Goal: Task Accomplishment & Management: Complete application form

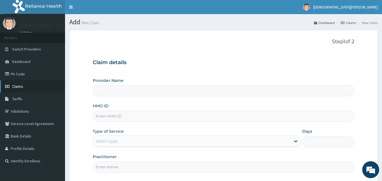
click at [27, 83] on link "Claims" at bounding box center [32, 86] width 65 height 12
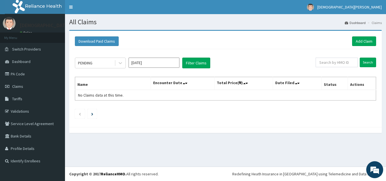
click at [148, 65] on input "[DATE]" at bounding box center [154, 63] width 51 height 10
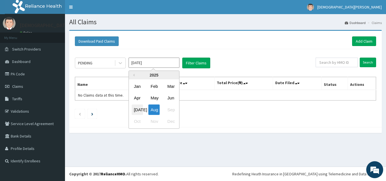
click at [139, 109] on div "[DATE]" at bounding box center [137, 110] width 11 height 10
type input "[DATE]"
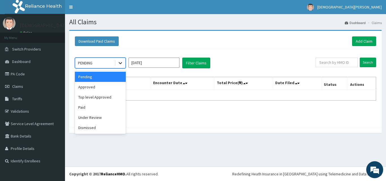
click at [120, 64] on icon at bounding box center [120, 63] width 3 height 2
click at [102, 96] on div "Top level Approved" at bounding box center [100, 97] width 51 height 10
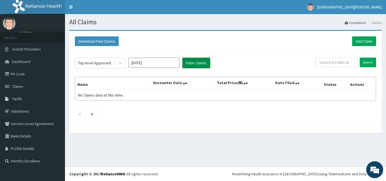
click at [207, 64] on button "Filter Claims" at bounding box center [196, 63] width 28 height 11
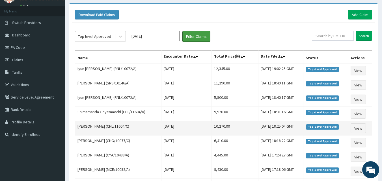
scroll to position [27, 0]
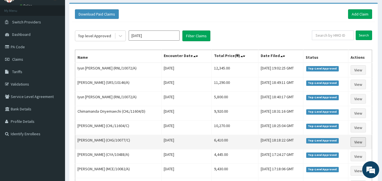
click at [358, 143] on link "View" at bounding box center [358, 142] width 15 height 10
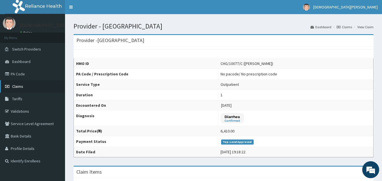
click at [16, 85] on span "Claims" at bounding box center [17, 86] width 11 height 5
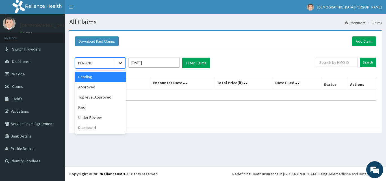
click at [120, 63] on icon at bounding box center [121, 63] width 6 height 6
click at [107, 96] on div "Top level Approved" at bounding box center [100, 97] width 51 height 10
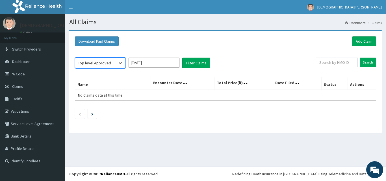
click at [159, 61] on input "[DATE]" at bounding box center [154, 63] width 51 height 10
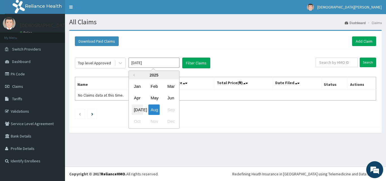
click at [139, 110] on div "Jul" at bounding box center [137, 110] width 11 height 10
type input "Jul 2025"
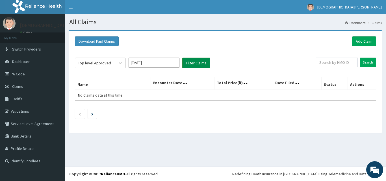
click at [191, 61] on button "Filter Claims" at bounding box center [196, 63] width 28 height 11
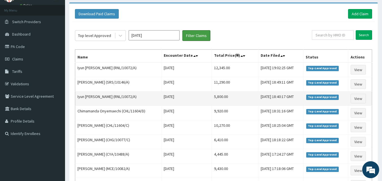
scroll to position [29, 0]
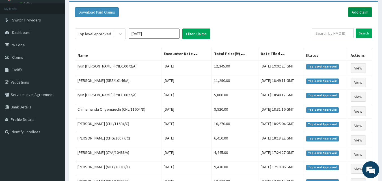
click at [364, 10] on link "Add Claim" at bounding box center [360, 12] width 24 height 10
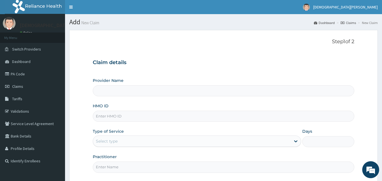
type input "[GEOGRAPHIC_DATA]"
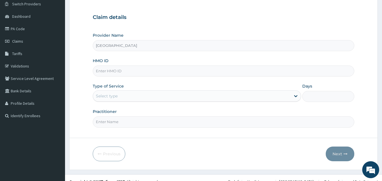
scroll to position [46, 0]
click at [128, 72] on input "HMO ID" at bounding box center [224, 70] width 262 height 11
type input "CHG/10077/C"
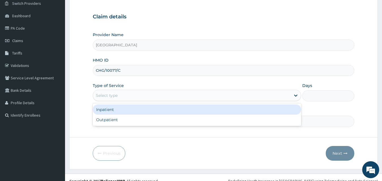
click at [116, 93] on div "Select type" at bounding box center [107, 96] width 22 height 6
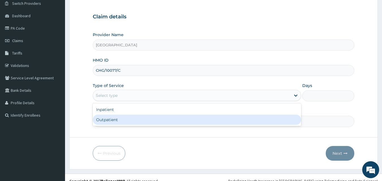
click at [112, 119] on div "Outpatient" at bounding box center [197, 120] width 208 height 10
type input "1"
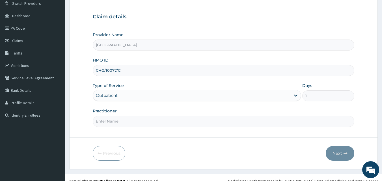
scroll to position [53, 0]
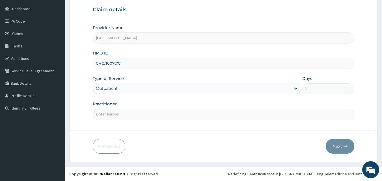
click at [121, 115] on input "Practitioner" at bounding box center [224, 114] width 262 height 11
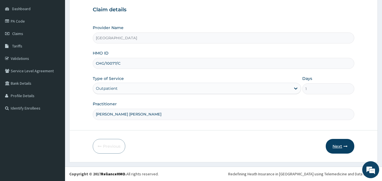
type input "[PERSON_NAME] [PERSON_NAME]"
click at [343, 147] on button "Next" at bounding box center [340, 146] width 29 height 15
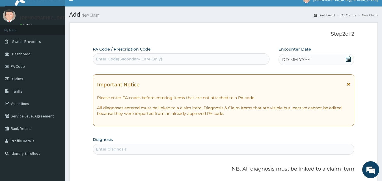
scroll to position [0, 0]
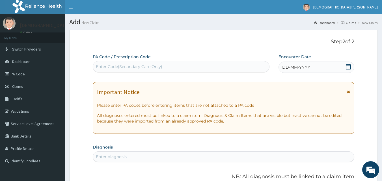
click at [298, 66] on span "DD-MM-YYYY" at bounding box center [296, 67] width 28 height 6
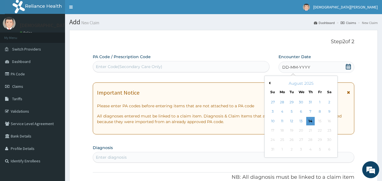
click at [269, 83] on button "Previous Month" at bounding box center [269, 83] width 3 height 3
click at [281, 114] on div "7" at bounding box center [282, 112] width 8 height 8
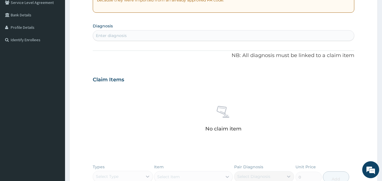
scroll to position [117, 0]
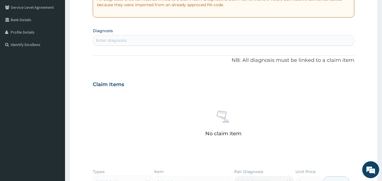
click at [127, 39] on div "Enter diagnosis" at bounding box center [223, 40] width 261 height 9
type input "MALARIA"
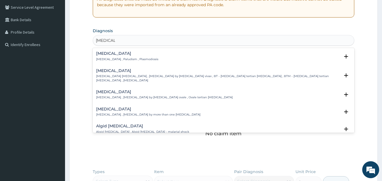
click at [116, 56] on h4 "Malaria" at bounding box center [127, 53] width 62 height 4
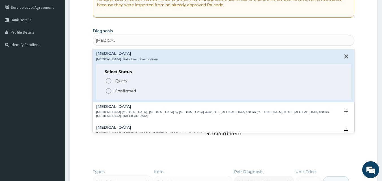
click at [108, 92] on icon "status option filled" at bounding box center [108, 91] width 7 height 7
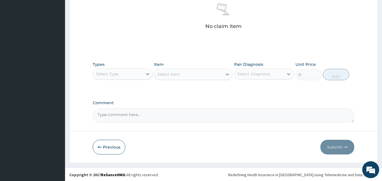
scroll to position [227, 0]
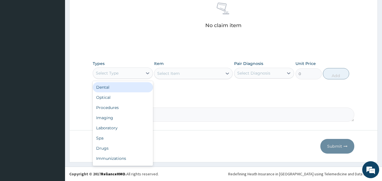
click at [129, 74] on div "Select Type" at bounding box center [117, 73] width 49 height 9
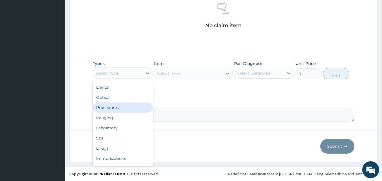
click at [121, 104] on div "Procedures" at bounding box center [123, 108] width 60 height 10
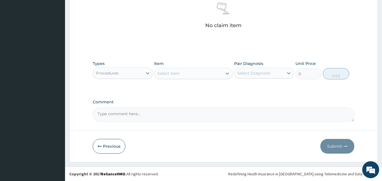
click at [178, 75] on div "Select Item" at bounding box center [168, 74] width 23 height 6
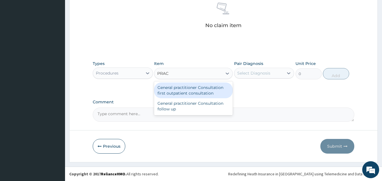
type input "PRACT"
click at [178, 89] on div "General practitioner Consultation first outpatient consultation" at bounding box center [193, 91] width 79 height 16
type input "3000"
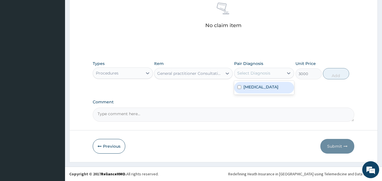
click at [264, 77] on div "Select Diagnosis" at bounding box center [258, 73] width 49 height 9
click at [262, 90] on div "Malaria" at bounding box center [264, 88] width 60 height 12
checkbox input "true"
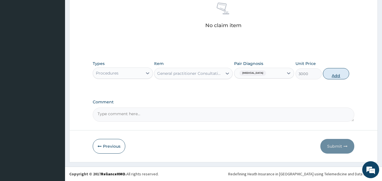
click at [338, 77] on button "Add" at bounding box center [336, 73] width 26 height 11
type input "0"
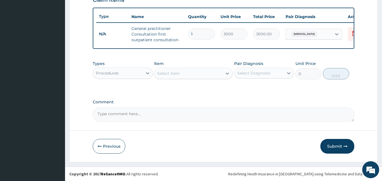
scroll to position [207, 0]
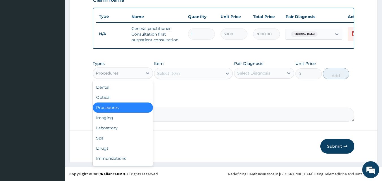
click at [136, 74] on div "Procedures" at bounding box center [117, 73] width 49 height 9
click at [115, 130] on div "Laboratory" at bounding box center [123, 128] width 60 height 10
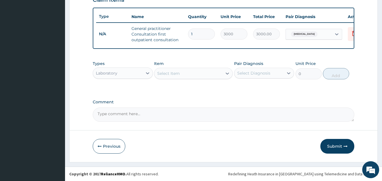
click at [177, 74] on div "Select Item" at bounding box center [168, 74] width 23 height 6
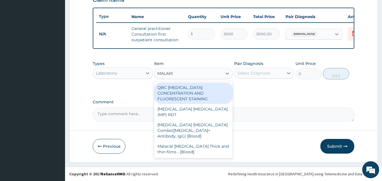
type input "MALARIA"
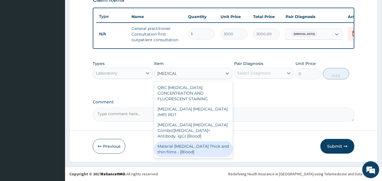
click at [171, 141] on div "Malarial Parasite Thick and thin films - [Blood]" at bounding box center [193, 149] width 79 height 16
type input "1500"
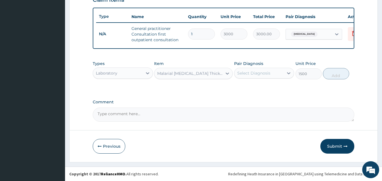
click at [255, 71] on div "Select Diagnosis" at bounding box center [253, 73] width 33 height 6
click at [256, 86] on label "Malaria" at bounding box center [260, 87] width 35 height 6
checkbox input "true"
click at [331, 77] on button "Add" at bounding box center [336, 73] width 26 height 11
type input "0"
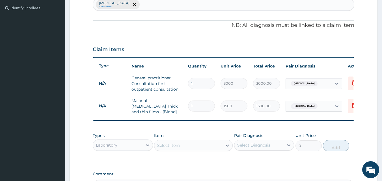
scroll to position [132, 0]
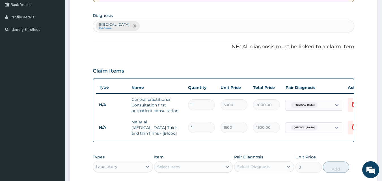
click at [146, 27] on div "Malaria Confirmed" at bounding box center [223, 26] width 261 height 12
type input "UPPER RESP"
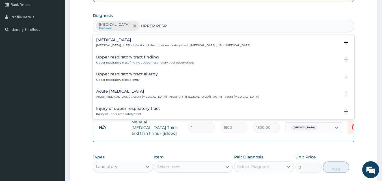
click at [120, 91] on h4 "Acute upper respiratory infection" at bounding box center [177, 91] width 163 height 4
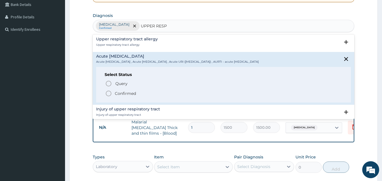
scroll to position [40, 0]
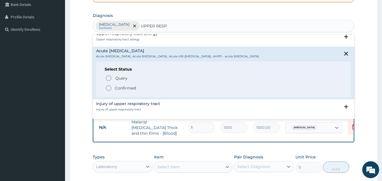
click at [109, 89] on icon "status option filled" at bounding box center [108, 88] width 7 height 7
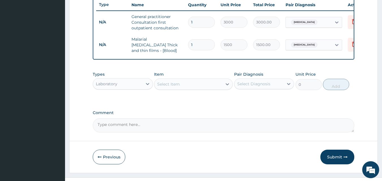
scroll to position [215, 0]
click at [173, 87] on div "Select Item" at bounding box center [168, 84] width 23 height 6
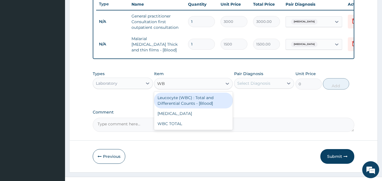
type input "WBC"
click at [175, 99] on div "Leucocyte (WBC) : Total and Differential Counts - [Blood]" at bounding box center [193, 101] width 79 height 16
type input "2000"
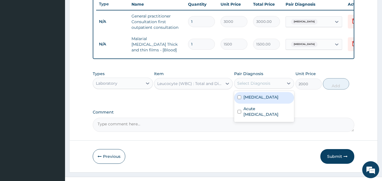
click at [262, 87] on div "Select Diagnosis" at bounding box center [258, 83] width 49 height 9
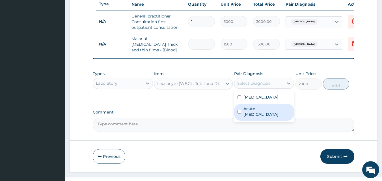
click at [263, 115] on label "Acute upper respiratory infection" at bounding box center [267, 111] width 48 height 11
checkbox input "true"
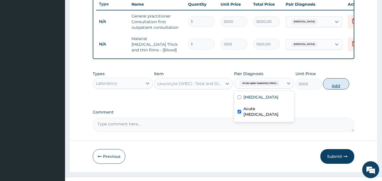
click at [335, 87] on button "Add" at bounding box center [336, 83] width 26 height 11
type input "0"
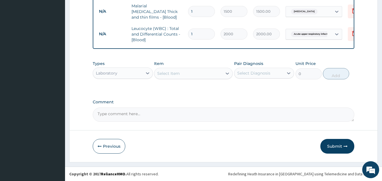
scroll to position [249, 0]
click at [132, 72] on div "Laboratory" at bounding box center [117, 73] width 49 height 9
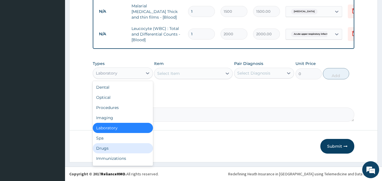
click at [117, 148] on div "Drugs" at bounding box center [123, 148] width 60 height 10
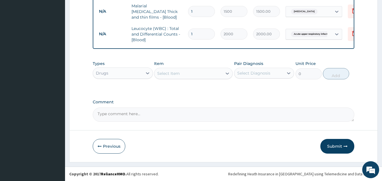
click at [195, 77] on div "Select Item" at bounding box center [188, 73] width 68 height 9
click at [210, 59] on div "Types Drugs Item Select Item Pair Diagnosis Select Diagnosis Unit Price 0 Add" at bounding box center [224, 70] width 262 height 24
click at [181, 73] on div "Select Item" at bounding box center [188, 73] width 68 height 9
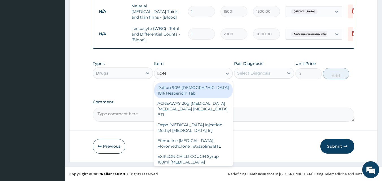
type input "LONA"
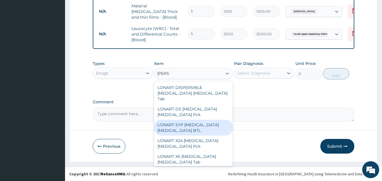
click at [181, 124] on div "LONART SYP Artemether Lumefantrine BTL" at bounding box center [193, 128] width 79 height 16
type input "1270"
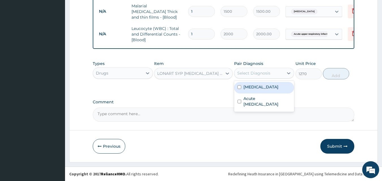
click at [270, 77] on div "Select Diagnosis" at bounding box center [258, 73] width 49 height 9
click at [267, 87] on div "Malaria" at bounding box center [264, 88] width 60 height 12
checkbox input "true"
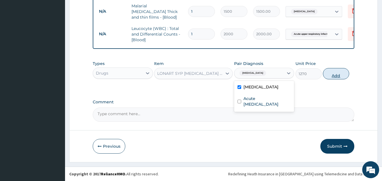
click at [330, 76] on button "Add" at bounding box center [336, 73] width 26 height 11
type input "0"
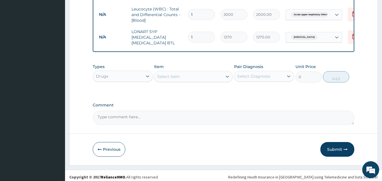
scroll to position [269, 0]
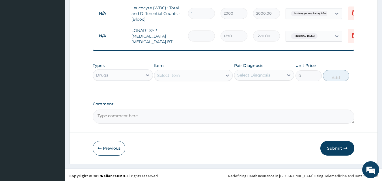
click at [203, 73] on div "Select Item" at bounding box center [188, 75] width 68 height 9
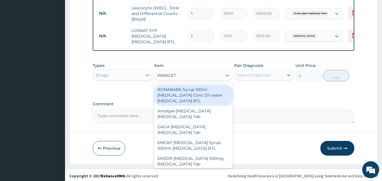
type input "PARACETA"
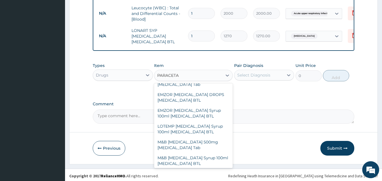
scroll to position [81, 0]
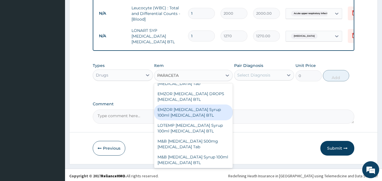
click at [182, 115] on div "EMZOR PARACETAMOL Syrup 100ml Acetaminophen BTL" at bounding box center [193, 113] width 79 height 16
type input "350"
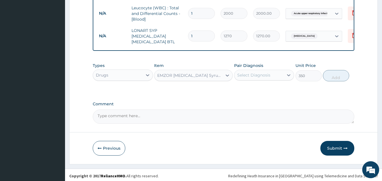
click at [251, 76] on div "Select Diagnosis" at bounding box center [253, 75] width 33 height 6
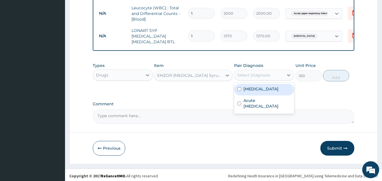
click at [251, 89] on label "[MEDICAL_DATA]" at bounding box center [260, 89] width 35 height 6
checkbox input "true"
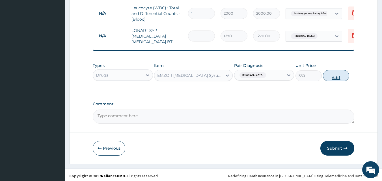
click at [337, 75] on button "Add" at bounding box center [336, 75] width 26 height 11
type input "0"
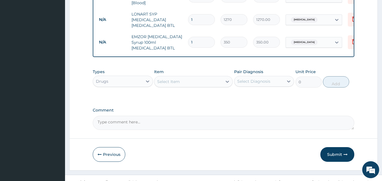
scroll to position [286, 0]
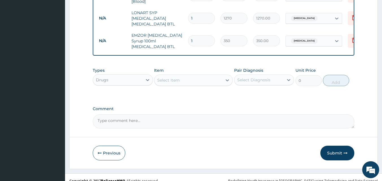
click at [201, 77] on div "Select Item" at bounding box center [188, 80] width 68 height 9
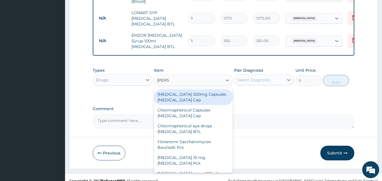
type input "LORAT"
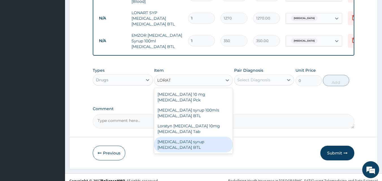
click at [197, 137] on div "[MEDICAL_DATA] syrup [MEDICAL_DATA] BTL" at bounding box center [193, 145] width 79 height 16
type input "800"
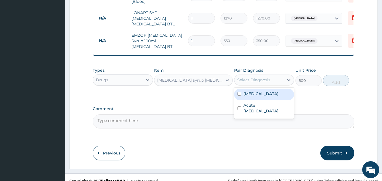
click at [238, 80] on div "Select Diagnosis" at bounding box center [253, 80] width 33 height 6
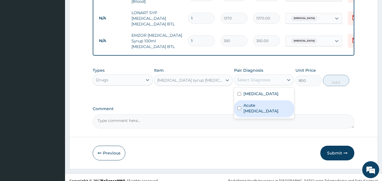
click at [251, 108] on label "Acute upper respiratory infection" at bounding box center [267, 108] width 48 height 11
checkbox input "true"
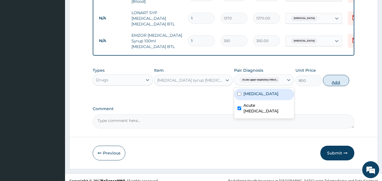
click at [337, 76] on button "Add" at bounding box center [336, 80] width 26 height 11
type input "0"
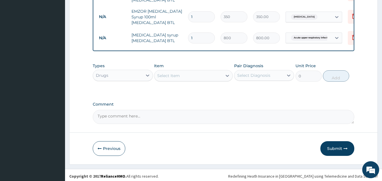
scroll to position [311, 0]
click at [194, 72] on div "Select Item" at bounding box center [188, 75] width 68 height 9
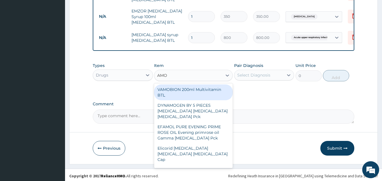
type input "AMOX"
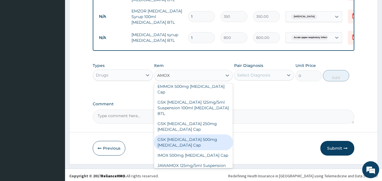
scroll to position [128, 0]
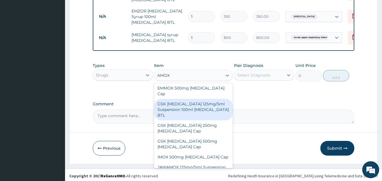
click at [192, 99] on div "GSK [MEDICAL_DATA] 125mg/5ml Suspension 100ml [MEDICAL_DATA] BTL" at bounding box center [193, 109] width 79 height 21
type input "1000"
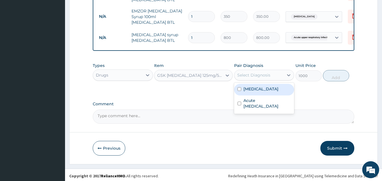
click at [263, 73] on div "Select Diagnosis" at bounding box center [253, 75] width 33 height 6
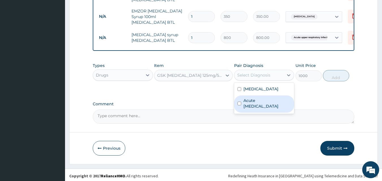
click at [257, 101] on label "Acute upper respiratory infection" at bounding box center [267, 103] width 48 height 11
checkbox input "true"
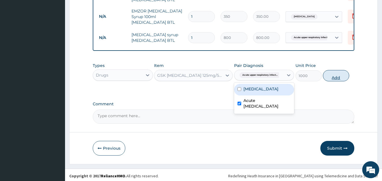
click at [341, 74] on button "Add" at bounding box center [336, 75] width 26 height 11
type input "0"
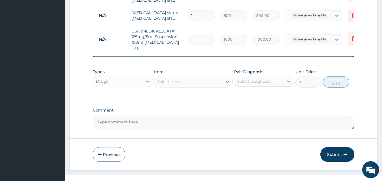
scroll to position [333, 0]
click at [339, 147] on button "Submit" at bounding box center [337, 154] width 34 height 15
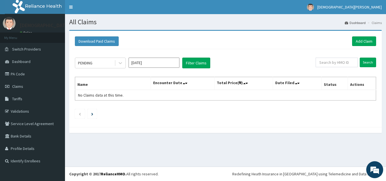
click at [165, 65] on input "[DATE]" at bounding box center [154, 63] width 51 height 10
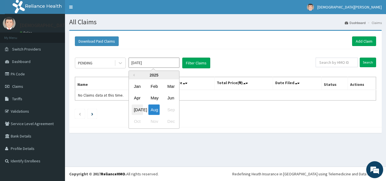
click at [135, 108] on div "[DATE]" at bounding box center [137, 110] width 11 height 10
type input "[DATE]"
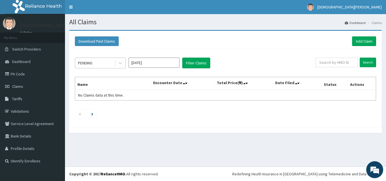
click at [108, 62] on div "PENDING" at bounding box center [94, 63] width 39 height 9
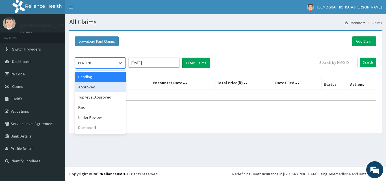
click at [100, 90] on div "Approved" at bounding box center [100, 87] width 51 height 10
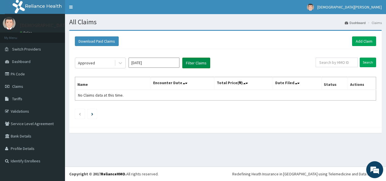
click at [191, 61] on button "Filter Claims" at bounding box center [196, 63] width 28 height 11
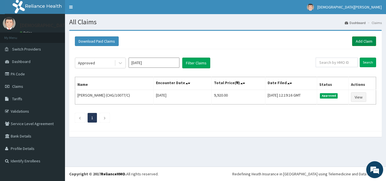
click at [366, 43] on link "Add Claim" at bounding box center [364, 41] width 24 height 10
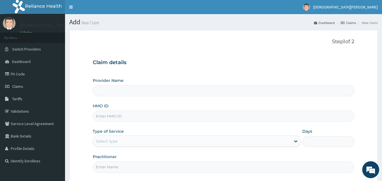
type input "[GEOGRAPHIC_DATA]"
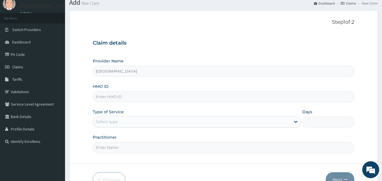
scroll to position [53, 0]
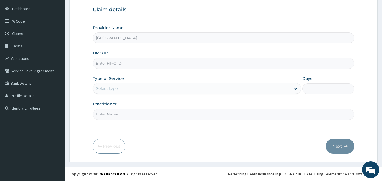
click at [115, 65] on input "HMO ID" at bounding box center [224, 63] width 262 height 11
type input "FMC/11632/A"
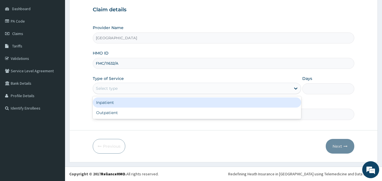
click at [116, 88] on div "Select type" at bounding box center [107, 89] width 22 height 6
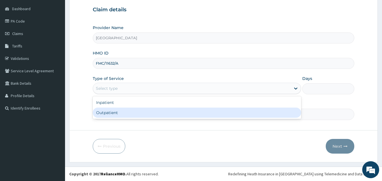
click at [118, 111] on div "Outpatient" at bounding box center [197, 113] width 208 height 10
type input "1"
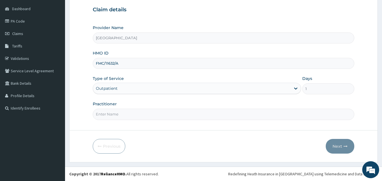
click at [119, 117] on input "Practitioner" at bounding box center [224, 114] width 262 height 11
type input "[PERSON_NAME] EZE"
click at [342, 144] on button "Next" at bounding box center [340, 146] width 29 height 15
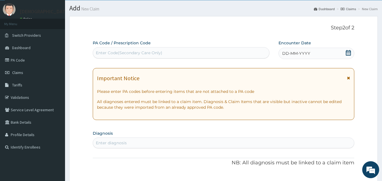
scroll to position [0, 0]
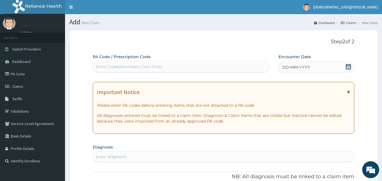
click at [159, 70] on div "Enter Code(Secondary Care Only)" at bounding box center [181, 66] width 176 height 9
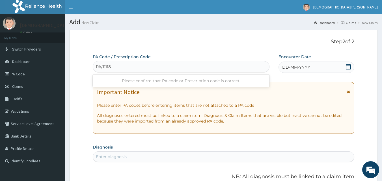
type input "PA/11118F"
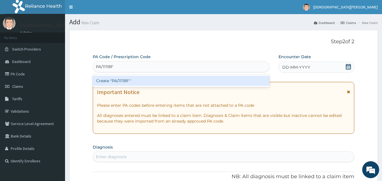
click at [159, 79] on div "Create "PA/11118F"" at bounding box center [181, 81] width 177 height 10
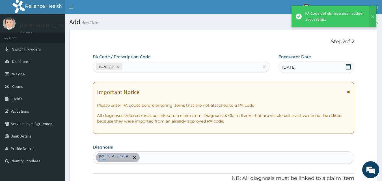
scroll to position [145, 0]
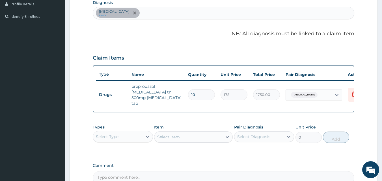
click at [148, 16] on div "Appendicitis query" at bounding box center [223, 13] width 261 height 12
type input "FOOD POI"
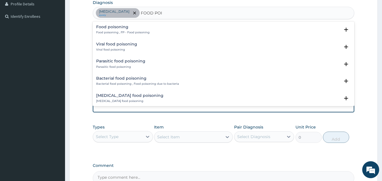
click at [115, 26] on h4 "Food poisoning" at bounding box center [122, 27] width 53 height 4
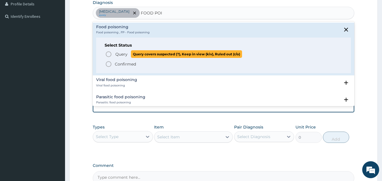
click at [107, 56] on circle "status option query" at bounding box center [108, 54] width 5 height 5
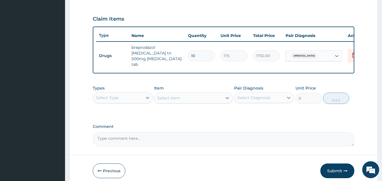
scroll to position [196, 0]
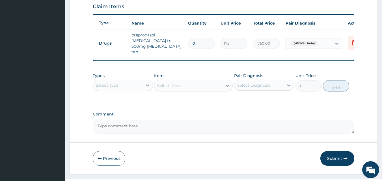
click at [131, 83] on div "Select Type" at bounding box center [117, 85] width 49 height 9
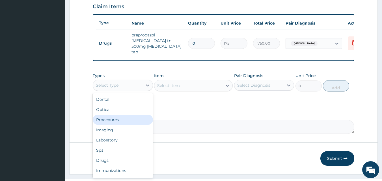
click at [128, 115] on div "Procedures" at bounding box center [123, 120] width 60 height 10
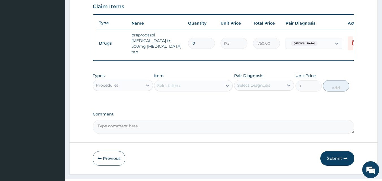
click at [171, 83] on div "Select Item" at bounding box center [168, 86] width 23 height 6
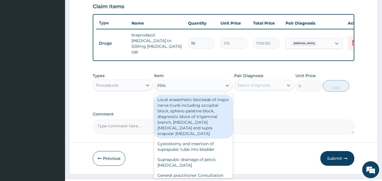
type input "PRAC"
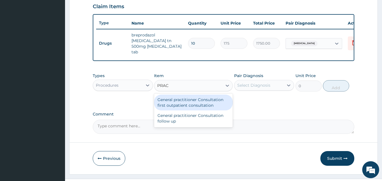
click at [173, 104] on div "General practitioner Consultation first outpatient consultation" at bounding box center [193, 103] width 79 height 16
type input "3000"
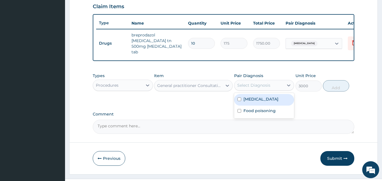
click at [267, 83] on div "Select Diagnosis" at bounding box center [253, 86] width 33 height 6
click at [260, 99] on div "Appendicitis" at bounding box center [264, 100] width 60 height 12
checkbox input "true"
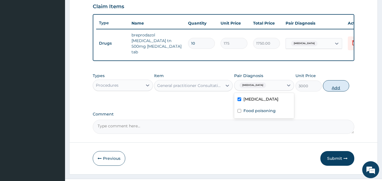
click at [337, 80] on button "Add" at bounding box center [336, 85] width 26 height 11
type input "0"
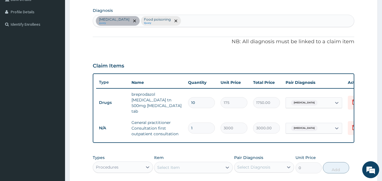
scroll to position [119, 0]
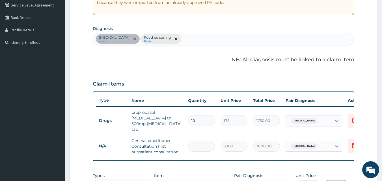
click at [175, 40] on div "Appendicitis query Food poisoning Query" at bounding box center [223, 39] width 261 height 12
type input "MALARIA"
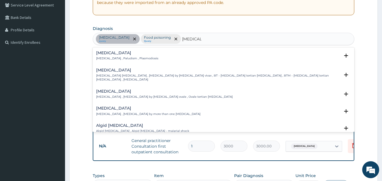
click at [122, 59] on p "[MEDICAL_DATA] , Paludism , Plasmodiosis" at bounding box center [127, 59] width 62 height 4
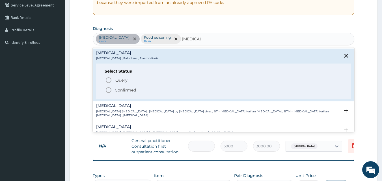
click at [109, 89] on icon "status option filled" at bounding box center [108, 90] width 7 height 7
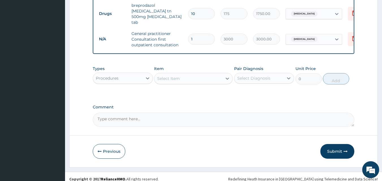
scroll to position [227, 0]
click at [137, 73] on div "Procedures" at bounding box center [117, 77] width 49 height 9
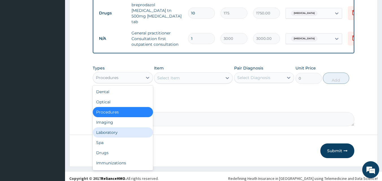
click at [117, 128] on div "Laboratory" at bounding box center [123, 133] width 60 height 10
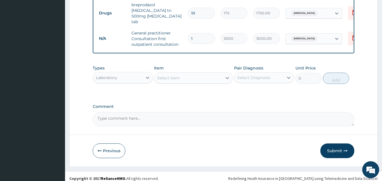
click at [135, 75] on div "Laboratory" at bounding box center [117, 77] width 49 height 9
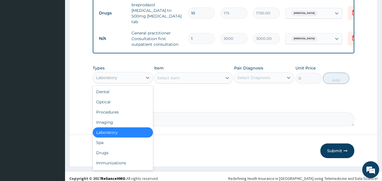
click at [165, 75] on div "Select Item" at bounding box center [168, 78] width 23 height 6
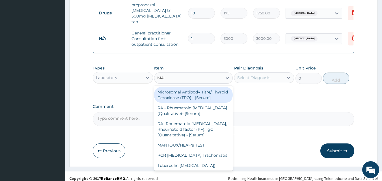
type input "MALA"
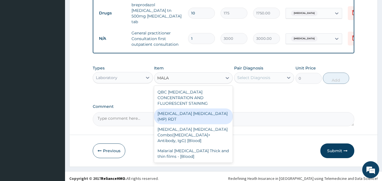
click at [174, 109] on div "MALARIA PARASITE (MP) RDT" at bounding box center [193, 117] width 79 height 16
type input "1500"
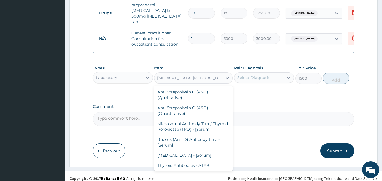
click at [189, 76] on div "MALARIA PARASITE (MP) RDT" at bounding box center [190, 78] width 66 height 6
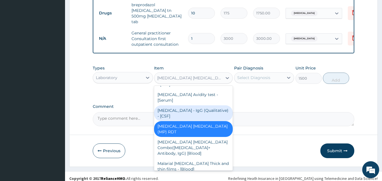
scroll to position [4191, 0]
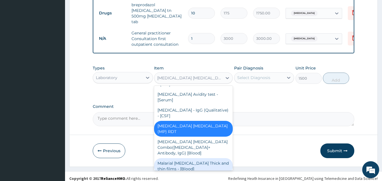
click at [190, 158] on div "Malarial Parasite Thick and thin films - [Blood]" at bounding box center [193, 166] width 79 height 16
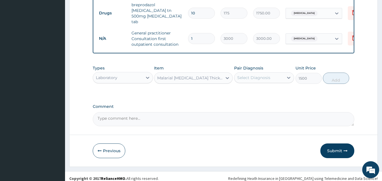
click at [269, 76] on div "Select Diagnosis" at bounding box center [258, 77] width 49 height 9
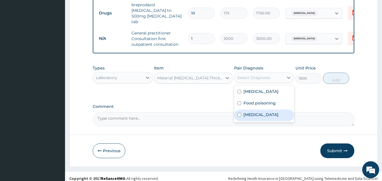
click at [270, 110] on div "Malaria" at bounding box center [264, 116] width 60 height 12
checkbox input "true"
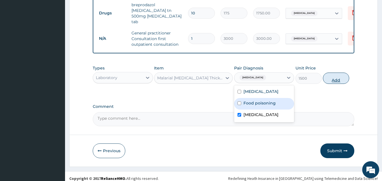
click at [334, 77] on button "Add" at bounding box center [336, 78] width 26 height 11
type input "0"
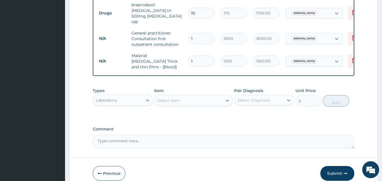
click at [176, 98] on div "Select Item" at bounding box center [168, 101] width 23 height 6
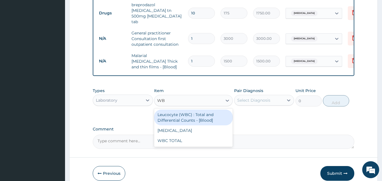
type input "W"
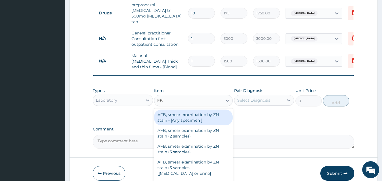
type input "FBC"
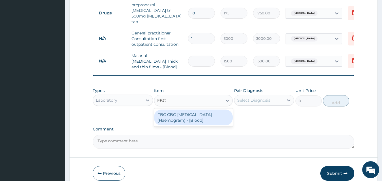
click at [176, 110] on div "FBC CBC-Complete Blood Count (Haemogram) - [Blood]" at bounding box center [193, 118] width 79 height 16
type input "3000"
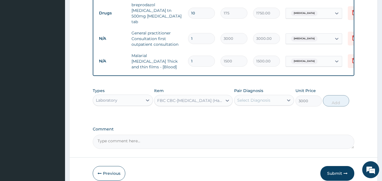
click at [242, 98] on div "Select Diagnosis" at bounding box center [253, 101] width 33 height 6
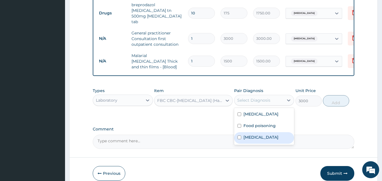
click at [245, 135] on label "Malaria" at bounding box center [260, 138] width 35 height 6
checkbox input "true"
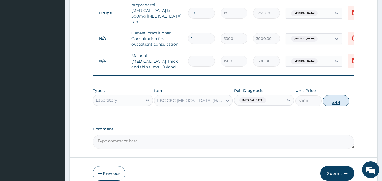
click at [339, 95] on button "Add" at bounding box center [336, 100] width 26 height 11
type input "0"
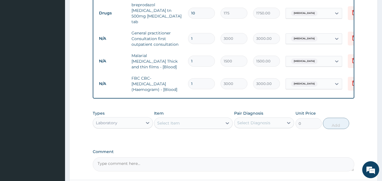
scroll to position [269, 0]
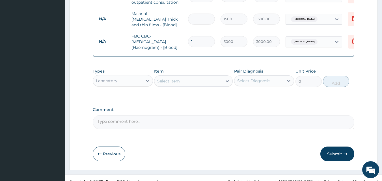
click at [130, 76] on div "Laboratory" at bounding box center [117, 80] width 49 height 9
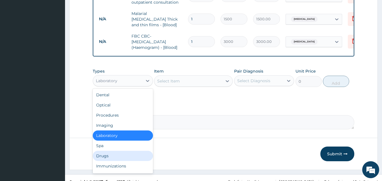
click at [113, 152] on div "Drugs" at bounding box center [123, 156] width 60 height 10
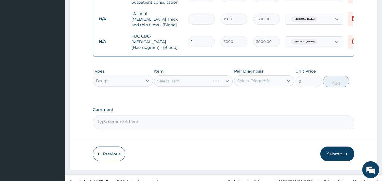
click at [168, 76] on div "Select Item" at bounding box center [193, 81] width 79 height 11
click at [168, 78] on div "Select Item" at bounding box center [168, 81] width 23 height 6
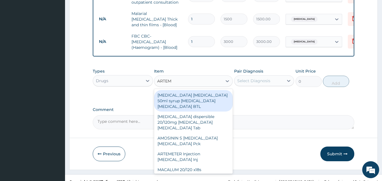
type input "ARTEME"
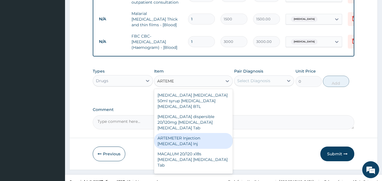
click at [176, 133] on div "ARTEMETER Injection Artemether Inj" at bounding box center [193, 141] width 79 height 16
type input "300"
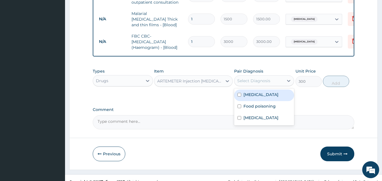
click at [253, 78] on div "Select Diagnosis" at bounding box center [253, 81] width 33 height 6
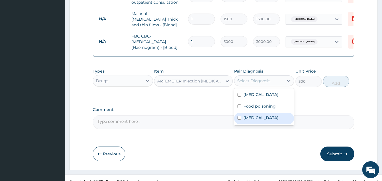
click at [255, 115] on label "Malaria" at bounding box center [260, 118] width 35 height 6
checkbox input "true"
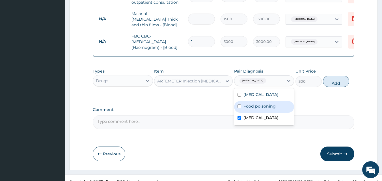
click at [336, 77] on button "Add" at bounding box center [336, 81] width 26 height 11
type input "0"
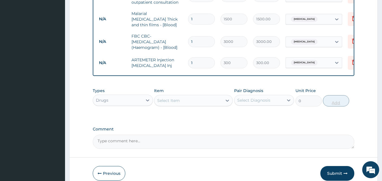
type input "0.00"
type input "2"
type input "600.00"
type input "2"
click at [173, 98] on div "Select Item" at bounding box center [168, 101] width 23 height 6
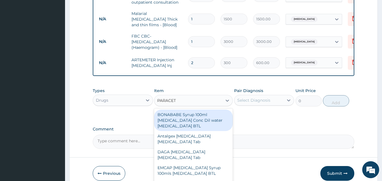
type input "PARACETA"
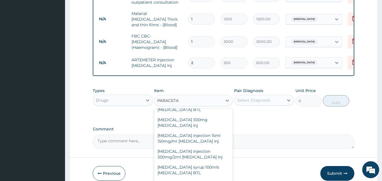
scroll to position [192, 0]
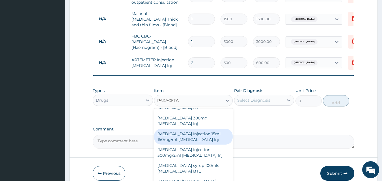
click at [187, 129] on div "PARACETAMOL Injection 15ml 150mg/ml Acetaminophen Inj" at bounding box center [193, 137] width 79 height 16
type input "500"
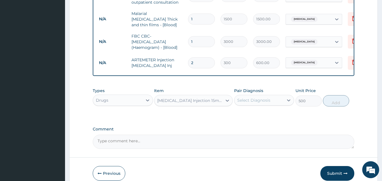
click at [258, 98] on div "Select Diagnosis" at bounding box center [253, 101] width 33 height 6
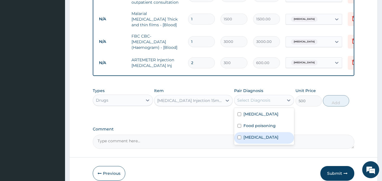
click at [260, 132] on div "Malaria" at bounding box center [264, 138] width 60 height 12
checkbox input "true"
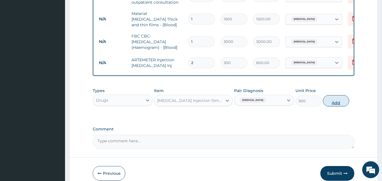
click at [327, 95] on button "Add" at bounding box center [336, 100] width 26 height 11
type input "0"
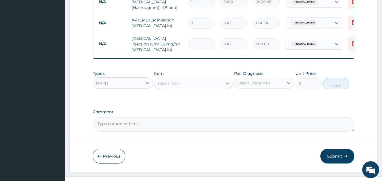
scroll to position [311, 0]
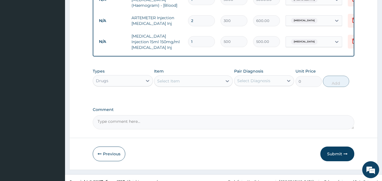
click at [176, 77] on div "Select Item" at bounding box center [188, 81] width 68 height 9
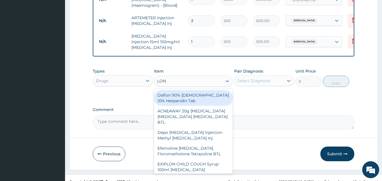
type input "LONA"
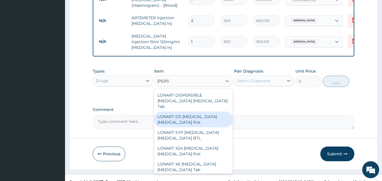
click at [178, 112] on div "LONART DS [MEDICAL_DATA] [MEDICAL_DATA] Pck" at bounding box center [193, 120] width 79 height 16
type input "1550"
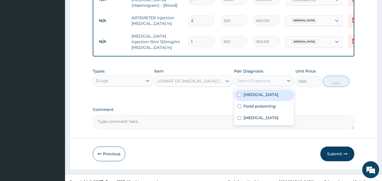
click at [251, 78] on div "Select Diagnosis" at bounding box center [264, 81] width 60 height 11
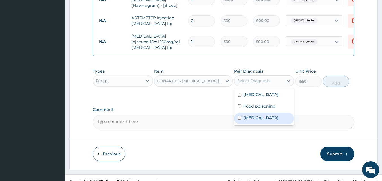
click at [251, 115] on label "Malaria" at bounding box center [260, 118] width 35 height 6
checkbox input "true"
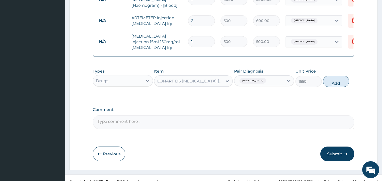
click at [335, 76] on button "Add" at bounding box center [336, 81] width 26 height 11
type input "0"
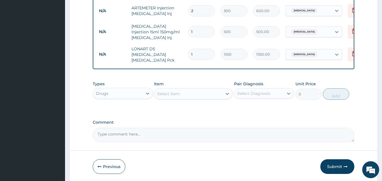
scroll to position [322, 0]
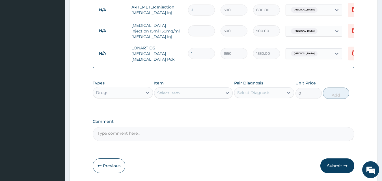
click at [184, 89] on div "Select Item" at bounding box center [188, 93] width 68 height 9
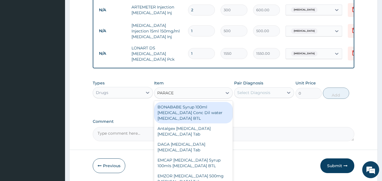
type input "PARACET"
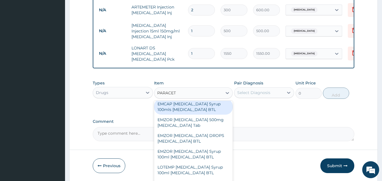
scroll to position [57, 0]
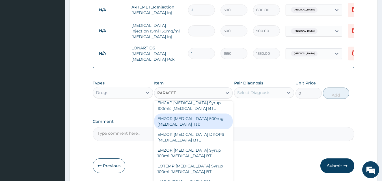
click at [193, 114] on div "EMZOR PARACETAMOL 500mg Acetaminophen Tab" at bounding box center [193, 122] width 79 height 16
type input "10"
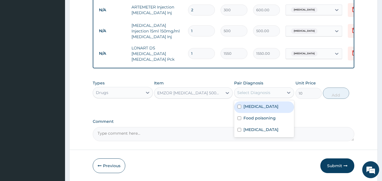
click at [251, 90] on div "Select Diagnosis" at bounding box center [253, 93] width 33 height 6
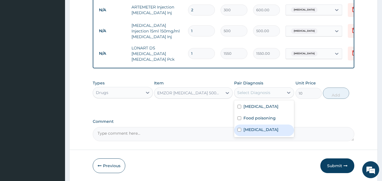
click at [251, 127] on label "[MEDICAL_DATA]" at bounding box center [260, 130] width 35 height 6
checkbox input "true"
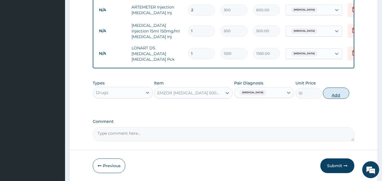
click at [338, 88] on button "Add" at bounding box center [336, 93] width 26 height 11
type input "0"
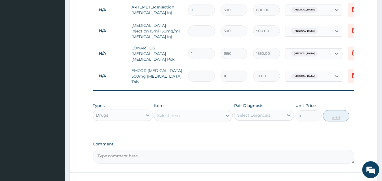
type input "18"
type input "180.00"
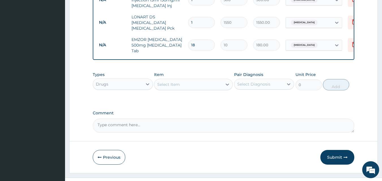
scroll to position [353, 0]
type input "18"
click at [168, 81] on div "Select Item" at bounding box center [168, 84] width 23 height 6
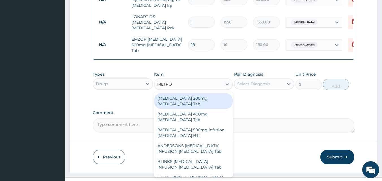
type input "METRON"
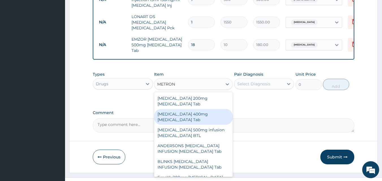
click at [169, 109] on div "[MEDICAL_DATA] 400mg [MEDICAL_DATA] Tab" at bounding box center [193, 117] width 79 height 16
type input "20"
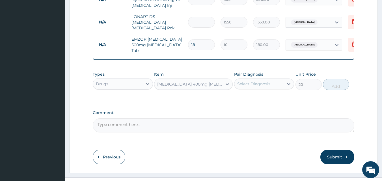
click at [253, 81] on div "Select Diagnosis" at bounding box center [253, 84] width 33 height 6
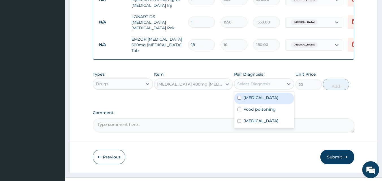
click at [253, 95] on label "Appendicitis" at bounding box center [260, 98] width 35 height 6
checkbox input "true"
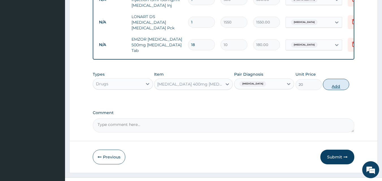
click at [333, 79] on button "Add" at bounding box center [336, 84] width 26 height 11
type input "0"
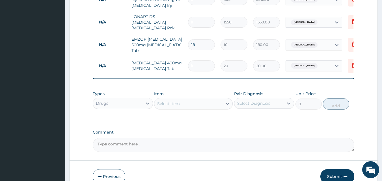
type input "15"
type input "300.00"
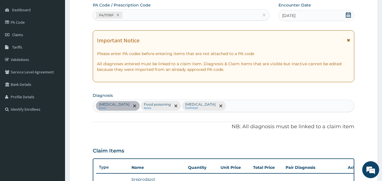
scroll to position [67, 0]
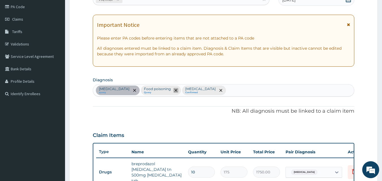
click at [174, 91] on icon "remove selection option" at bounding box center [175, 90] width 3 height 3
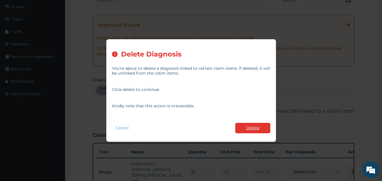
type input "15"
click at [253, 128] on button "Delete" at bounding box center [252, 128] width 35 height 10
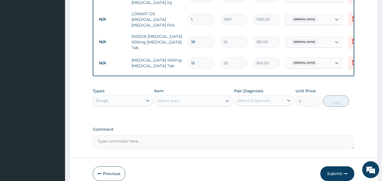
scroll to position [353, 0]
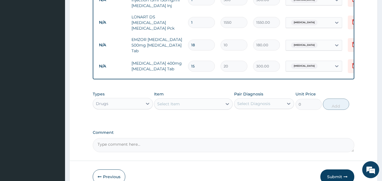
click at [171, 101] on div "Select Item" at bounding box center [168, 104] width 23 height 6
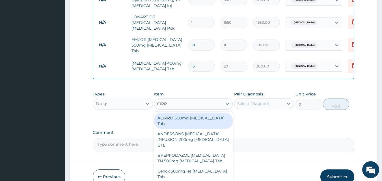
type input "CIPRO"
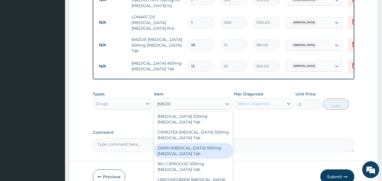
scroll to position [234, 0]
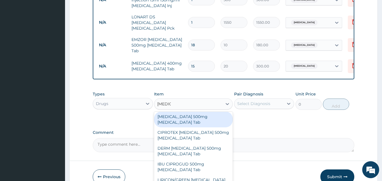
click at [187, 112] on div "CIPRO 500mg Ciprofloxacin Tab" at bounding box center [193, 120] width 79 height 16
type input "250"
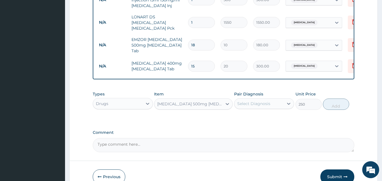
click at [247, 101] on div "Select Diagnosis" at bounding box center [253, 104] width 33 height 6
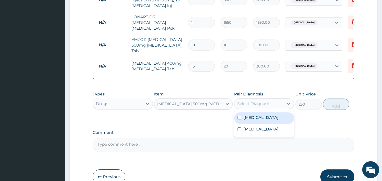
click at [250, 113] on div "Appendicitis" at bounding box center [264, 119] width 60 height 12
checkbox input "true"
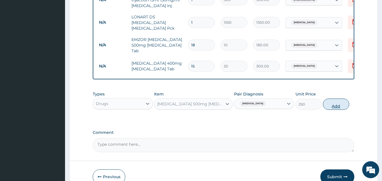
click at [341, 99] on button "Add" at bounding box center [336, 104] width 26 height 11
type input "0"
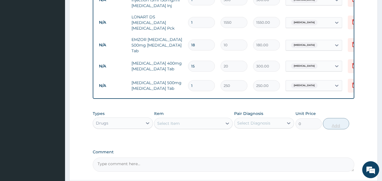
type input "10"
type input "2500.00"
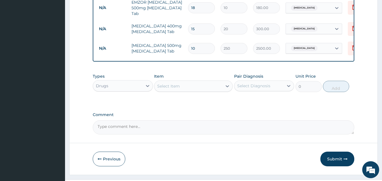
scroll to position [392, 0]
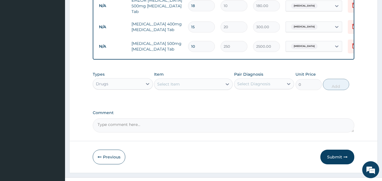
type input "10"
click at [345, 155] on icon "button" at bounding box center [346, 157] width 4 height 4
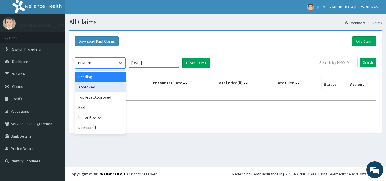
click at [95, 88] on div "Approved" at bounding box center [100, 87] width 51 height 10
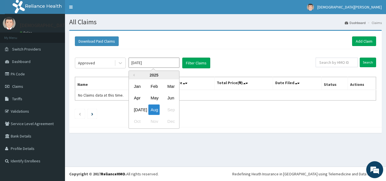
click at [151, 64] on input "[DATE]" at bounding box center [154, 63] width 51 height 10
click at [139, 111] on div "[DATE]" at bounding box center [137, 110] width 11 height 10
type input "[DATE]"
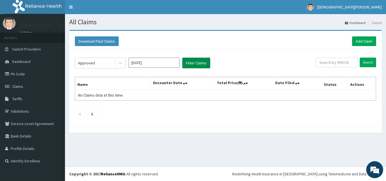
click at [192, 65] on button "Filter Claims" at bounding box center [196, 63] width 28 height 11
click at [199, 63] on button "Filter Claims" at bounding box center [196, 63] width 28 height 11
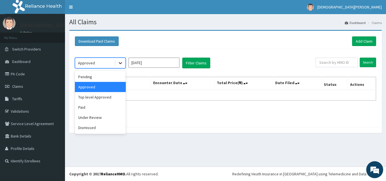
click at [118, 64] on icon at bounding box center [121, 63] width 6 height 6
click at [111, 96] on div "Top level Approved" at bounding box center [100, 97] width 51 height 10
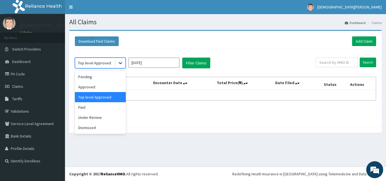
click at [122, 63] on icon at bounding box center [120, 63] width 3 height 2
click at [117, 89] on div "Approved" at bounding box center [100, 87] width 51 height 10
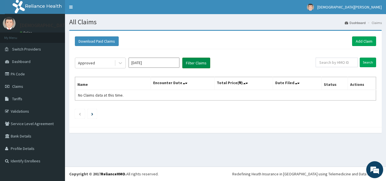
click at [191, 66] on button "Filter Claims" at bounding box center [196, 63] width 28 height 11
click at [193, 61] on button "Filter Claims" at bounding box center [196, 63] width 28 height 11
click at [331, 64] on input "text" at bounding box center [337, 63] width 42 height 10
type input "FMC/11632/A"
click at [366, 62] on input "Search" at bounding box center [368, 63] width 16 height 10
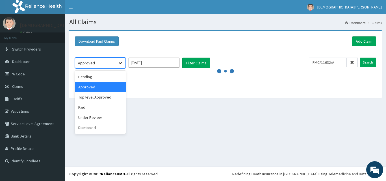
click at [121, 65] on icon at bounding box center [121, 63] width 6 height 6
click at [117, 86] on div "Approved" at bounding box center [100, 87] width 51 height 10
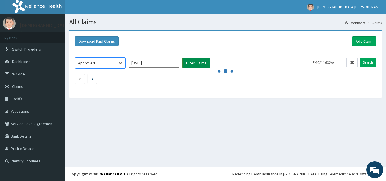
click at [196, 59] on button "Filter Claims" at bounding box center [196, 63] width 28 height 11
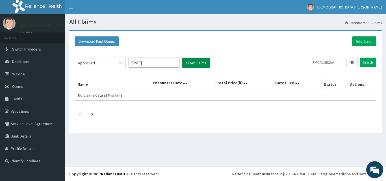
click at [196, 62] on button "Filter Claims" at bounding box center [196, 63] width 28 height 11
click at [366, 64] on input "Search" at bounding box center [368, 63] width 16 height 10
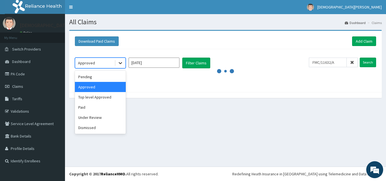
click at [121, 64] on icon at bounding box center [121, 63] width 6 height 6
click at [109, 107] on div "Paid" at bounding box center [100, 107] width 51 height 10
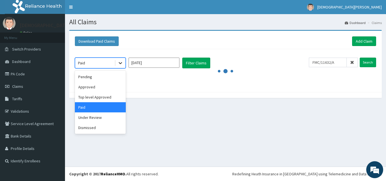
click at [118, 66] on div at bounding box center [120, 63] width 10 height 10
click at [109, 95] on div "Top level Approved" at bounding box center [100, 97] width 51 height 10
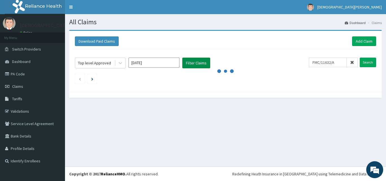
click at [194, 65] on button "Filter Claims" at bounding box center [196, 63] width 28 height 11
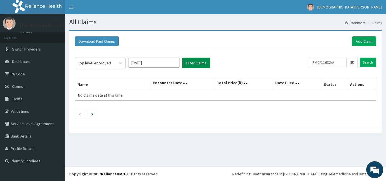
click at [194, 65] on button "Filter Claims" at bounding box center [196, 63] width 28 height 11
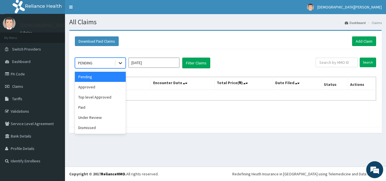
click at [119, 62] on icon at bounding box center [121, 63] width 6 height 6
click at [107, 89] on div "Approved" at bounding box center [100, 87] width 51 height 10
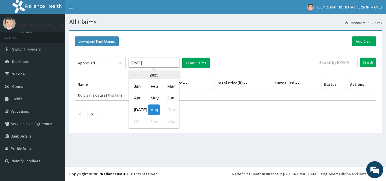
click at [161, 62] on input "[DATE]" at bounding box center [154, 63] width 51 height 10
click at [139, 110] on div "[DATE]" at bounding box center [137, 110] width 11 height 10
type input "[DATE]"
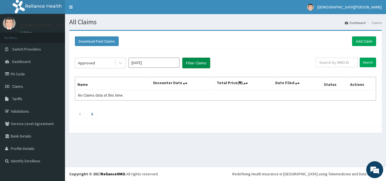
click at [195, 62] on button "Filter Claims" at bounding box center [196, 63] width 28 height 11
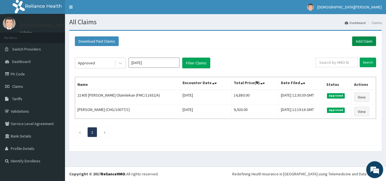
click at [370, 41] on link "Add Claim" at bounding box center [364, 41] width 24 height 10
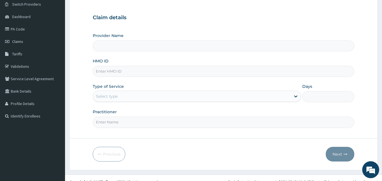
scroll to position [48, 0]
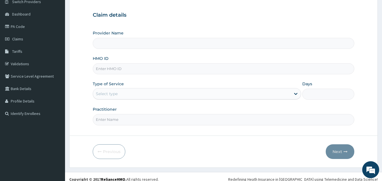
type input "[GEOGRAPHIC_DATA]"
click at [119, 71] on input "HMO ID" at bounding box center [224, 68] width 262 height 11
type input "RCW/10073/A"
click at [119, 94] on div "Select type" at bounding box center [192, 93] width 198 height 9
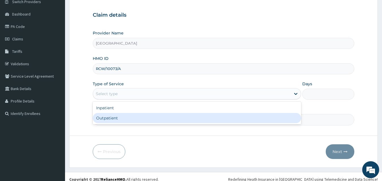
click at [122, 121] on div "Outpatient" at bounding box center [197, 118] width 208 height 10
type input "1"
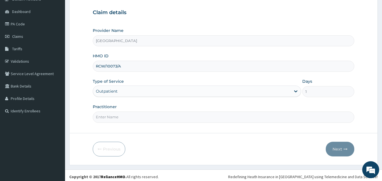
scroll to position [53, 0]
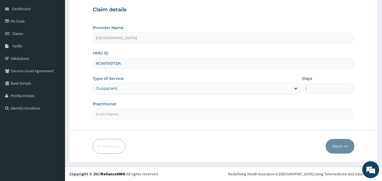
click at [119, 116] on input "Practitioner" at bounding box center [224, 114] width 262 height 11
type input "DR SAMPSON EZE"
click at [336, 148] on button "Next" at bounding box center [340, 146] width 29 height 15
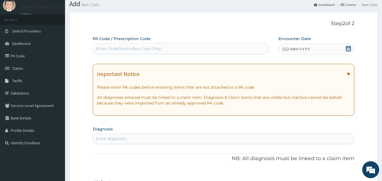
scroll to position [0, 0]
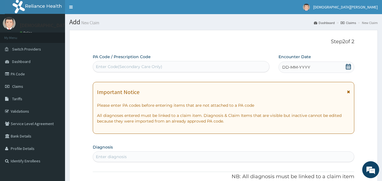
click at [302, 69] on span "DD-MM-YYYY" at bounding box center [296, 67] width 28 height 6
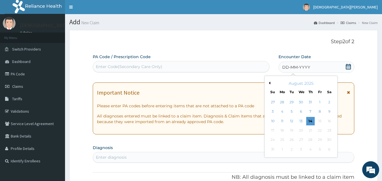
click at [269, 84] on button "Previous Month" at bounding box center [269, 83] width 3 height 3
click at [292, 114] on div "8" at bounding box center [292, 112] width 8 height 8
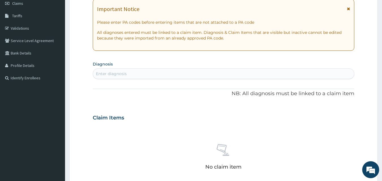
scroll to position [85, 0]
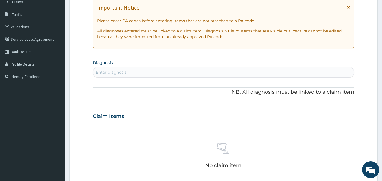
click at [126, 73] on div "Enter diagnosis" at bounding box center [111, 73] width 31 height 6
type input "MALARIA"
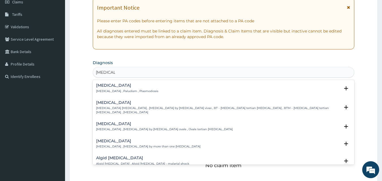
click at [117, 89] on div "Malaria Malaria , Paludism , Plasmodiosis" at bounding box center [127, 88] width 62 height 10
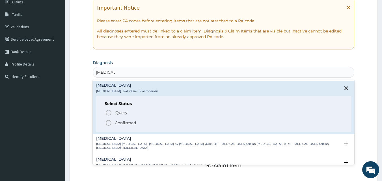
click at [109, 124] on icon "status option filled" at bounding box center [108, 123] width 7 height 7
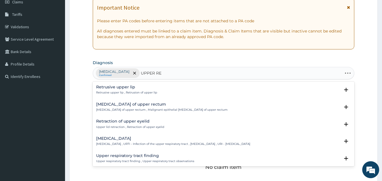
type input "UPPER RES"
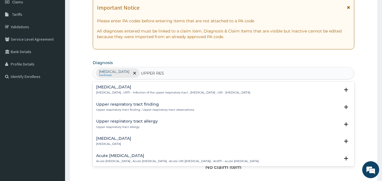
click at [126, 124] on div "Upper respiratory tract allergy Upper respiratory tract allergy" at bounding box center [127, 124] width 62 height 10
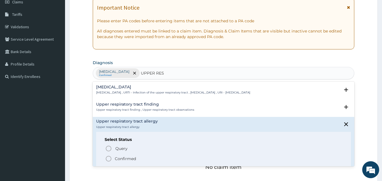
click at [109, 158] on icon "status option filled" at bounding box center [108, 159] width 7 height 7
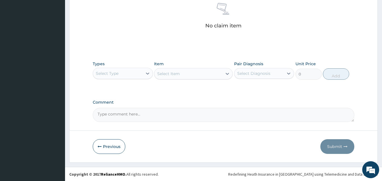
scroll to position [227, 0]
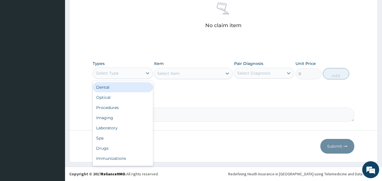
click at [137, 75] on div "Select Type" at bounding box center [117, 73] width 49 height 9
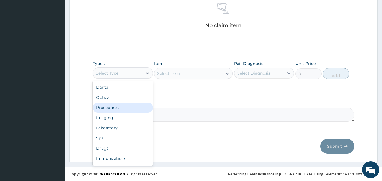
click at [132, 108] on div "Procedures" at bounding box center [123, 108] width 60 height 10
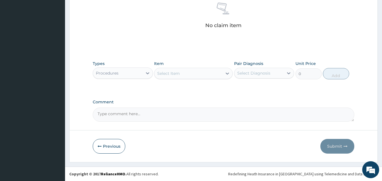
click at [192, 76] on div "Select Item" at bounding box center [188, 73] width 68 height 9
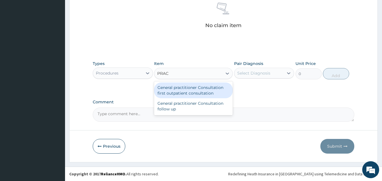
type input "PRACT"
click at [194, 90] on div "General practitioner Consultation first outpatient consultation" at bounding box center [193, 91] width 79 height 16
type input "3000"
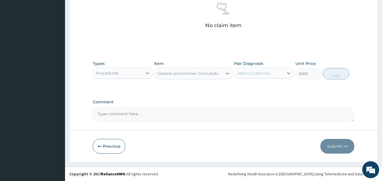
click at [260, 72] on div "Select Diagnosis" at bounding box center [253, 73] width 33 height 6
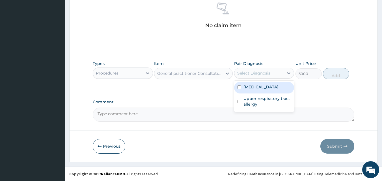
click at [262, 87] on div "Malaria" at bounding box center [264, 88] width 60 height 12
checkbox input "true"
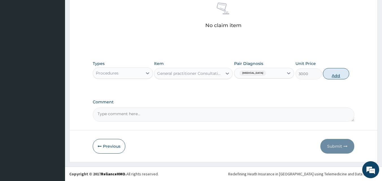
click at [338, 74] on button "Add" at bounding box center [336, 73] width 26 height 11
type input "0"
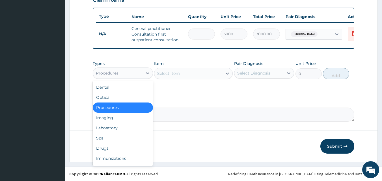
click at [127, 72] on div "Procedures" at bounding box center [117, 73] width 49 height 9
click at [117, 130] on div "Laboratory" at bounding box center [123, 128] width 60 height 10
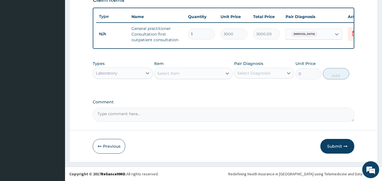
click at [181, 76] on div "Select Item" at bounding box center [188, 73] width 68 height 9
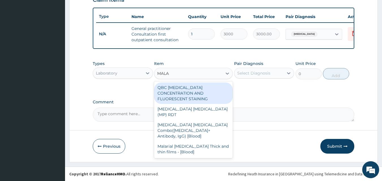
type input "MALAR"
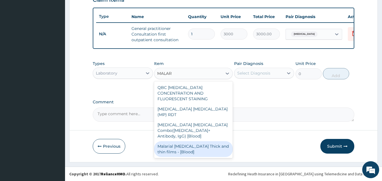
click at [184, 141] on div "Malarial Parasite Thick and thin films - [Blood]" at bounding box center [193, 149] width 79 height 16
type input "1500"
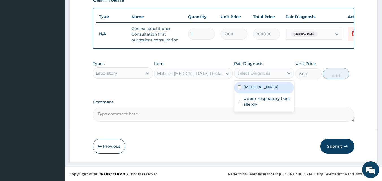
click at [254, 76] on div "Select Diagnosis" at bounding box center [253, 73] width 33 height 6
click at [252, 88] on label "Malaria" at bounding box center [260, 87] width 35 height 6
checkbox input "true"
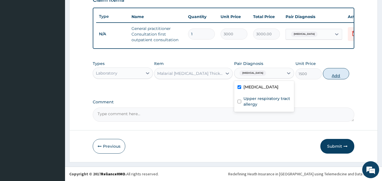
click at [332, 75] on button "Add" at bounding box center [336, 73] width 26 height 11
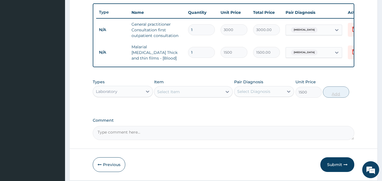
type input "0"
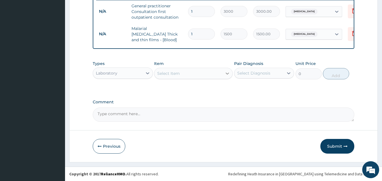
scroll to position [227, 0]
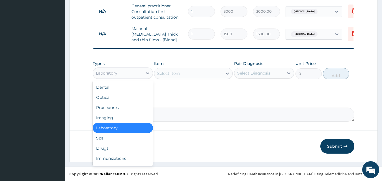
click at [131, 74] on div "Laboratory" at bounding box center [117, 73] width 49 height 9
click at [111, 149] on div "Drugs" at bounding box center [123, 148] width 60 height 10
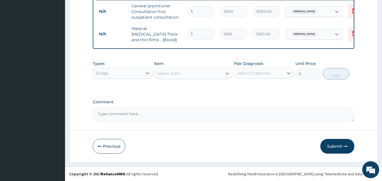
click at [180, 76] on div "Select Item" at bounding box center [188, 73] width 68 height 9
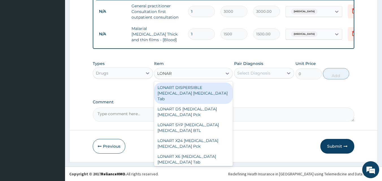
type input "LONART"
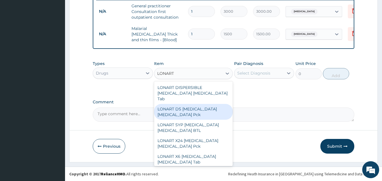
click at [178, 105] on div "LONART DS Artemether Lumefantrine Pck" at bounding box center [193, 112] width 79 height 16
type input "1550"
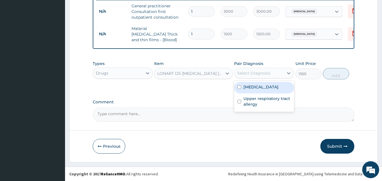
click at [249, 77] on div "Select Diagnosis" at bounding box center [258, 73] width 49 height 9
click at [253, 90] on div "Malaria" at bounding box center [264, 88] width 60 height 12
checkbox input "true"
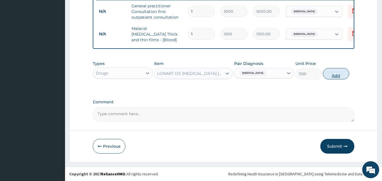
click at [340, 75] on button "Add" at bounding box center [336, 73] width 26 height 11
type input "0"
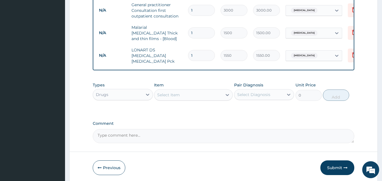
click at [170, 92] on div "Select Item" at bounding box center [168, 95] width 23 height 6
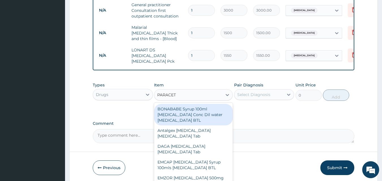
type input "PARACETA"
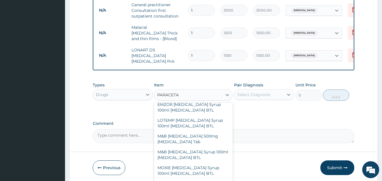
scroll to position [108, 0]
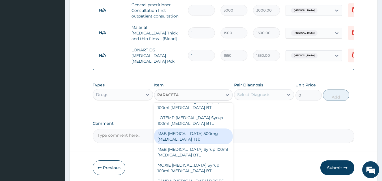
click at [179, 134] on div "M&B PARACETAMOL 500mg Acetaminophen Tab" at bounding box center [193, 137] width 79 height 16
type input "10"
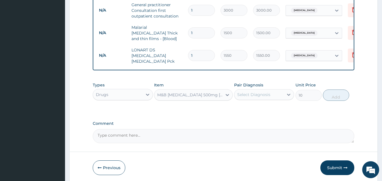
click at [264, 94] on div "Select Diagnosis" at bounding box center [253, 95] width 33 height 6
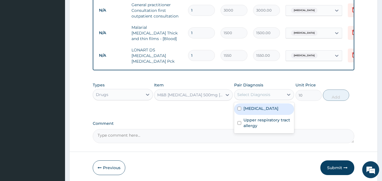
click at [258, 106] on label "Malaria" at bounding box center [260, 109] width 35 height 6
checkbox input "true"
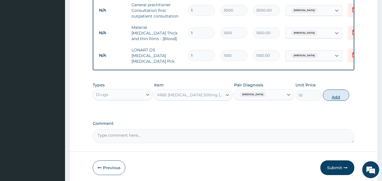
click at [331, 97] on button "Add" at bounding box center [336, 95] width 26 height 11
type input "0"
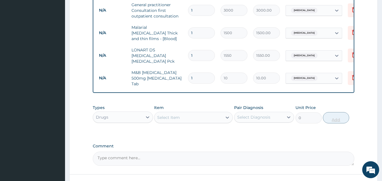
type input "18"
type input "180.00"
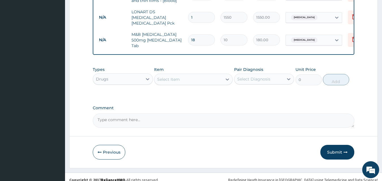
scroll to position [266, 0]
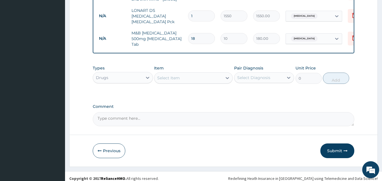
type input "18"
click at [170, 77] on div "Select Item" at bounding box center [168, 78] width 23 height 6
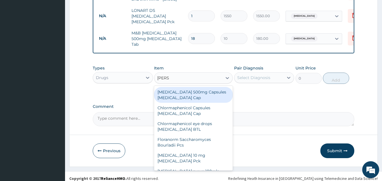
type input "LORAT"
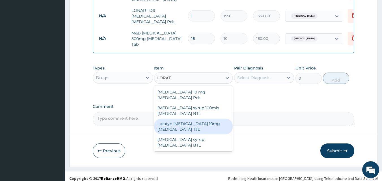
click at [187, 122] on div "Loratyn Loratadine 10mg Loratadine Tab" at bounding box center [193, 127] width 79 height 16
type input "45"
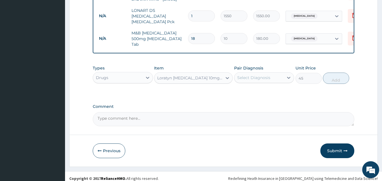
click at [259, 77] on div "Select Diagnosis" at bounding box center [253, 78] width 33 height 6
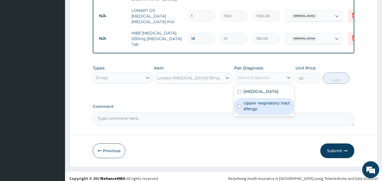
click at [262, 100] on label "Upper respiratory tract allergy" at bounding box center [267, 105] width 48 height 11
checkbox input "true"
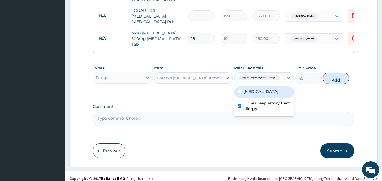
click at [335, 79] on button "Add" at bounding box center [336, 78] width 26 height 11
type input "0"
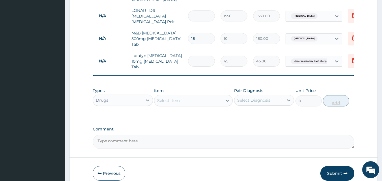
type input "0.00"
type input "7"
type input "315.00"
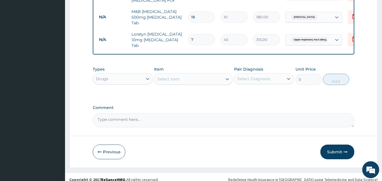
scroll to position [288, 0]
type input "7"
click at [340, 146] on button "Submit" at bounding box center [337, 151] width 34 height 15
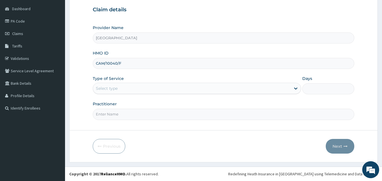
type input "CAM/10040/F"
click at [143, 92] on div "Select type" at bounding box center [192, 88] width 198 height 9
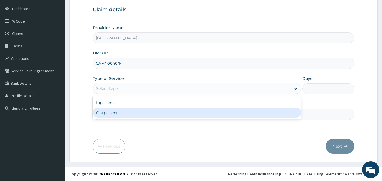
click at [141, 112] on div "Outpatient" at bounding box center [197, 113] width 208 height 10
type input "1"
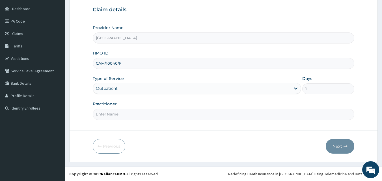
click at [140, 117] on input "Practitioner" at bounding box center [224, 114] width 262 height 11
type input "DR SAMPSON EZE"
click at [340, 147] on button "Next" at bounding box center [340, 146] width 29 height 15
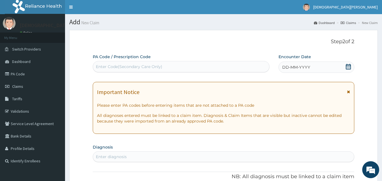
click at [197, 67] on div "Enter Code(Secondary Care Only)" at bounding box center [181, 66] width 176 height 9
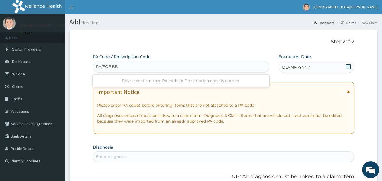
type input "PA/EOBBB6"
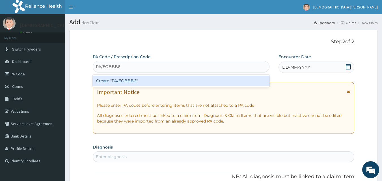
click at [193, 82] on div "Create "PA/EOBBB6"" at bounding box center [181, 81] width 177 height 10
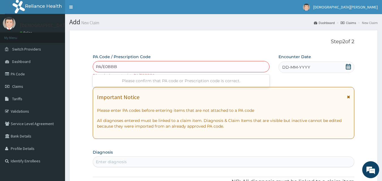
type input "PA/E0BBB6"
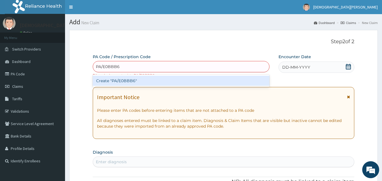
click at [174, 81] on div "Create "PA/E0BBB6"" at bounding box center [181, 81] width 177 height 10
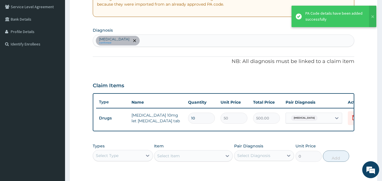
scroll to position [109, 0]
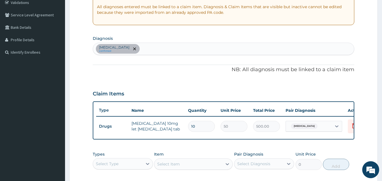
click at [136, 52] on div "Gastroschisis confirmed" at bounding box center [223, 49] width 261 height 12
type input "MALARIA"
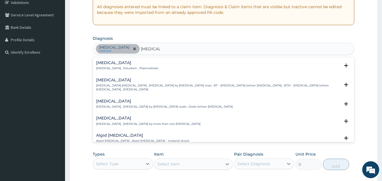
click at [104, 64] on h4 "Malaria" at bounding box center [127, 63] width 62 height 4
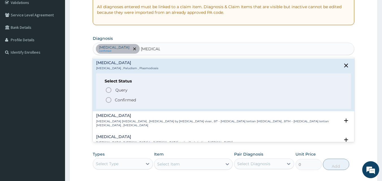
click at [108, 102] on icon "status option filled" at bounding box center [108, 100] width 7 height 7
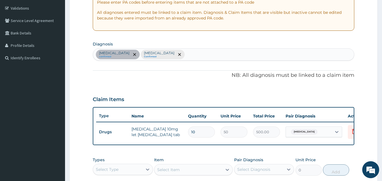
scroll to position [103, 0]
type input "DIAR"
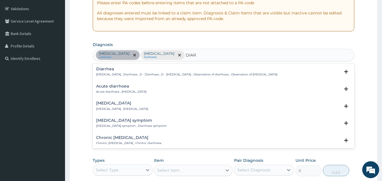
click at [104, 70] on h4 "Diarrhea" at bounding box center [186, 69] width 181 height 4
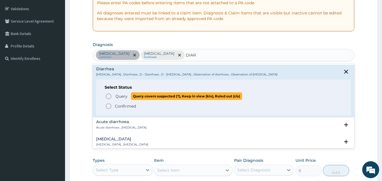
click at [109, 98] on icon "status option query" at bounding box center [108, 96] width 7 height 7
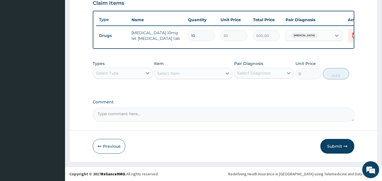
scroll to position [204, 0]
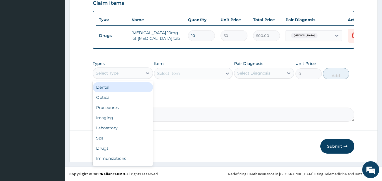
click at [136, 75] on div "Select Type" at bounding box center [117, 73] width 49 height 9
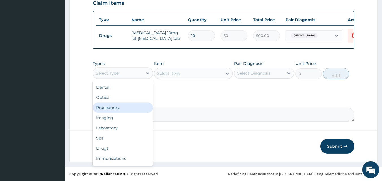
click at [133, 109] on div "Procedures" at bounding box center [123, 108] width 60 height 10
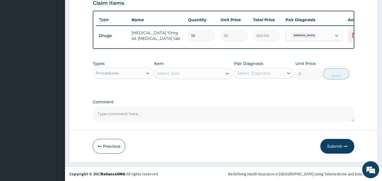
click at [181, 73] on div "Select Item" at bounding box center [188, 73] width 68 height 9
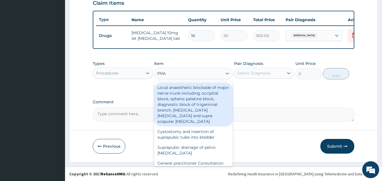
type input "PRAC"
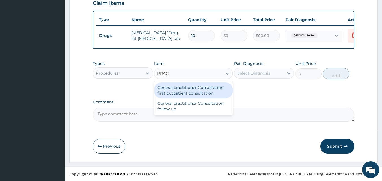
click at [183, 94] on div "General practitioner Consultation first outpatient consultation" at bounding box center [193, 91] width 79 height 16
type input "3000"
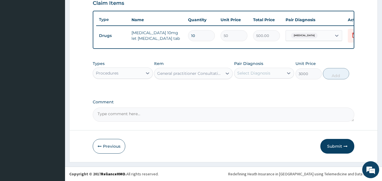
click at [248, 74] on div "Select Diagnosis" at bounding box center [253, 73] width 33 height 6
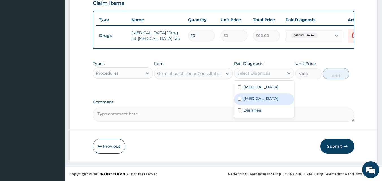
click at [255, 98] on label "Malaria" at bounding box center [260, 99] width 35 height 6
checkbox input "true"
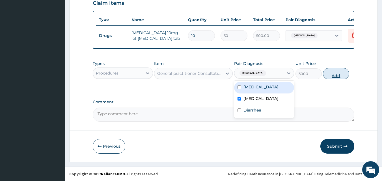
click at [335, 74] on button "Add" at bounding box center [336, 73] width 26 height 11
type input "0"
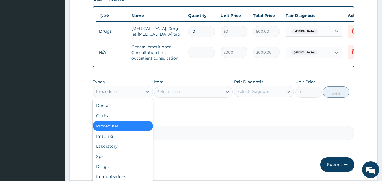
click at [120, 96] on div "Procedures" at bounding box center [117, 91] width 49 height 9
click at [126, 151] on div "Laboratory" at bounding box center [123, 146] width 60 height 10
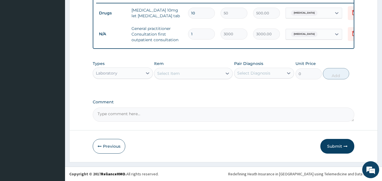
scroll to position [227, 0]
click at [176, 76] on div "Select Item" at bounding box center [168, 74] width 23 height 6
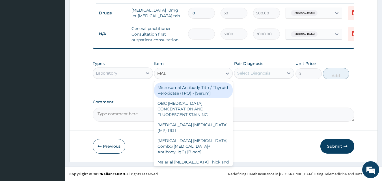
type input "MALA"
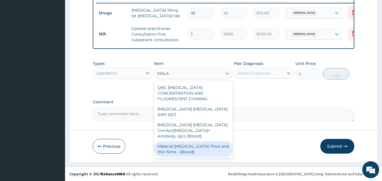
click at [178, 141] on div "Malarial Parasite Thick and thin films - [Blood]" at bounding box center [193, 149] width 79 height 16
type input "1500"
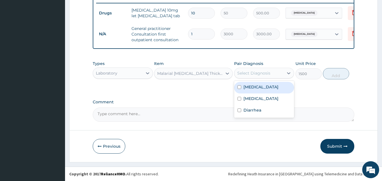
click at [253, 75] on div "Select Diagnosis" at bounding box center [253, 73] width 33 height 6
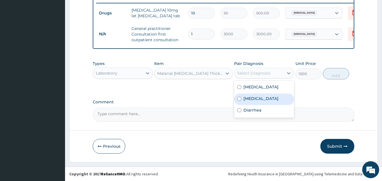
click at [255, 101] on label "Malaria" at bounding box center [260, 99] width 35 height 6
checkbox input "true"
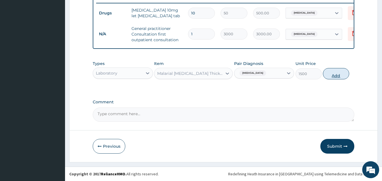
click at [338, 73] on button "Add" at bounding box center [336, 73] width 26 height 11
type input "0"
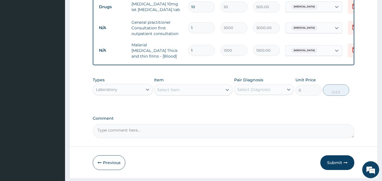
scroll to position [231, 0]
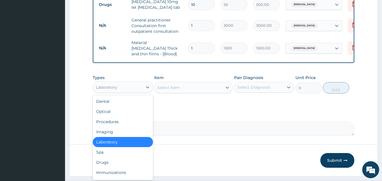
click at [134, 91] on div "Laboratory" at bounding box center [117, 87] width 49 height 9
click at [132, 162] on div "Drugs" at bounding box center [123, 163] width 60 height 10
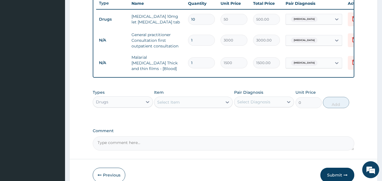
scroll to position [220, 0]
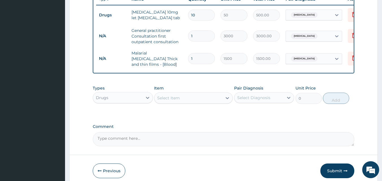
click at [169, 96] on div "Select Item" at bounding box center [168, 98] width 23 height 6
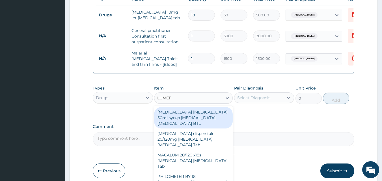
type input "LUMEFA"
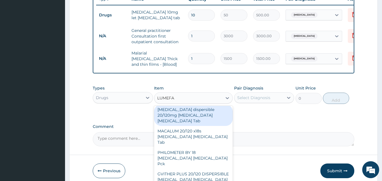
scroll to position [21, 0]
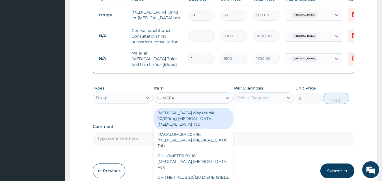
click at [188, 119] on div "[MEDICAL_DATA] dispersible 20/120mg [MEDICAL_DATA] [MEDICAL_DATA] Tab" at bounding box center [193, 118] width 79 height 21
type input "450"
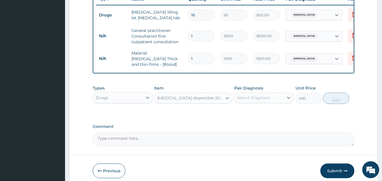
click at [239, 102] on div "Select Diagnosis" at bounding box center [258, 97] width 49 height 9
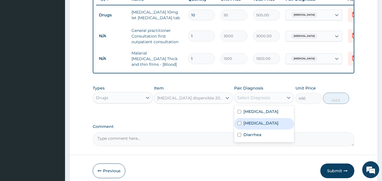
click at [242, 127] on div "Malaria" at bounding box center [264, 124] width 60 height 12
checkbox input "true"
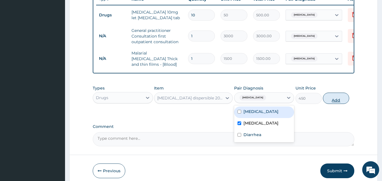
click at [339, 102] on button "Add" at bounding box center [336, 98] width 26 height 11
type input "0"
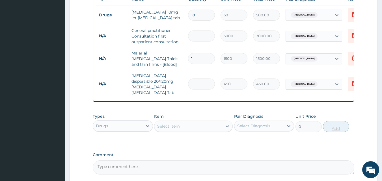
type input "12"
type input "5400.00"
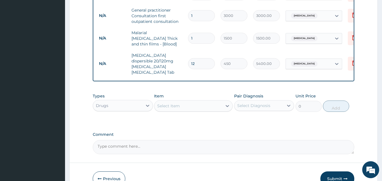
scroll to position [248, 0]
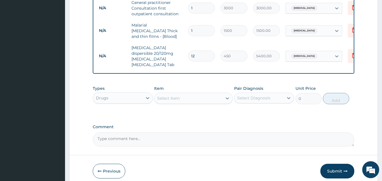
type input "12"
click at [166, 96] on div "Select Item" at bounding box center [168, 99] width 23 height 6
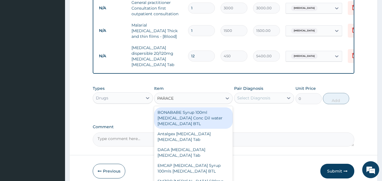
type input "PARACET"
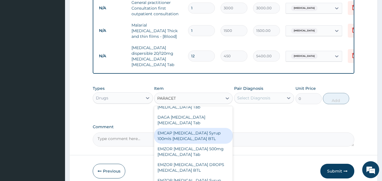
scroll to position [41, 0]
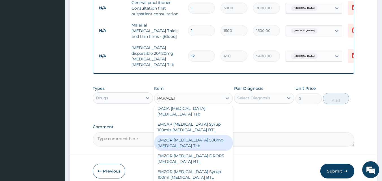
click at [185, 136] on div "EMZOR PARACETAMOL 500mg Acetaminophen Tab" at bounding box center [193, 143] width 79 height 16
type input "10"
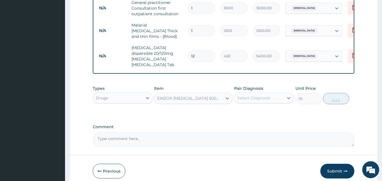
click at [260, 97] on div "Select Diagnosis" at bounding box center [258, 98] width 49 height 9
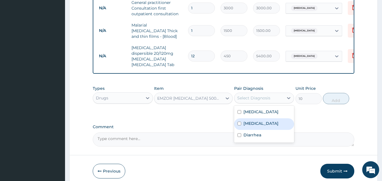
click at [261, 118] on div "[MEDICAL_DATA]" at bounding box center [264, 124] width 60 height 12
checkbox input "true"
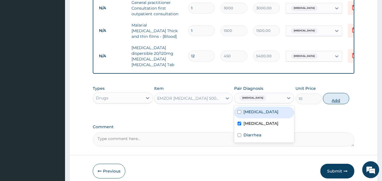
click at [339, 97] on button "Add" at bounding box center [336, 98] width 26 height 11
type input "0"
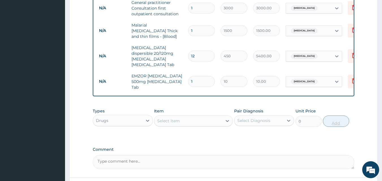
type input "12"
type input "120.00"
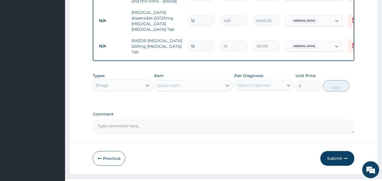
scroll to position [291, 0]
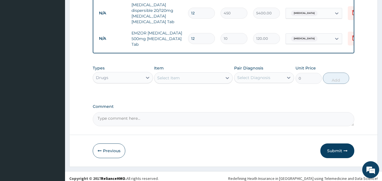
type input "12"
click at [168, 77] on div "Select Item" at bounding box center [188, 78] width 68 height 9
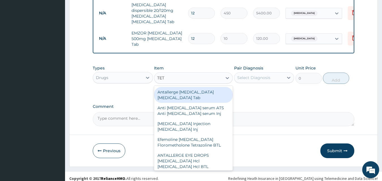
type input "TETR"
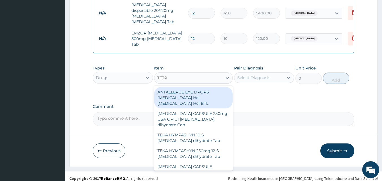
scroll to position [36, 0]
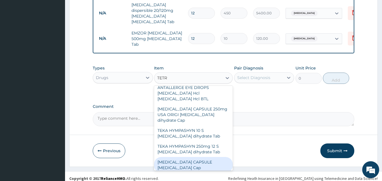
click at [187, 159] on div "[MEDICAL_DATA] CAPSULE [MEDICAL_DATA] Cap" at bounding box center [193, 165] width 79 height 16
type input "130"
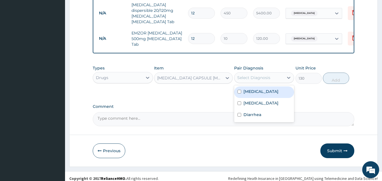
click at [246, 75] on div "Select Diagnosis" at bounding box center [253, 78] width 33 height 6
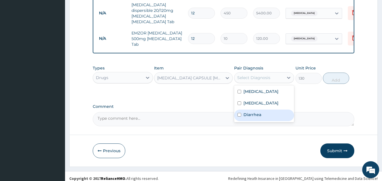
click at [253, 113] on div "Diarrhea" at bounding box center [264, 116] width 60 height 12
checkbox input "true"
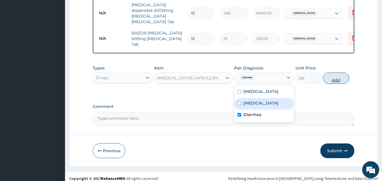
click at [331, 75] on button "Add" at bounding box center [336, 78] width 26 height 11
type input "0"
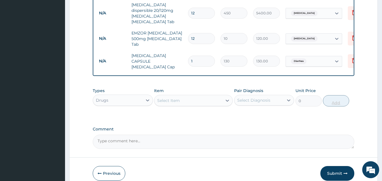
type input "10"
type input "1300.00"
type input "1"
type input "130.00"
type input "15"
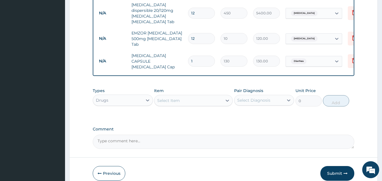
type input "1950.00"
type input "15"
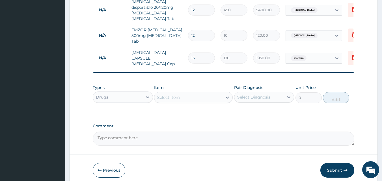
scroll to position [295, 0]
click at [171, 94] on div "Select Item" at bounding box center [168, 97] width 23 height 6
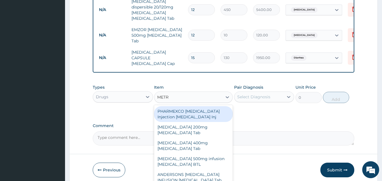
type input "METRO"
click at [171, 107] on div "Flagyl 200mg Metronidazole Tab" at bounding box center [193, 114] width 79 height 16
type input "10"
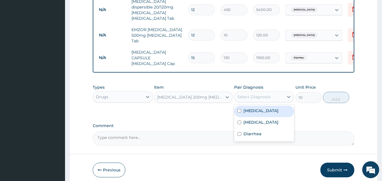
click at [243, 93] on div "Select Diagnosis" at bounding box center [258, 96] width 49 height 9
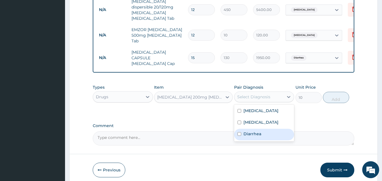
click at [253, 131] on label "Diarrhea" at bounding box center [252, 134] width 18 height 6
checkbox input "true"
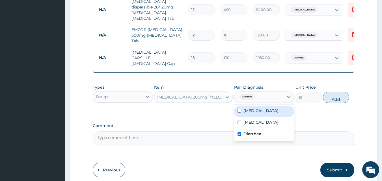
click at [249, 106] on div "Gastroschisis" at bounding box center [264, 112] width 60 height 12
checkbox input "true"
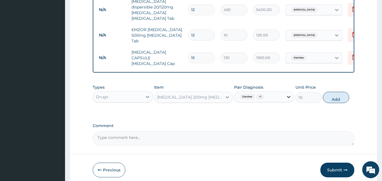
click at [285, 92] on div at bounding box center [289, 97] width 10 height 10
click at [259, 94] on span "+ 1" at bounding box center [260, 97] width 8 height 6
click at [253, 131] on label "Diarrhea" at bounding box center [252, 134] width 18 height 6
checkbox input "false"
click at [340, 92] on button "Add" at bounding box center [336, 97] width 26 height 11
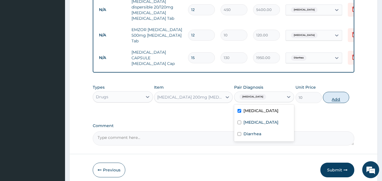
type input "0"
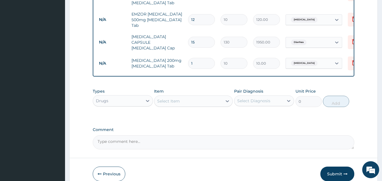
scroll to position [330, 0]
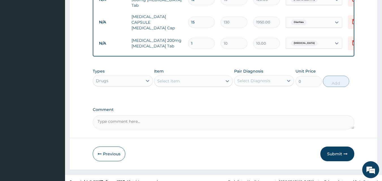
type input "15"
type input "150.00"
type input "15"
click at [340, 147] on button "Submit" at bounding box center [337, 154] width 34 height 15
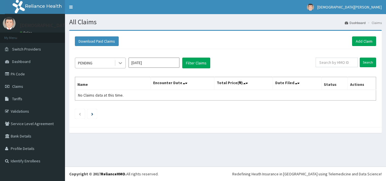
click at [120, 65] on icon at bounding box center [121, 63] width 6 height 6
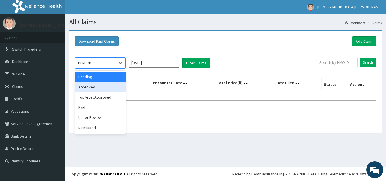
click at [113, 87] on div "Approved" at bounding box center [100, 87] width 51 height 10
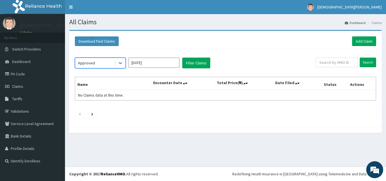
click at [161, 62] on input "[DATE]" at bounding box center [154, 63] width 51 height 10
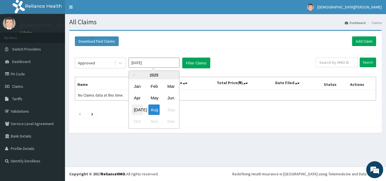
click at [136, 108] on div "[DATE]" at bounding box center [137, 110] width 11 height 10
type input "[DATE]"
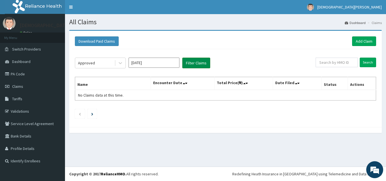
click at [197, 65] on button "Filter Claims" at bounding box center [196, 63] width 28 height 11
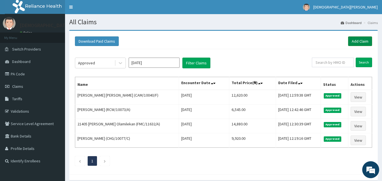
click at [355, 41] on link "Add Claim" at bounding box center [360, 41] width 24 height 10
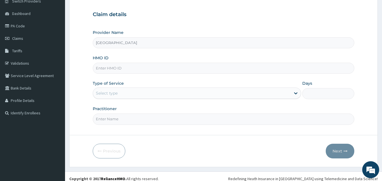
scroll to position [53, 0]
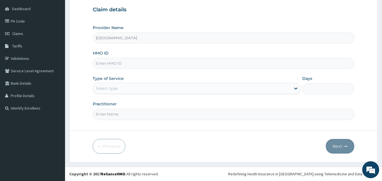
click at [148, 66] on input "HMO ID" at bounding box center [224, 63] width 262 height 11
type input "CAM/10040/C"
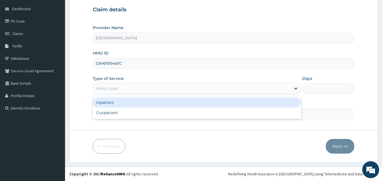
click at [139, 89] on div "Select type" at bounding box center [192, 88] width 198 height 9
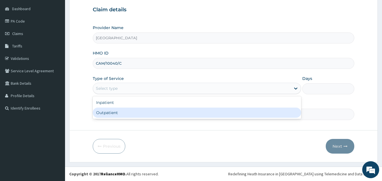
click at [136, 115] on div "Outpatient" at bounding box center [197, 113] width 208 height 10
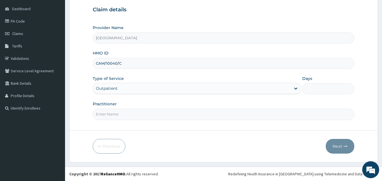
type input "1"
click at [127, 113] on input "Practitioner" at bounding box center [224, 114] width 262 height 11
type input "[PERSON_NAME] EZE"
click at [345, 147] on icon "button" at bounding box center [346, 147] width 4 height 4
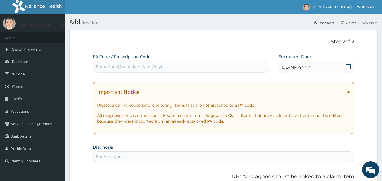
click at [149, 67] on div "Enter Code(Secondary Care Only)" at bounding box center [129, 67] width 66 height 6
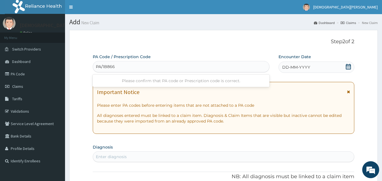
type input "PA/1B866D"
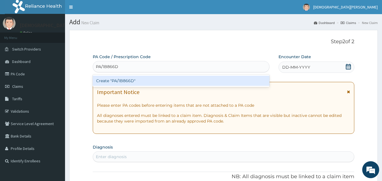
click at [149, 82] on div "Create "PA/1B866D"" at bounding box center [181, 81] width 177 height 10
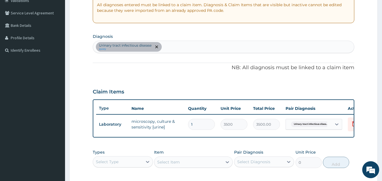
scroll to position [109, 0]
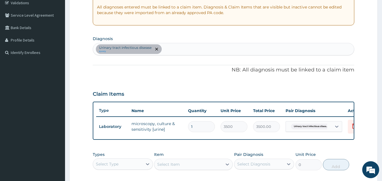
click at [166, 53] on div "Urinary tract [MEDICAL_DATA] query" at bounding box center [223, 49] width 261 height 12
type input "[MEDICAL_DATA]"
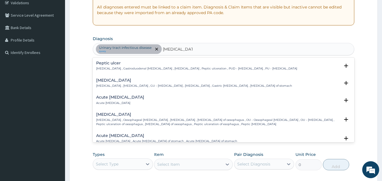
click at [126, 97] on h4 "Acute [MEDICAL_DATA]" at bounding box center [120, 97] width 48 height 4
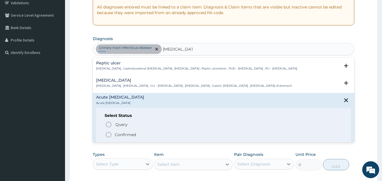
click at [108, 134] on icon "status option filled" at bounding box center [108, 134] width 7 height 7
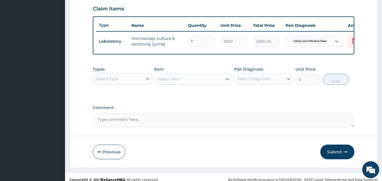
scroll to position [203, 0]
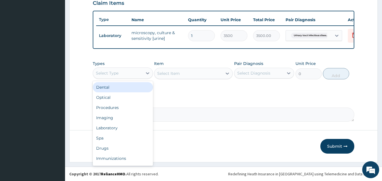
click at [131, 78] on div "Select Type" at bounding box center [117, 73] width 49 height 9
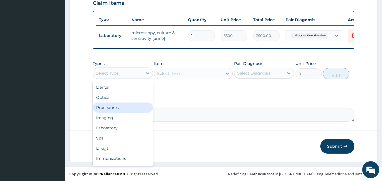
click at [132, 106] on div "Procedures" at bounding box center [123, 108] width 60 height 10
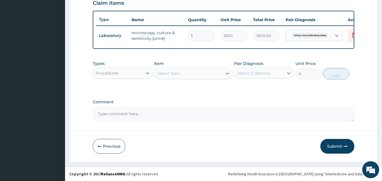
click at [201, 76] on div "Select Item" at bounding box center [188, 73] width 68 height 9
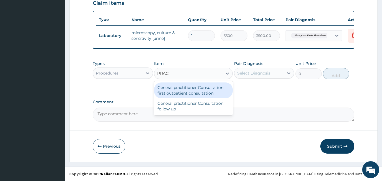
type input "PRACT"
click at [197, 96] on div "General practitioner Consultation first outpatient consultation" at bounding box center [193, 91] width 79 height 16
type input "3000"
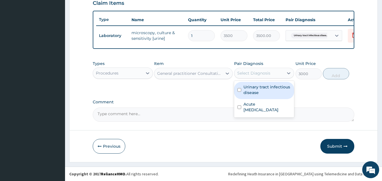
click at [263, 76] on div "Select Diagnosis" at bounding box center [253, 73] width 33 height 6
click at [263, 92] on label "Urinary tract infectious disease" at bounding box center [267, 89] width 48 height 11
checkbox input "true"
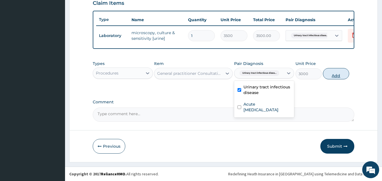
click at [334, 77] on button "Add" at bounding box center [336, 73] width 26 height 11
type input "0"
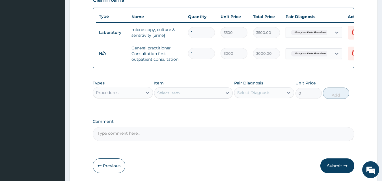
click at [137, 97] on div "Procedures" at bounding box center [117, 92] width 49 height 9
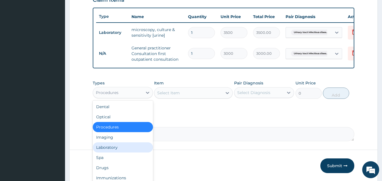
click at [124, 153] on div "Laboratory" at bounding box center [123, 148] width 60 height 10
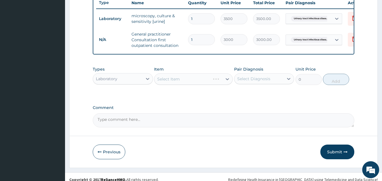
scroll to position [225, 0]
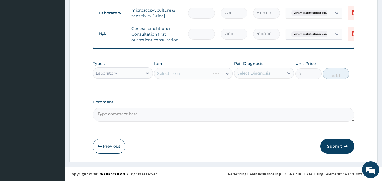
click at [123, 76] on div "Laboratory" at bounding box center [117, 73] width 49 height 9
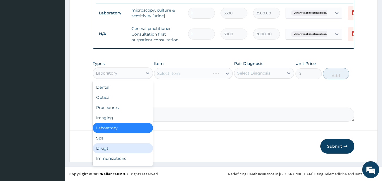
click at [118, 147] on div "Drugs" at bounding box center [123, 148] width 60 height 10
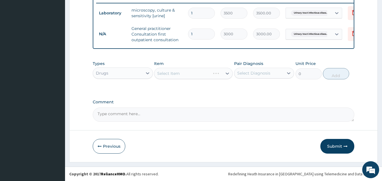
scroll to position [227, 0]
click at [173, 77] on div "Select Item" at bounding box center [193, 73] width 79 height 11
click at [175, 75] on div "Select Item" at bounding box center [193, 73] width 79 height 11
click at [195, 76] on div "Select Item" at bounding box center [193, 73] width 79 height 11
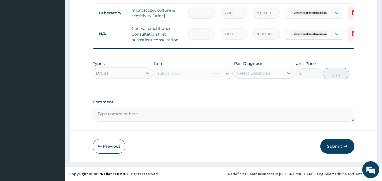
click at [195, 76] on div "Select Item" at bounding box center [193, 73] width 79 height 11
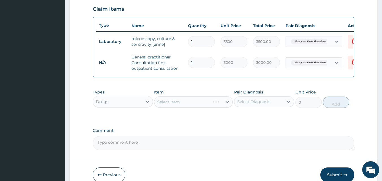
scroll to position [196, 0]
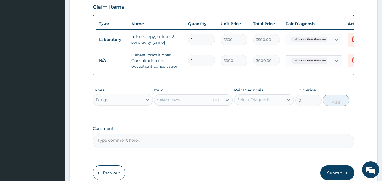
click at [121, 104] on div "Drugs" at bounding box center [117, 99] width 49 height 9
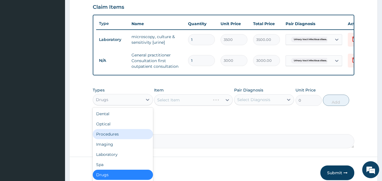
click at [118, 139] on div "Procedures" at bounding box center [123, 134] width 60 height 10
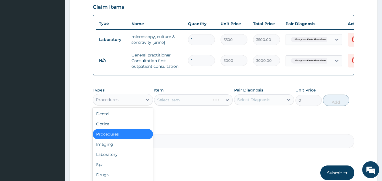
click at [135, 104] on div "Procedures" at bounding box center [117, 99] width 49 height 9
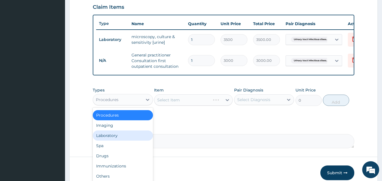
scroll to position [19, 0]
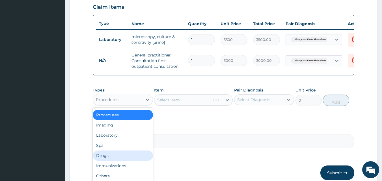
click at [124, 159] on div "Drugs" at bounding box center [123, 156] width 60 height 10
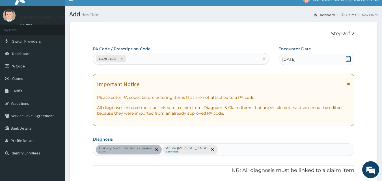
scroll to position [0, 0]
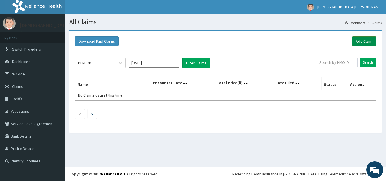
click at [365, 40] on link "Add Claim" at bounding box center [364, 41] width 24 height 10
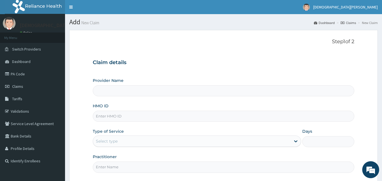
type input "[GEOGRAPHIC_DATA]"
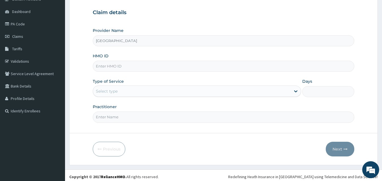
scroll to position [50, 0]
click at [167, 68] on input "HMO ID" at bounding box center [224, 66] width 262 height 11
type input "CAM/10040/C"
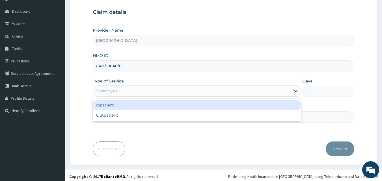
click at [129, 93] on div "Select type" at bounding box center [192, 91] width 198 height 9
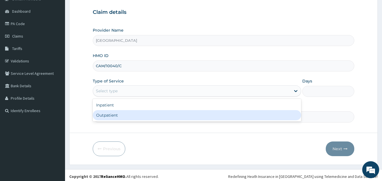
click at [126, 116] on div "Outpatient" at bounding box center [197, 115] width 208 height 10
type input "1"
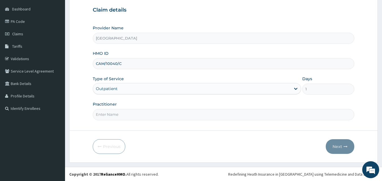
scroll to position [53, 0]
click at [126, 116] on input "Practitioner" at bounding box center [224, 114] width 262 height 11
type input "[PERSON_NAME] EZE"
click at [343, 146] on button "Next" at bounding box center [340, 146] width 29 height 15
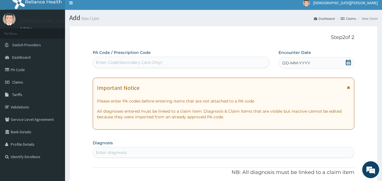
scroll to position [0, 0]
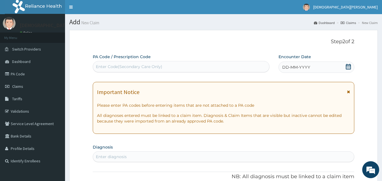
click at [154, 66] on div "Enter Code(Secondary Care Only)" at bounding box center [129, 67] width 66 height 6
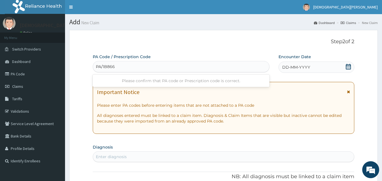
type input "PA/1B866D"
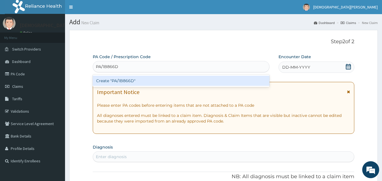
click at [155, 81] on div "Create "PA/1B866D"" at bounding box center [181, 81] width 177 height 10
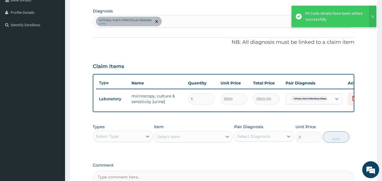
scroll to position [128, 0]
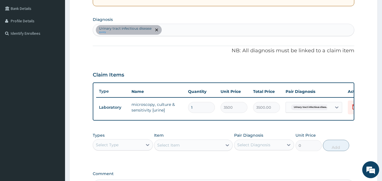
click at [169, 29] on div "Urinary tract infectious disease query" at bounding box center [223, 30] width 261 height 12
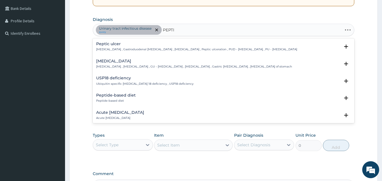
type input "PEPTIC"
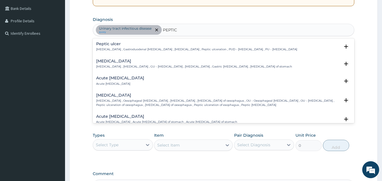
click at [114, 79] on h4 "Acute peptic ulcer" at bounding box center [120, 78] width 48 height 4
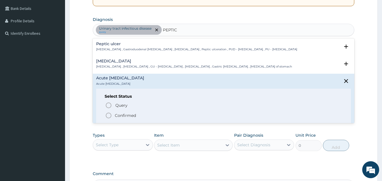
click at [108, 115] on icon "status option filled" at bounding box center [108, 115] width 7 height 7
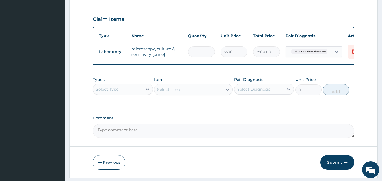
scroll to position [198, 0]
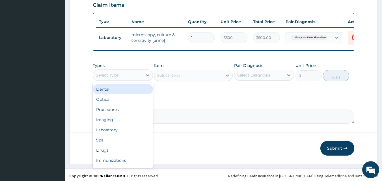
click at [140, 80] on div "Select Type" at bounding box center [117, 75] width 49 height 9
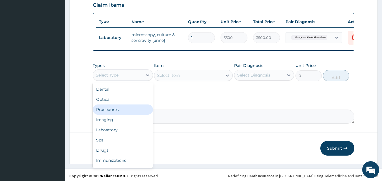
click at [130, 113] on div "Procedures" at bounding box center [123, 110] width 60 height 10
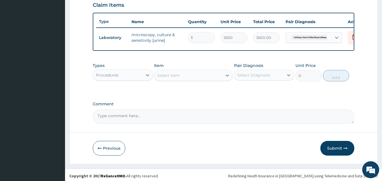
click at [185, 80] on div "Select Item" at bounding box center [188, 75] width 68 height 9
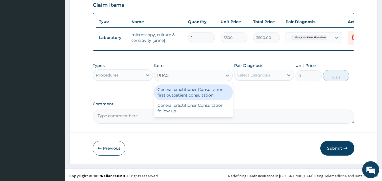
type input "PRACT"
click at [186, 97] on div "General practitioner Consultation first outpatient consultation" at bounding box center [193, 93] width 79 height 16
type input "3000"
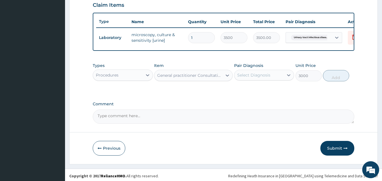
click at [260, 78] on div "Select Diagnosis" at bounding box center [253, 75] width 33 height 6
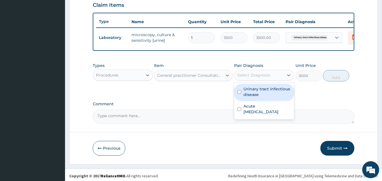
click at [258, 97] on label "Urinary tract infectious disease" at bounding box center [267, 91] width 48 height 11
checkbox input "true"
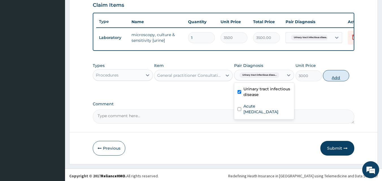
click at [335, 81] on button "Add" at bounding box center [336, 75] width 26 height 11
type input "0"
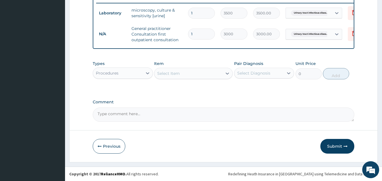
scroll to position [227, 0]
click at [133, 76] on div "Procedures" at bounding box center [117, 73] width 49 height 9
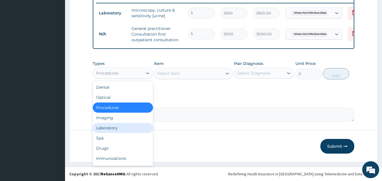
click at [121, 128] on div "Laboratory" at bounding box center [123, 128] width 60 height 10
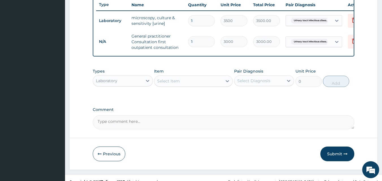
scroll to position [223, 0]
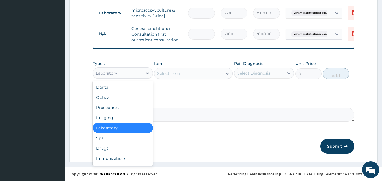
click at [133, 78] on div "Laboratory" at bounding box center [117, 73] width 49 height 9
click at [123, 150] on div "Drugs" at bounding box center [123, 148] width 60 height 10
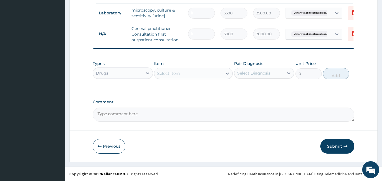
click at [169, 76] on div "Select Item" at bounding box center [168, 74] width 23 height 6
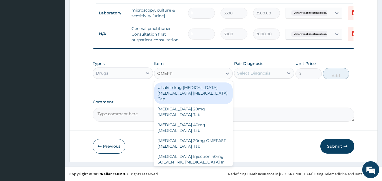
type input "OMEPRA"
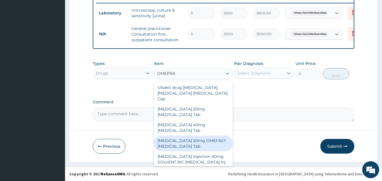
click at [182, 136] on div "[MEDICAL_DATA] 20mg OMEFAST [MEDICAL_DATA] Tab" at bounding box center [193, 144] width 79 height 16
type input "540"
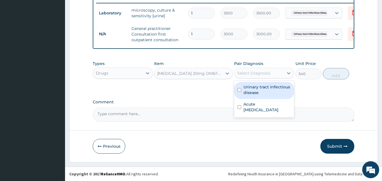
click at [251, 76] on div "Select Diagnosis" at bounding box center [253, 73] width 33 height 6
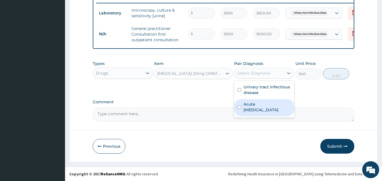
click at [251, 110] on label "Acute peptic ulcer" at bounding box center [267, 107] width 48 height 11
checkbox input "true"
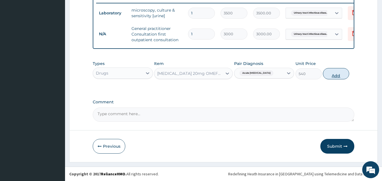
click at [332, 76] on button "Add" at bounding box center [336, 73] width 26 height 11
type input "0"
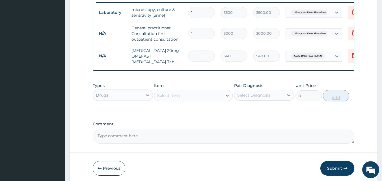
type input "14"
type input "7560.00"
type input "14"
click at [174, 98] on div "Select Item" at bounding box center [168, 96] width 23 height 6
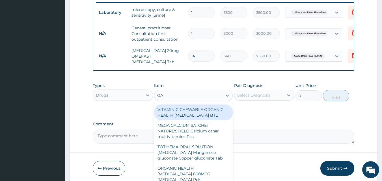
type input "GAS"
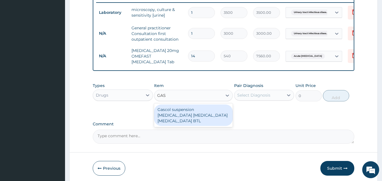
click at [174, 123] on div "Gascol suspension [MEDICAL_DATA] [MEDICAL_DATA] [MEDICAL_DATA] BTL" at bounding box center [193, 115] width 79 height 21
type input "590"
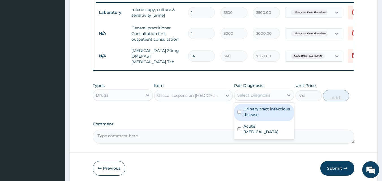
click at [264, 98] on div "Select Diagnosis" at bounding box center [253, 95] width 33 height 6
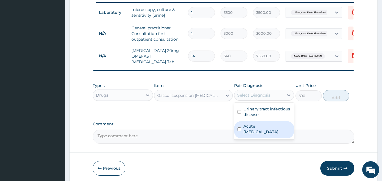
click at [262, 130] on label "Acute peptic ulcer" at bounding box center [267, 129] width 48 height 11
checkbox input "true"
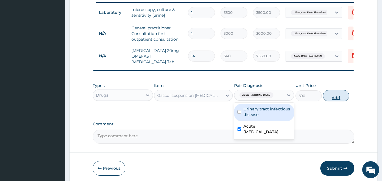
click at [328, 102] on button "Add" at bounding box center [336, 95] width 26 height 11
type input "0"
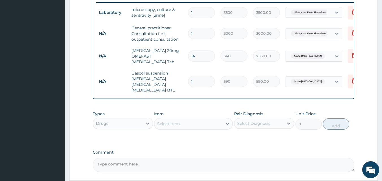
click at [169, 112] on div "PA Code / Prescription Code PA/1B866D Encounter Date 10-07-2025 Important Notic…" at bounding box center [224, 1] width 262 height 341
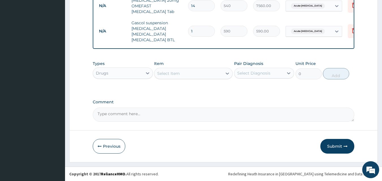
scroll to position [277, 0]
click at [168, 73] on div "Select Item" at bounding box center [168, 74] width 23 height 6
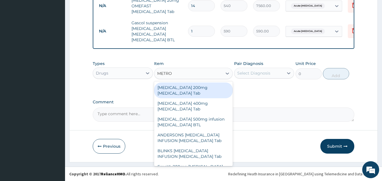
type input "METRON"
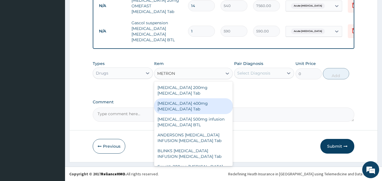
click at [169, 98] on div "[MEDICAL_DATA] 400mg [MEDICAL_DATA] Tab" at bounding box center [193, 106] width 79 height 16
type input "20"
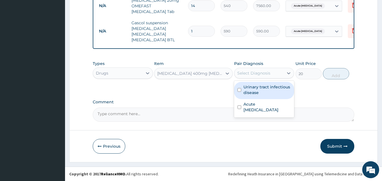
click at [245, 74] on div "Select Diagnosis" at bounding box center [253, 73] width 33 height 6
click at [248, 91] on label "Urinary tract infectious disease" at bounding box center [267, 89] width 48 height 11
checkbox input "true"
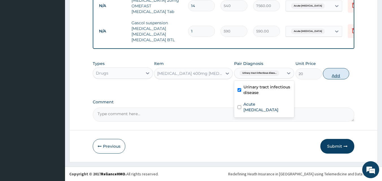
click at [329, 77] on button "Add" at bounding box center [336, 73] width 26 height 11
type input "0"
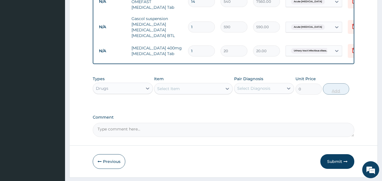
type input "15"
type input "300.00"
type input "15"
click at [172, 92] on div "Select Item" at bounding box center [168, 89] width 23 height 6
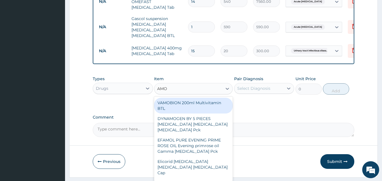
type input "AMOX"
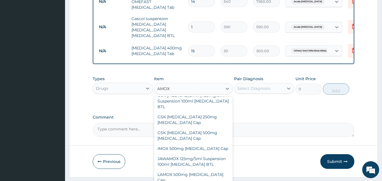
scroll to position [150, 0]
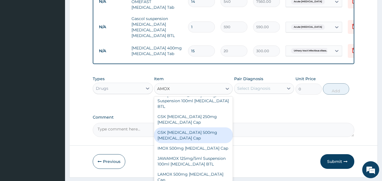
click at [184, 128] on div "GSK [MEDICAL_DATA] 500mg [MEDICAL_DATA] Cap" at bounding box center [193, 136] width 79 height 16
type input "180"
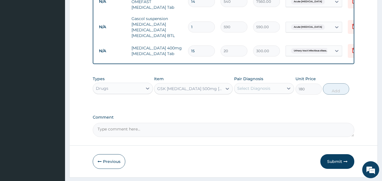
click at [249, 93] on div "Select Diagnosis" at bounding box center [258, 88] width 49 height 9
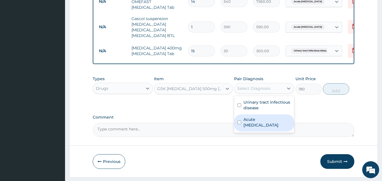
click at [252, 127] on div "Acute peptic ulcer" at bounding box center [264, 123] width 60 height 17
checkbox input "true"
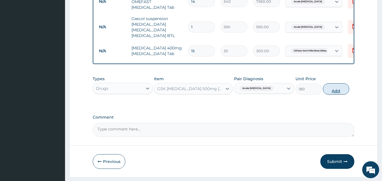
click at [327, 92] on button "Add" at bounding box center [336, 88] width 26 height 11
type input "0"
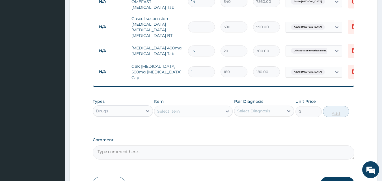
type input "15"
type input "2700.00"
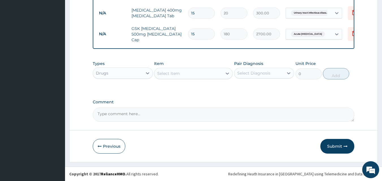
scroll to position [316, 0]
type input "15"
click at [334, 145] on button "Submit" at bounding box center [337, 146] width 34 height 15
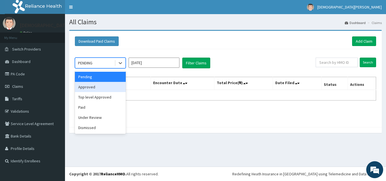
click at [96, 89] on div "Approved" at bounding box center [100, 87] width 51 height 10
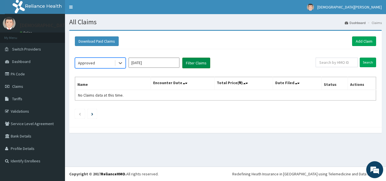
click at [191, 61] on button "Filter Claims" at bounding box center [196, 63] width 28 height 11
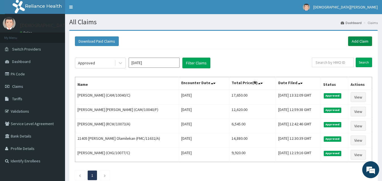
click at [355, 42] on link "Add Claim" at bounding box center [360, 41] width 24 height 10
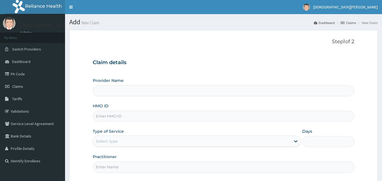
type input "[GEOGRAPHIC_DATA]"
click at [132, 116] on input "HMO ID" at bounding box center [224, 116] width 262 height 11
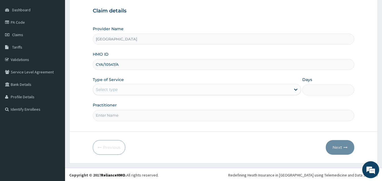
scroll to position [52, 0]
type input "CYA/10547/A"
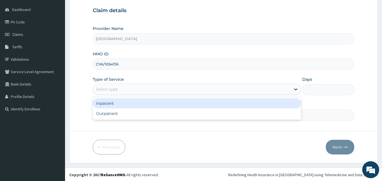
click at [111, 91] on div "Select type" at bounding box center [107, 90] width 22 height 6
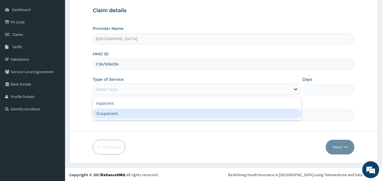
click at [116, 110] on div "Outpatient" at bounding box center [197, 114] width 208 height 10
type input "1"
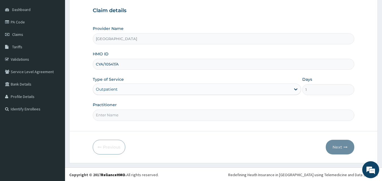
scroll to position [53, 0]
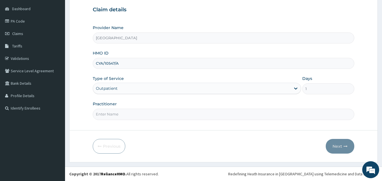
click at [136, 115] on input "Practitioner" at bounding box center [224, 114] width 262 height 11
type input "[PERSON_NAME]"
click at [347, 143] on button "Next" at bounding box center [340, 146] width 29 height 15
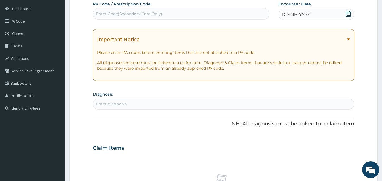
click at [291, 14] on span "DD-MM-YYYY" at bounding box center [296, 15] width 28 height 6
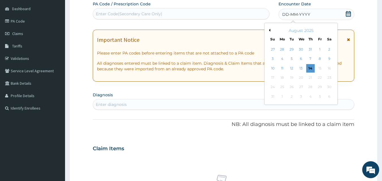
click at [270, 32] on div "August 2025" at bounding box center [301, 31] width 68 height 6
click at [270, 30] on button "Previous Month" at bounding box center [269, 30] width 3 height 3
click at [312, 59] on div "10" at bounding box center [310, 59] width 8 height 8
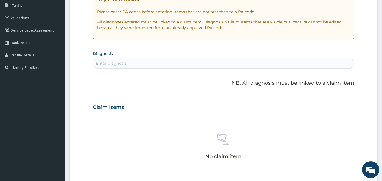
scroll to position [90, 0]
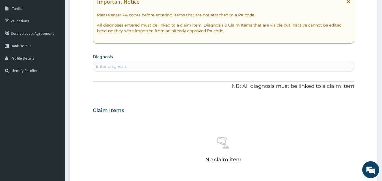
click at [141, 68] on div "Enter diagnosis" at bounding box center [223, 66] width 261 height 9
type input "[MEDICAL_DATA]"
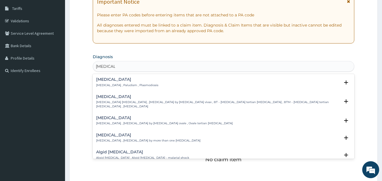
click at [122, 82] on div "[MEDICAL_DATA] [MEDICAL_DATA] , Paludism , Plasmodiosis" at bounding box center [127, 82] width 62 height 10
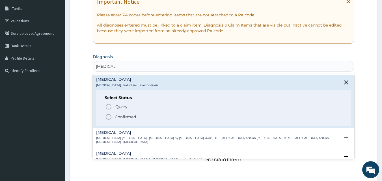
click at [107, 118] on icon "status option filled" at bounding box center [108, 117] width 7 height 7
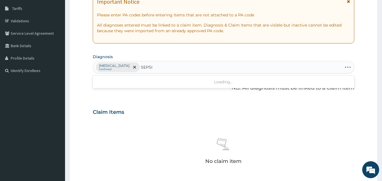
type input "[MEDICAL_DATA]"
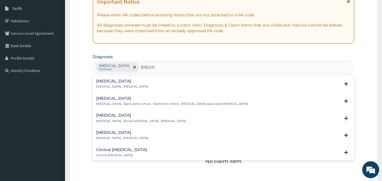
click at [103, 85] on p "[MEDICAL_DATA] , [MEDICAL_DATA]" at bounding box center [122, 87] width 52 height 4
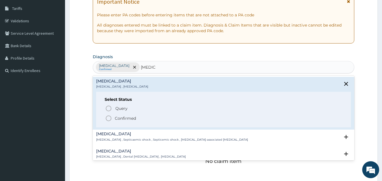
click at [110, 118] on icon "status option filled" at bounding box center [108, 118] width 7 height 7
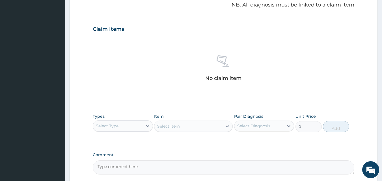
scroll to position [227, 0]
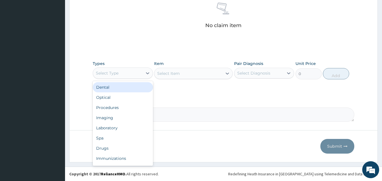
click at [124, 76] on div "Select Type" at bounding box center [117, 73] width 49 height 9
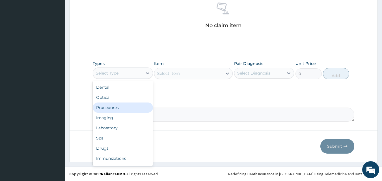
click at [123, 108] on div "Procedures" at bounding box center [123, 108] width 60 height 10
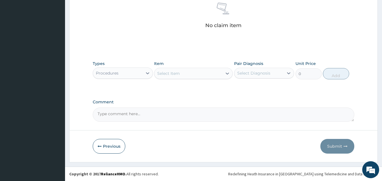
click at [188, 74] on div "Select Item" at bounding box center [188, 73] width 68 height 9
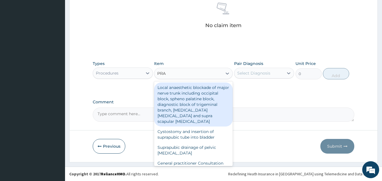
type input "PRAC"
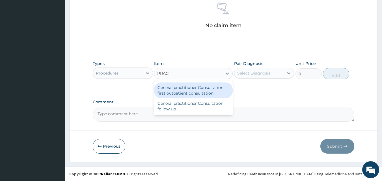
click at [190, 89] on div "General practitioner Consultation first outpatient consultation" at bounding box center [193, 91] width 79 height 16
type input "3000"
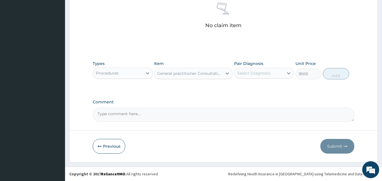
click at [253, 75] on div "Select Diagnosis" at bounding box center [253, 73] width 33 height 6
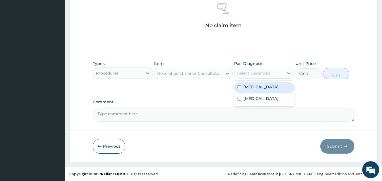
click at [256, 87] on label "[MEDICAL_DATA]" at bounding box center [260, 87] width 35 height 6
checkbox input "true"
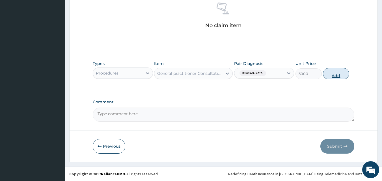
click at [329, 76] on button "Add" at bounding box center [336, 73] width 26 height 11
type input "0"
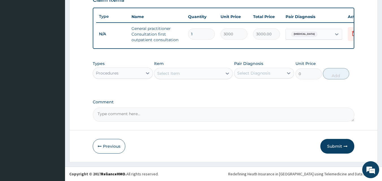
click at [127, 74] on div "Procedures" at bounding box center [117, 73] width 49 height 9
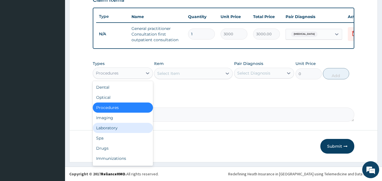
click at [123, 125] on div "Laboratory" at bounding box center [123, 128] width 60 height 10
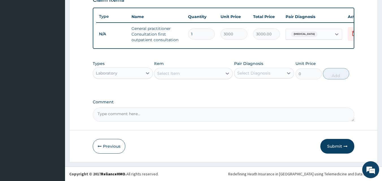
click at [174, 76] on div "Select Item" at bounding box center [168, 74] width 23 height 6
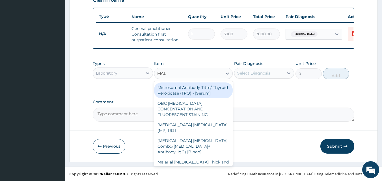
type input "MALA"
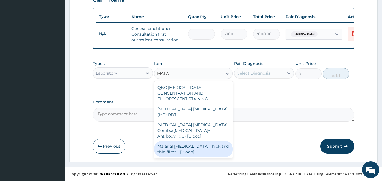
click at [184, 141] on div "Malarial Parasite Thick and thin films - [Blood]" at bounding box center [193, 149] width 79 height 16
type input "1500"
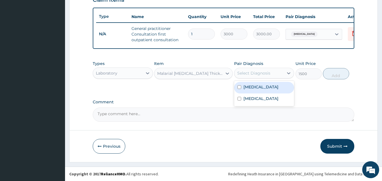
click at [253, 75] on div "Select Diagnosis" at bounding box center [253, 73] width 33 height 6
click at [253, 89] on label "Malaria" at bounding box center [260, 87] width 35 height 6
checkbox input "true"
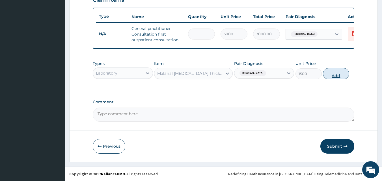
click at [332, 76] on button "Add" at bounding box center [336, 73] width 26 height 11
type input "0"
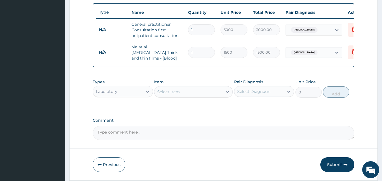
click at [174, 93] on div "Select Item" at bounding box center [168, 92] width 23 height 6
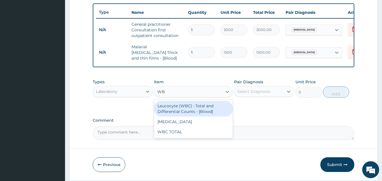
type input "WBC"
click at [178, 109] on div "Leucocyte (WBC) : Total and Differential Counts - [Blood]" at bounding box center [193, 109] width 79 height 16
type input "2000"
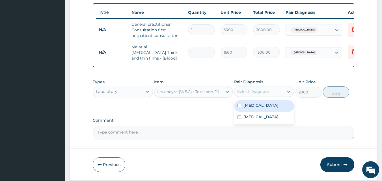
click at [263, 94] on div "Select Diagnosis" at bounding box center [253, 92] width 33 height 6
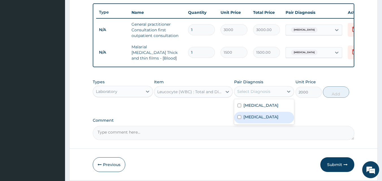
click at [263, 118] on div "Sepsis" at bounding box center [264, 118] width 60 height 12
checkbox input "true"
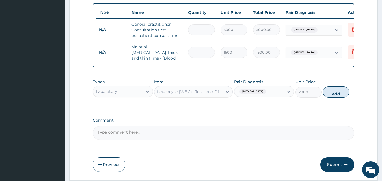
click at [339, 95] on button "Add" at bounding box center [336, 92] width 26 height 11
type input "0"
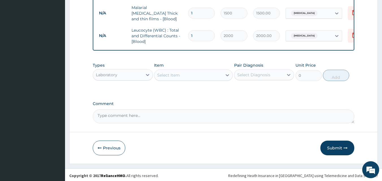
scroll to position [249, 0]
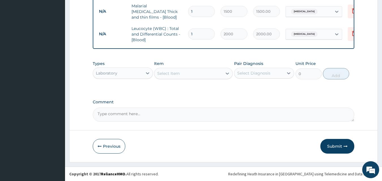
click at [189, 74] on div "Select Item" at bounding box center [188, 73] width 68 height 9
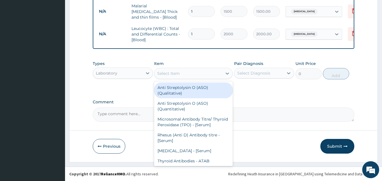
click at [134, 74] on div "Laboratory" at bounding box center [117, 73] width 49 height 9
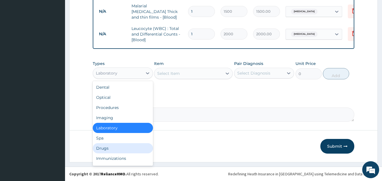
click at [122, 147] on div "Drugs" at bounding box center [123, 148] width 60 height 10
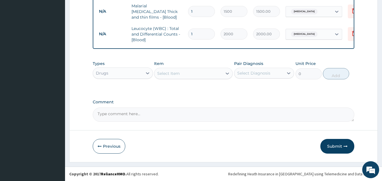
click at [179, 76] on div "Select Item" at bounding box center [168, 74] width 23 height 6
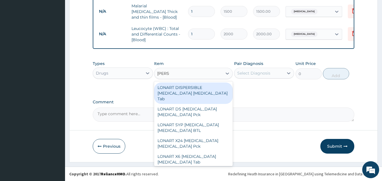
type input "LONAR"
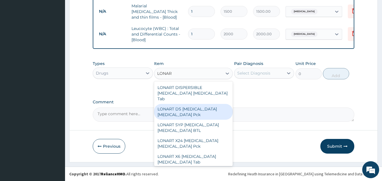
click at [188, 106] on div "LONART DS Artemether Lumefantrine Pck" at bounding box center [193, 112] width 79 height 16
type input "1550"
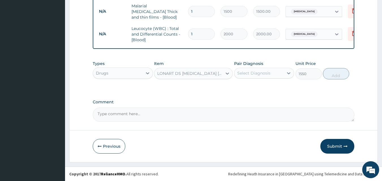
click at [257, 77] on div "Select Diagnosis" at bounding box center [258, 73] width 49 height 9
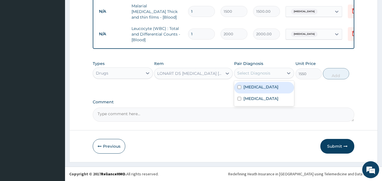
click at [258, 89] on label "Malaria" at bounding box center [260, 87] width 35 height 6
checkbox input "true"
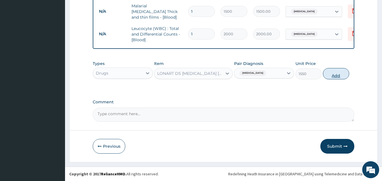
click at [335, 74] on button "Add" at bounding box center [336, 73] width 26 height 11
type input "0"
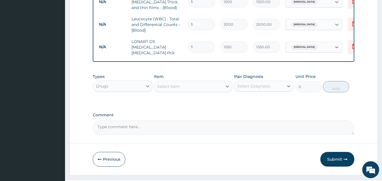
scroll to position [258, 0]
click at [174, 85] on div "Select Item" at bounding box center [168, 86] width 23 height 6
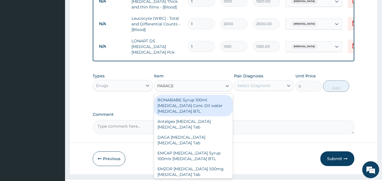
type input "PARACET"
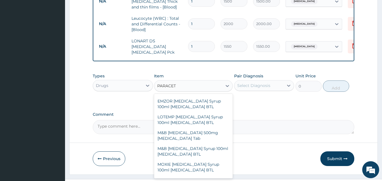
scroll to position [100, 0]
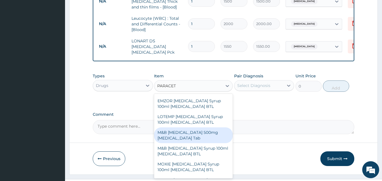
click at [185, 135] on div "M&B PARACETAMOL 500mg Acetaminophen Tab" at bounding box center [193, 136] width 79 height 16
type input "10"
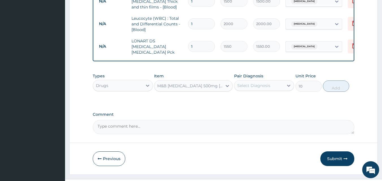
click at [264, 86] on div "Select Diagnosis" at bounding box center [253, 86] width 33 height 6
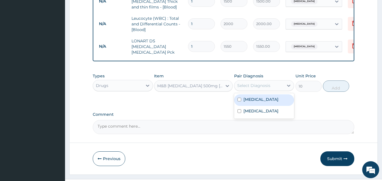
click at [263, 96] on div "Malaria" at bounding box center [264, 100] width 60 height 12
checkbox input "true"
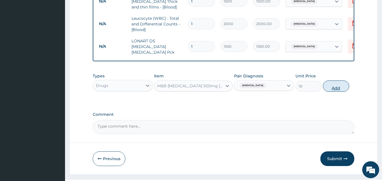
click at [332, 84] on button "Add" at bounding box center [336, 86] width 26 height 11
type input "0"
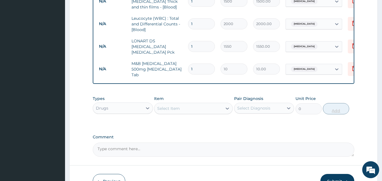
type input "18"
type input "180.00"
type input "18"
click at [184, 106] on div "Select Item" at bounding box center [188, 108] width 68 height 9
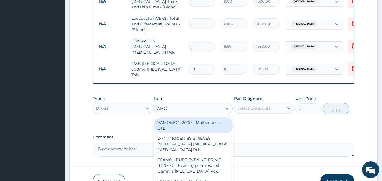
type input "AMOX"
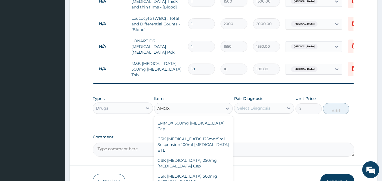
scroll to position [130, 0]
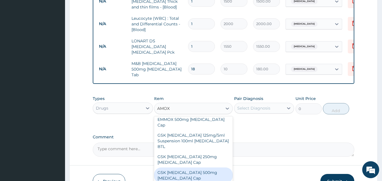
click at [183, 168] on div "GSK [MEDICAL_DATA] 500mg [MEDICAL_DATA] Cap" at bounding box center [193, 176] width 79 height 16
type input "180"
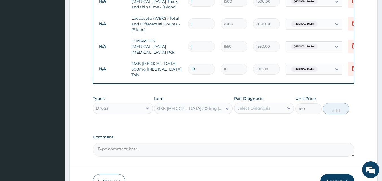
click at [272, 108] on div "Select Diagnosis" at bounding box center [258, 108] width 49 height 9
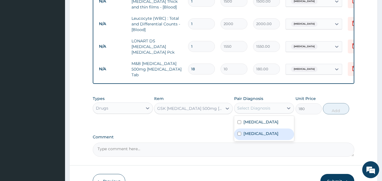
click at [257, 131] on div "Sepsis" at bounding box center [264, 135] width 60 height 12
checkbox input "true"
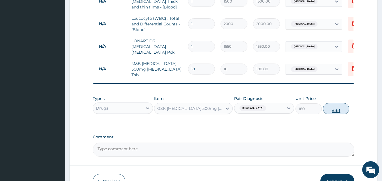
click at [335, 105] on button "Add" at bounding box center [336, 108] width 26 height 11
type input "0"
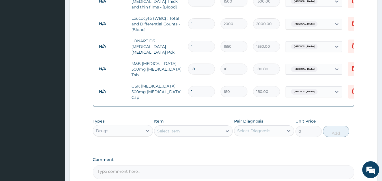
type input "15"
type input "2700.00"
type input "15"
click at [268, 138] on div "Types Drugs Item Select Item Pair Diagnosis Select Diagnosis Unit Price 0 Add" at bounding box center [224, 132] width 262 height 33
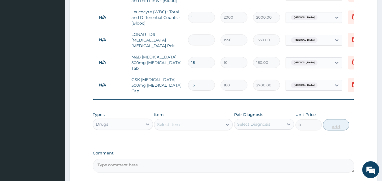
scroll to position [311, 0]
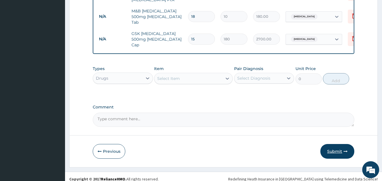
click at [342, 146] on button "Submit" at bounding box center [337, 151] width 34 height 15
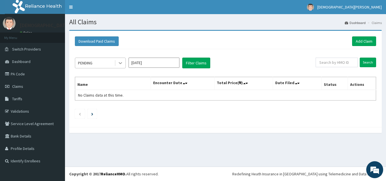
click at [119, 61] on icon at bounding box center [121, 63] width 6 height 6
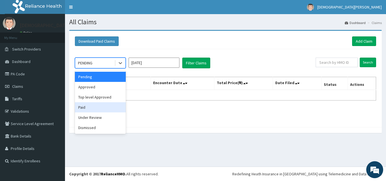
click at [96, 105] on div "Paid" at bounding box center [100, 107] width 51 height 10
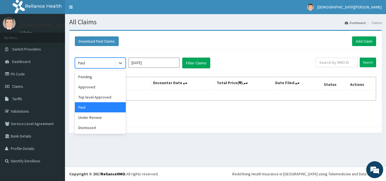
click at [102, 64] on div "Paid" at bounding box center [94, 63] width 39 height 9
click at [95, 86] on div "Approved" at bounding box center [100, 87] width 51 height 10
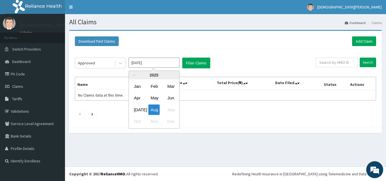
click at [152, 63] on input "[DATE]" at bounding box center [154, 63] width 51 height 10
click at [137, 109] on div "[DATE]" at bounding box center [137, 110] width 11 height 10
type input "[DATE]"
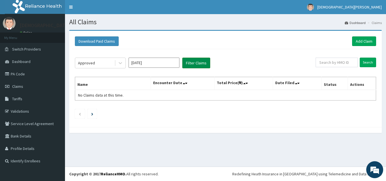
click at [202, 63] on button "Filter Claims" at bounding box center [196, 63] width 28 height 11
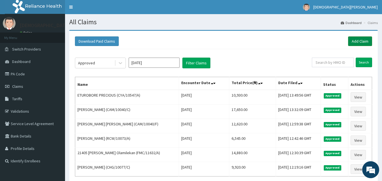
click at [362, 41] on link "Add Claim" at bounding box center [360, 41] width 24 height 10
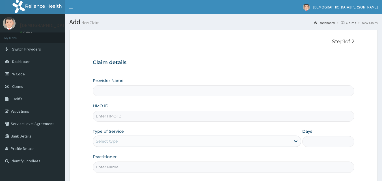
type input "[GEOGRAPHIC_DATA]"
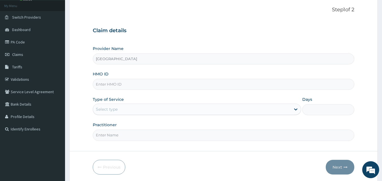
scroll to position [34, 0]
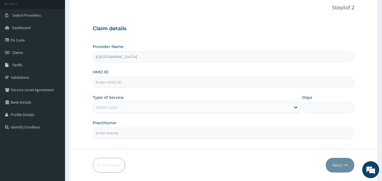
click at [155, 81] on input "HMO ID" at bounding box center [224, 82] width 262 height 11
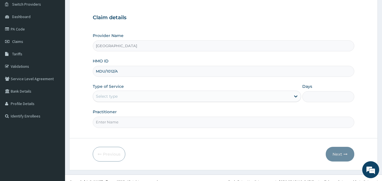
scroll to position [53, 0]
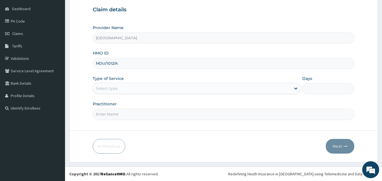
click at [113, 88] on div "Select type" at bounding box center [107, 89] width 22 height 6
click at [120, 88] on div "Select type" at bounding box center [192, 88] width 198 height 9
click at [117, 89] on div "Select type" at bounding box center [107, 89] width 22 height 6
click at [120, 64] on input "MDU/1012/A" at bounding box center [224, 63] width 262 height 11
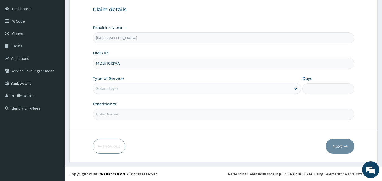
type input "MDU/10127/A"
click at [122, 88] on div "Select type" at bounding box center [192, 88] width 198 height 9
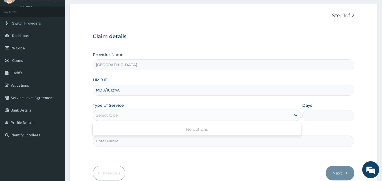
scroll to position [18, 0]
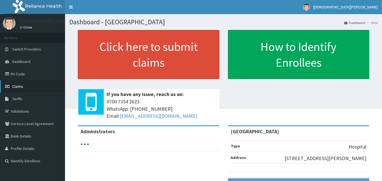
click at [28, 86] on link "Claims" at bounding box center [32, 86] width 65 height 12
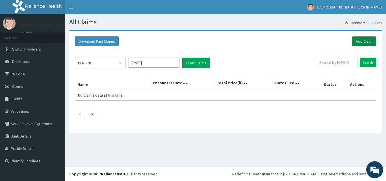
click at [359, 39] on link "Add Claim" at bounding box center [364, 41] width 24 height 10
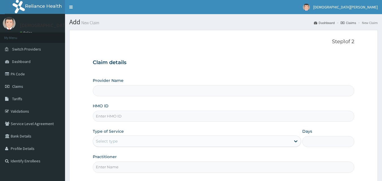
type input "Dolu Hospital"
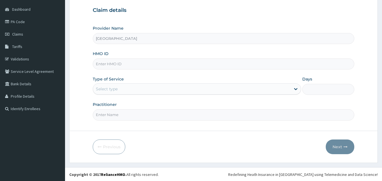
scroll to position [53, 0]
click at [133, 66] on input "HMO ID" at bounding box center [224, 63] width 262 height 11
type input "MDU/10127/A"
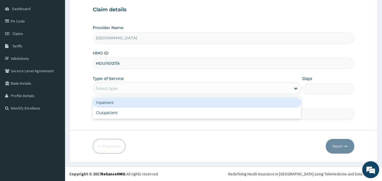
click at [125, 90] on div "Select type" at bounding box center [192, 88] width 198 height 9
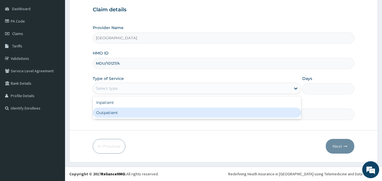
click at [119, 112] on div "Outpatient" at bounding box center [197, 113] width 208 height 10
type input "1"
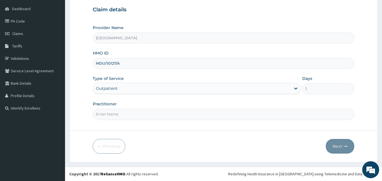
click at [125, 115] on input "Practitioner" at bounding box center [224, 114] width 262 height 11
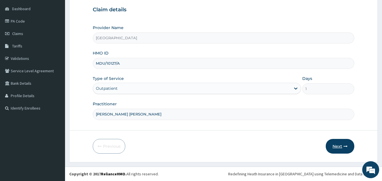
type input "DR GBADE ADEIFE"
click at [344, 146] on icon "button" at bounding box center [346, 147] width 4 height 4
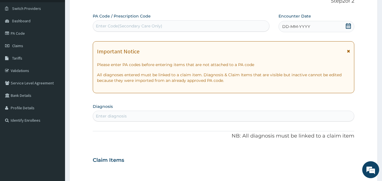
scroll to position [38, 0]
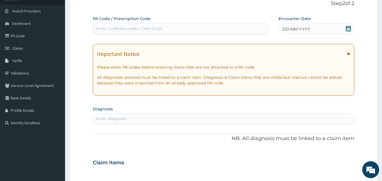
click at [295, 27] on span "DD-MM-YYYY" at bounding box center [296, 29] width 28 height 6
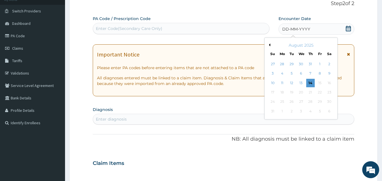
click at [270, 45] on button "Previous Month" at bounding box center [269, 45] width 3 height 3
click at [312, 72] on div "10" at bounding box center [310, 74] width 8 height 8
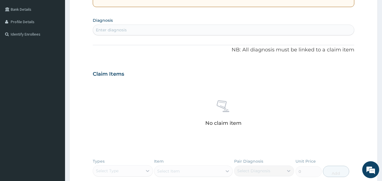
scroll to position [122, 0]
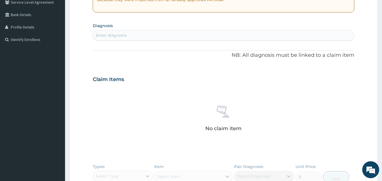
click at [151, 38] on div "Enter diagnosis" at bounding box center [223, 35] width 261 height 9
type input "MALARIA"
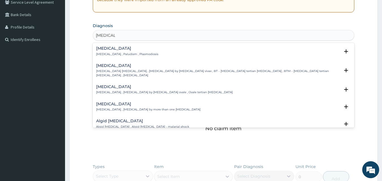
click at [116, 50] on h4 "Malaria" at bounding box center [127, 48] width 62 height 4
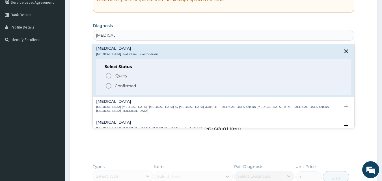
click at [108, 86] on icon "status option filled" at bounding box center [108, 86] width 7 height 7
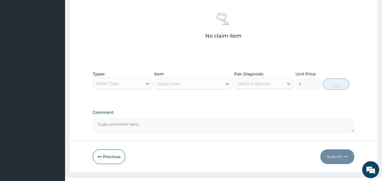
scroll to position [217, 0]
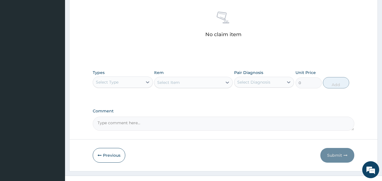
click at [139, 82] on div "Select Type" at bounding box center [117, 82] width 49 height 9
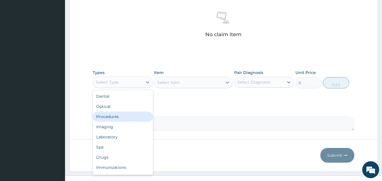
click at [132, 116] on div "Procedures" at bounding box center [123, 117] width 60 height 10
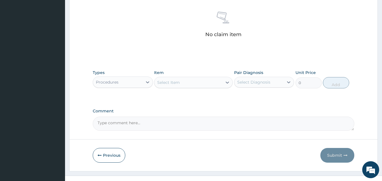
click at [186, 86] on div "Select Item" at bounding box center [188, 82] width 68 height 9
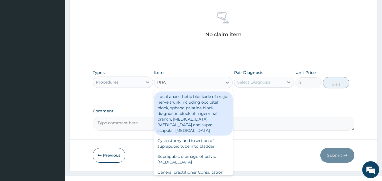
type input "PRAC"
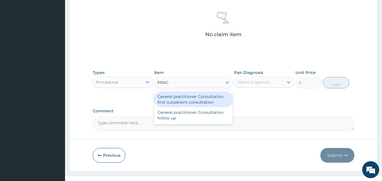
click at [187, 100] on div "General practitioner Consultation first outpatient consultation" at bounding box center [193, 100] width 79 height 16
type input "3000"
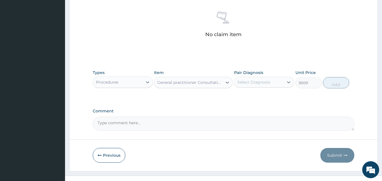
click at [254, 82] on div "Select Diagnosis" at bounding box center [253, 82] width 33 height 6
click at [256, 96] on label "Malaria" at bounding box center [260, 96] width 35 height 6
checkbox input "true"
click at [329, 87] on button "Add" at bounding box center [336, 82] width 26 height 11
type input "0"
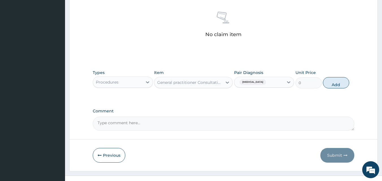
scroll to position [207, 0]
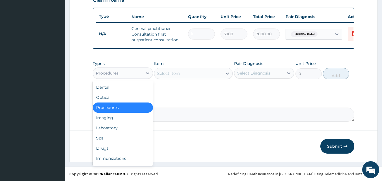
click at [142, 77] on div "Procedures" at bounding box center [117, 73] width 49 height 9
click at [124, 128] on div "Laboratory" at bounding box center [123, 128] width 60 height 10
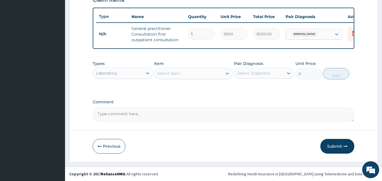
click at [179, 74] on div "Select Item" at bounding box center [168, 74] width 23 height 6
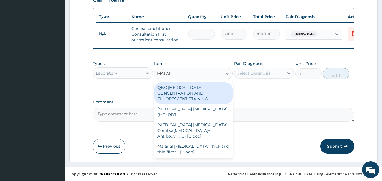
type input "MALARIA"
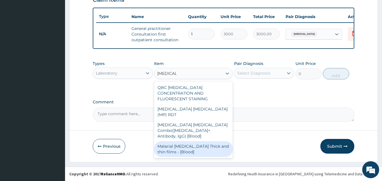
click at [182, 141] on div "Malarial Parasite Thick and thin films - [Blood]" at bounding box center [193, 149] width 79 height 16
type input "1500"
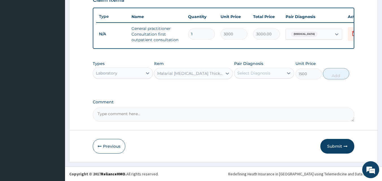
click at [255, 76] on div "Select Diagnosis" at bounding box center [253, 73] width 33 height 6
click at [254, 86] on label "[MEDICAL_DATA]" at bounding box center [260, 87] width 35 height 6
checkbox input "true"
click at [334, 74] on button "Add" at bounding box center [336, 73] width 26 height 11
type input "0"
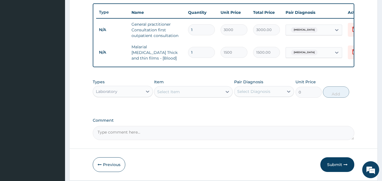
scroll to position [227, 0]
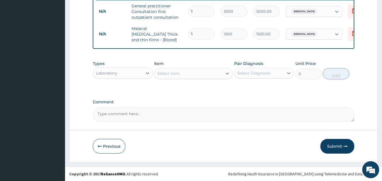
click at [138, 72] on div "Laboratory" at bounding box center [117, 73] width 49 height 9
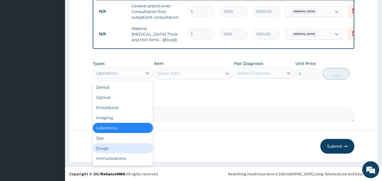
click at [128, 149] on div "Drugs" at bounding box center [123, 148] width 60 height 10
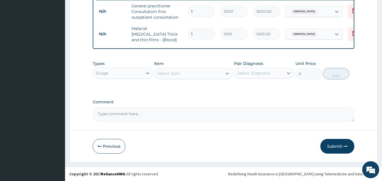
click at [185, 73] on div "Select Item" at bounding box center [188, 73] width 68 height 9
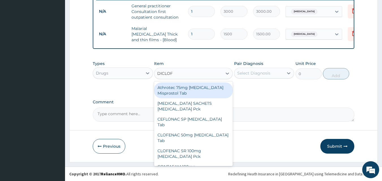
type input "DICLOFE"
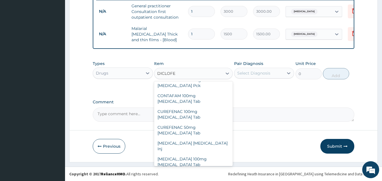
scroll to position [73, 0]
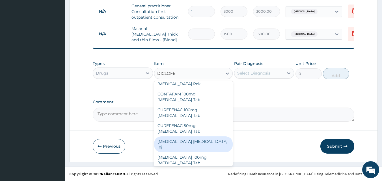
click at [184, 137] on div "[MEDICAL_DATA] [MEDICAL_DATA] Inj" at bounding box center [193, 145] width 79 height 16
type input "240"
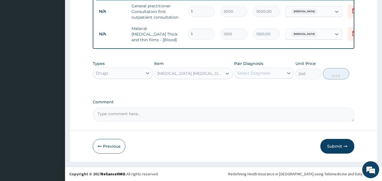
click at [249, 74] on div "Select Diagnosis" at bounding box center [253, 73] width 33 height 6
click at [251, 84] on div "[MEDICAL_DATA]" at bounding box center [264, 88] width 60 height 12
checkbox input "true"
click at [334, 75] on button "Add" at bounding box center [336, 73] width 26 height 11
type input "0"
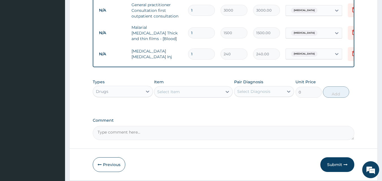
click at [177, 95] on div "Select Item" at bounding box center [168, 92] width 23 height 6
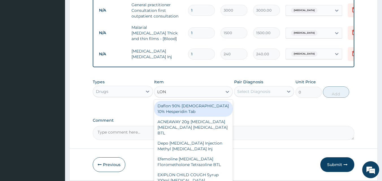
type input "LONA"
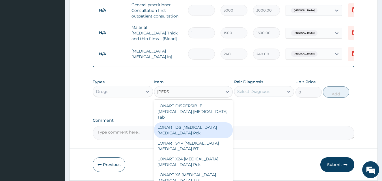
click at [181, 130] on div "LONART DS [MEDICAL_DATA] [MEDICAL_DATA] Pck" at bounding box center [193, 130] width 79 height 16
type input "1550"
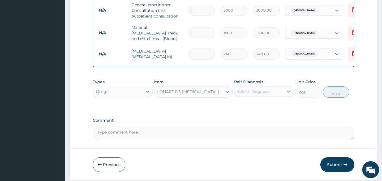
click at [268, 96] on div "Select Diagnosis" at bounding box center [258, 91] width 49 height 9
click at [268, 109] on div "[MEDICAL_DATA]" at bounding box center [264, 106] width 60 height 12
checkbox input "true"
click at [341, 92] on button "Add" at bounding box center [336, 92] width 26 height 11
type input "0"
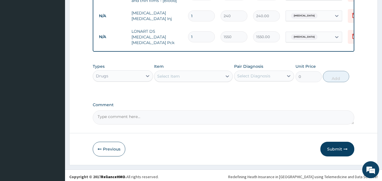
scroll to position [266, 0]
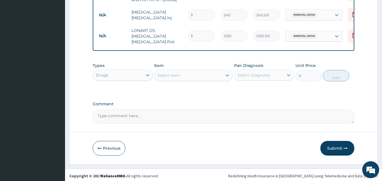
click at [192, 74] on div "Select Item" at bounding box center [188, 75] width 68 height 9
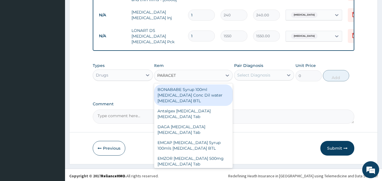
type input "PARACETA"
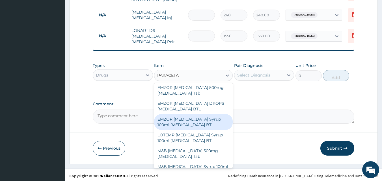
scroll to position [79, 0]
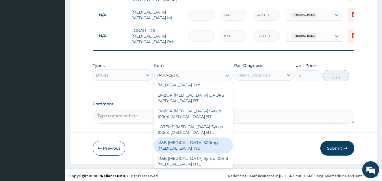
click at [195, 142] on div "M&B [MEDICAL_DATA] 500mg [MEDICAL_DATA] Tab" at bounding box center [193, 146] width 79 height 16
type input "10"
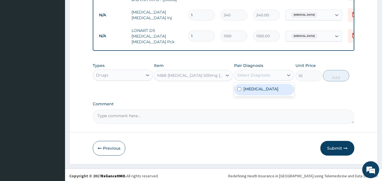
click at [247, 77] on div "Select Diagnosis" at bounding box center [258, 75] width 49 height 9
click at [248, 91] on div "[MEDICAL_DATA]" at bounding box center [264, 90] width 60 height 12
checkbox input "true"
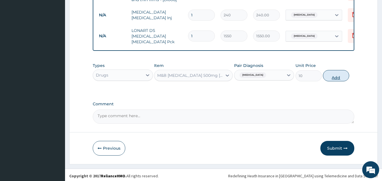
click at [333, 75] on button "Add" at bounding box center [336, 75] width 26 height 11
type input "0"
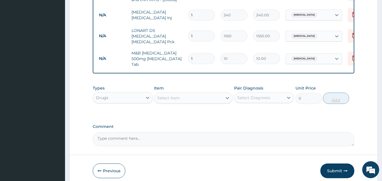
type input "18"
type input "180.00"
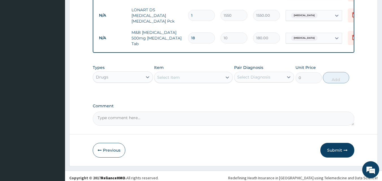
scroll to position [288, 0]
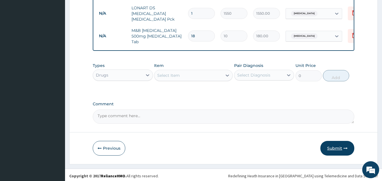
type input "18"
click at [343, 146] on button "Submit" at bounding box center [337, 148] width 34 height 15
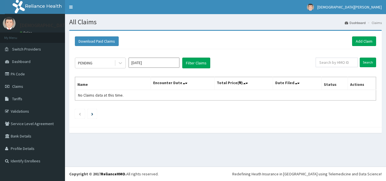
click at [159, 64] on input "[DATE]" at bounding box center [154, 63] width 51 height 10
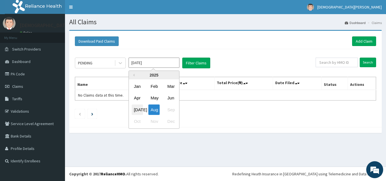
click at [137, 109] on div "[DATE]" at bounding box center [137, 110] width 11 height 10
type input "[DATE]"
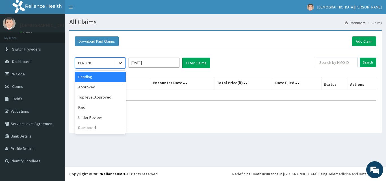
click at [119, 63] on icon at bounding box center [121, 63] width 6 height 6
click at [94, 88] on div "Approved" at bounding box center [100, 87] width 51 height 10
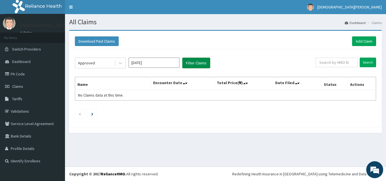
click at [195, 62] on button "Filter Claims" at bounding box center [196, 63] width 28 height 11
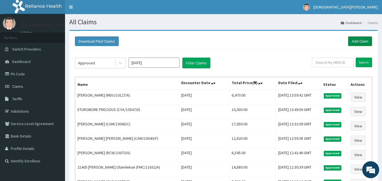
click at [360, 40] on link "Add Claim" at bounding box center [360, 41] width 24 height 10
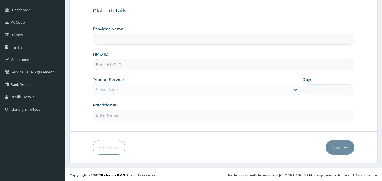
scroll to position [53, 0]
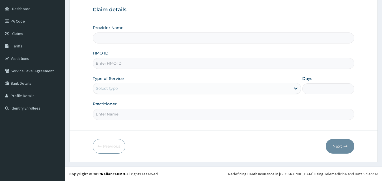
type input "[GEOGRAPHIC_DATA]"
click at [116, 66] on input "HMO ID" at bounding box center [224, 63] width 262 height 11
type input "GOM/10034/A"
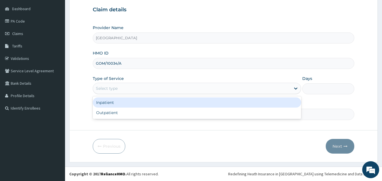
click at [130, 88] on div "Select type" at bounding box center [192, 88] width 198 height 9
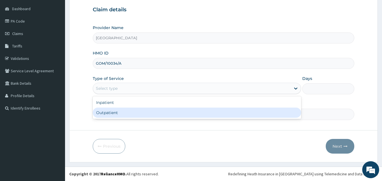
click at [124, 115] on div "Outpatient" at bounding box center [197, 113] width 208 height 10
type input "1"
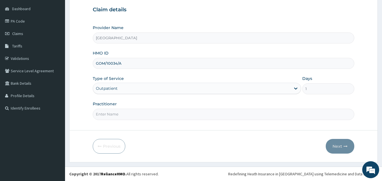
click at [133, 115] on input "Practitioner" at bounding box center [224, 114] width 262 height 11
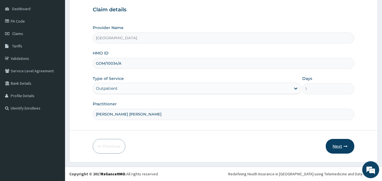
type input "[PERSON_NAME] [PERSON_NAME]"
click at [344, 147] on icon "button" at bounding box center [346, 147] width 4 height 4
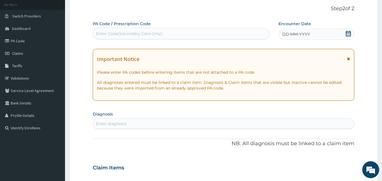
scroll to position [32, 0]
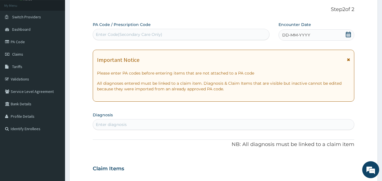
click at [289, 35] on span "DD-MM-YYYY" at bounding box center [296, 35] width 28 height 6
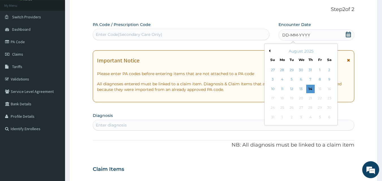
click at [270, 50] on button "Previous Month" at bounding box center [269, 50] width 3 height 3
click at [319, 78] on div "11" at bounding box center [320, 80] width 8 height 8
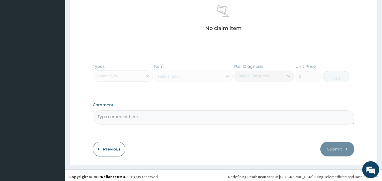
scroll to position [225, 0]
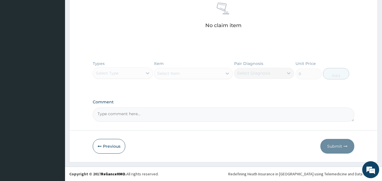
click at [125, 76] on div "Types Select Type Item Select Item Pair Diagnosis Select Diagnosis Unit Price 0…" at bounding box center [224, 74] width 262 height 33
click at [121, 72] on div "Types Select Type Item Select Item Pair Diagnosis Select Diagnosis Unit Price 0…" at bounding box center [224, 74] width 262 height 33
click at [126, 73] on div "Types Select Type Item Select Item Pair Diagnosis Select Diagnosis Unit Price 0…" at bounding box center [224, 74] width 262 height 33
click at [146, 73] on div "Types Select Type Item Select Item Pair Diagnosis Select Diagnosis Unit Price 0…" at bounding box center [224, 74] width 262 height 33
click at [148, 74] on div "Types Select Type Item Select Item Pair Diagnosis Select Diagnosis Unit Price 0…" at bounding box center [224, 74] width 262 height 33
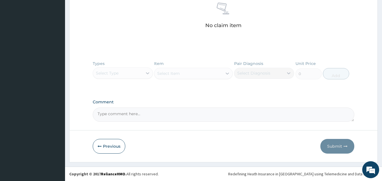
click at [148, 74] on div "Types Select Type Item Select Item Pair Diagnosis Select Diagnosis Unit Price 0…" at bounding box center [224, 74] width 262 height 33
click at [184, 34] on div "No claim item" at bounding box center [224, 16] width 262 height 65
click at [144, 72] on div "Types Select Type Item Select Item Pair Diagnosis Select Diagnosis Unit Price 0…" at bounding box center [224, 74] width 262 height 33
click at [108, 145] on button "Previous" at bounding box center [109, 146] width 33 height 15
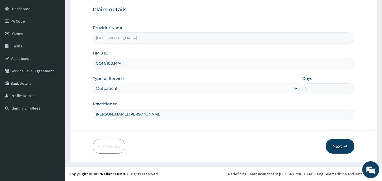
click at [342, 146] on button "Next" at bounding box center [340, 146] width 29 height 15
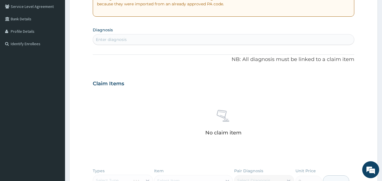
scroll to position [122, 0]
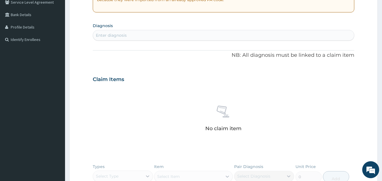
click at [126, 34] on div "Enter diagnosis" at bounding box center [111, 36] width 31 height 6
type input "OSTEOA"
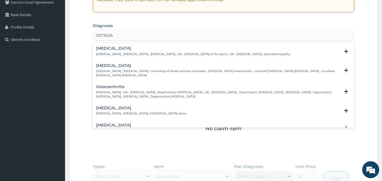
click at [114, 91] on p "Osteoarthritis , OA - Osteoarthritis , Degenerative arthritis , OA - Osteoarthr…" at bounding box center [218, 94] width 244 height 8
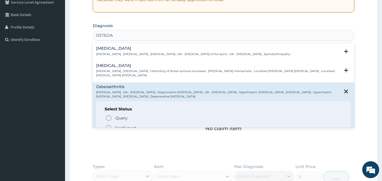
click at [110, 126] on icon "status option filled" at bounding box center [108, 128] width 7 height 7
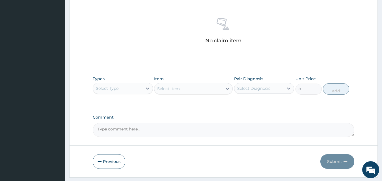
scroll to position [227, 0]
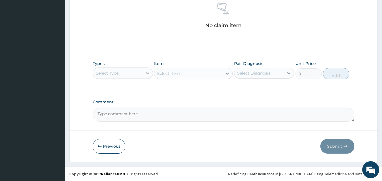
click at [143, 74] on div at bounding box center [148, 73] width 10 height 10
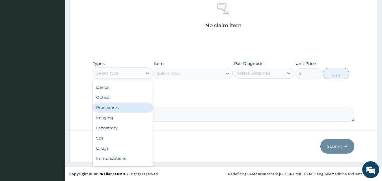
click at [122, 108] on div "Procedures" at bounding box center [123, 108] width 60 height 10
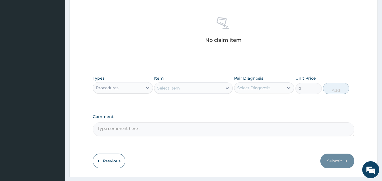
scroll to position [214, 0]
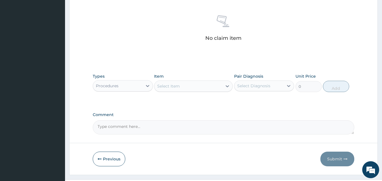
click at [167, 88] on div "Select Item" at bounding box center [168, 86] width 23 height 6
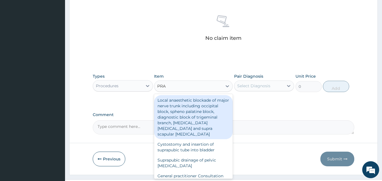
type input "PRAC"
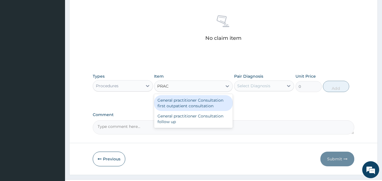
click at [171, 101] on div "General practitioner Consultation first outpatient consultation" at bounding box center [193, 103] width 79 height 16
type input "3000"
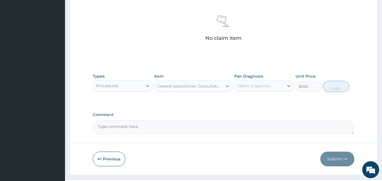
click at [246, 90] on div "Select Diagnosis" at bounding box center [258, 85] width 49 height 9
click at [253, 102] on label "Osteoarthritis" at bounding box center [257, 100] width 28 height 6
checkbox input "true"
click at [338, 86] on button "Add" at bounding box center [336, 86] width 26 height 11
type input "0"
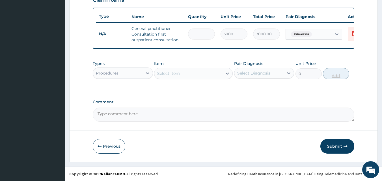
scroll to position [207, 0]
click at [136, 70] on div "Procedures" at bounding box center [117, 73] width 49 height 9
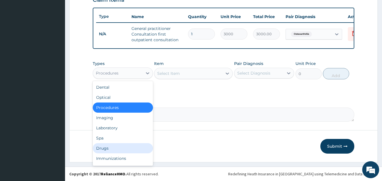
click at [112, 150] on div "Drugs" at bounding box center [123, 148] width 60 height 10
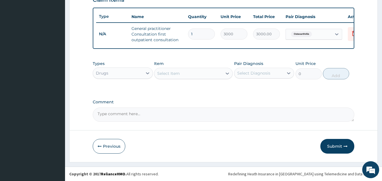
click at [207, 73] on div "Select Item" at bounding box center [188, 73] width 68 height 9
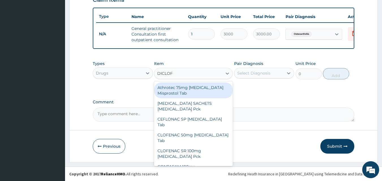
type input "DICLOFE"
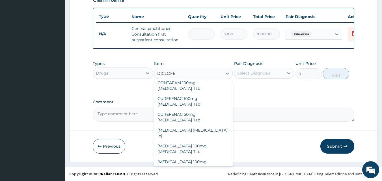
scroll to position [84, 0]
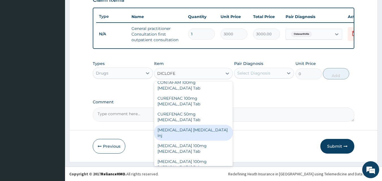
click at [195, 125] on div "[MEDICAL_DATA] [MEDICAL_DATA] Inj" at bounding box center [193, 133] width 79 height 16
type input "240"
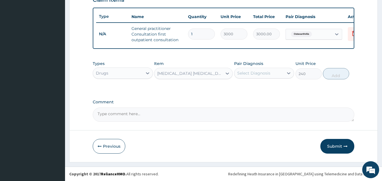
click at [248, 76] on div "Select Diagnosis" at bounding box center [258, 73] width 49 height 9
click at [251, 86] on label "Osteoarthritis" at bounding box center [257, 87] width 28 height 6
checkbox input "true"
click at [336, 76] on button "Add" at bounding box center [336, 73] width 26 height 11
type input "0"
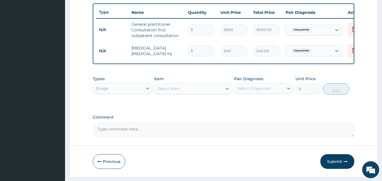
click at [174, 92] on div "Select Item" at bounding box center [168, 89] width 23 height 6
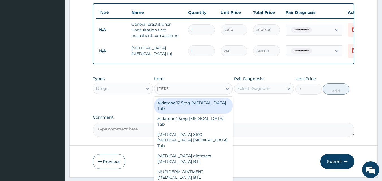
type input "PIROX"
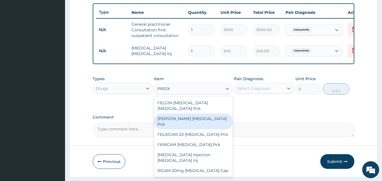
click at [178, 117] on div "[PERSON_NAME] [MEDICAL_DATA] Pck" at bounding box center [193, 122] width 79 height 16
type input "950"
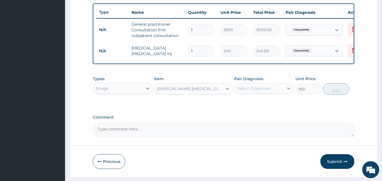
click at [252, 91] on div "Select Diagnosis" at bounding box center [253, 89] width 33 height 6
click at [252, 105] on label "Osteoarthritis" at bounding box center [257, 103] width 28 height 6
checkbox input "true"
click at [332, 95] on button "Add" at bounding box center [336, 88] width 26 height 11
type input "0"
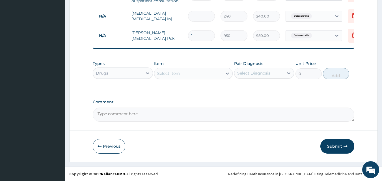
scroll to position [243, 0]
click at [187, 78] on div "Select Item" at bounding box center [188, 73] width 68 height 9
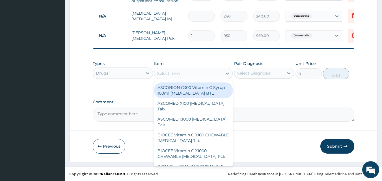
click at [175, 76] on div "Select Item" at bounding box center [168, 74] width 23 height 6
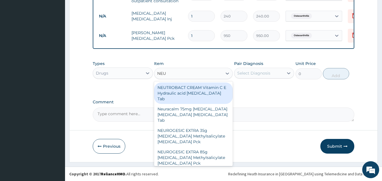
type input "NEUR"
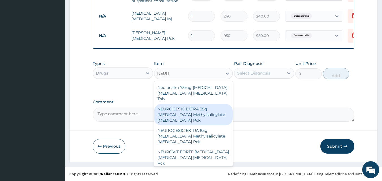
click at [178, 113] on div "NEUROGESIC EXTRA 35g Diclofenac Methylsalicylate Menthol Pck" at bounding box center [193, 114] width 79 height 21
type input "950"
click at [178, 113] on textarea "Comment" at bounding box center [224, 115] width 262 height 14
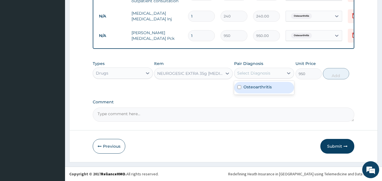
click at [272, 77] on div "Select Diagnosis" at bounding box center [258, 73] width 49 height 9
click at [267, 94] on div "Osteoarthritis" at bounding box center [264, 88] width 60 height 12
checkbox input "true"
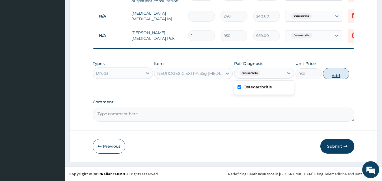
click at [336, 78] on button "Add" at bounding box center [336, 73] width 26 height 11
type input "0"
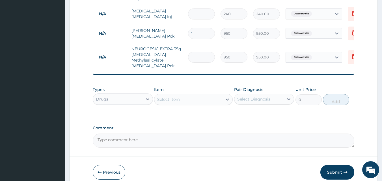
scroll to position [274, 0]
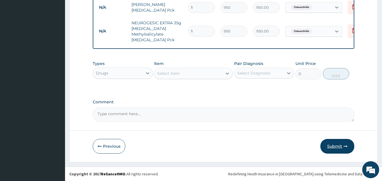
click at [347, 147] on icon "button" at bounding box center [346, 147] width 4 height 4
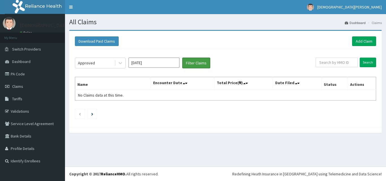
click at [189, 66] on button "Filter Claims" at bounding box center [196, 63] width 28 height 11
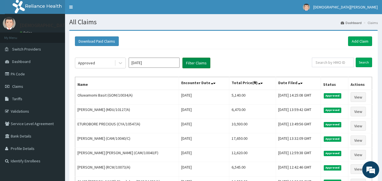
click at [199, 64] on button "Filter Claims" at bounding box center [196, 63] width 28 height 11
click at [360, 41] on link "Add Claim" at bounding box center [360, 41] width 24 height 10
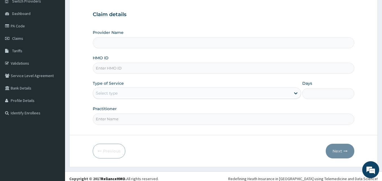
scroll to position [53, 0]
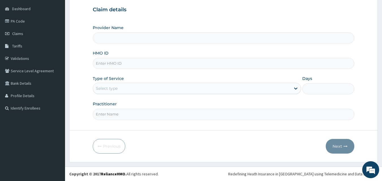
click at [118, 62] on input "HMO ID" at bounding box center [224, 63] width 262 height 11
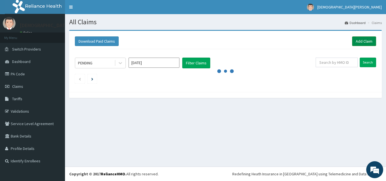
click at [371, 40] on link "Add Claim" at bounding box center [364, 41] width 24 height 10
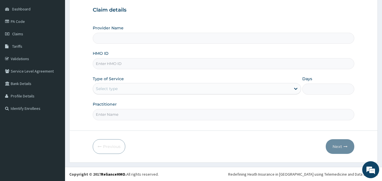
scroll to position [53, 0]
type input "[GEOGRAPHIC_DATA]"
click at [125, 65] on input "HMO ID" at bounding box center [224, 63] width 262 height 11
type input "GOM/10047/A"
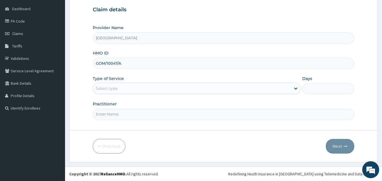
click at [132, 88] on div "Select type" at bounding box center [192, 88] width 198 height 9
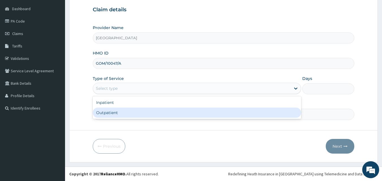
click at [115, 115] on div "Outpatient" at bounding box center [197, 113] width 208 height 10
type input "1"
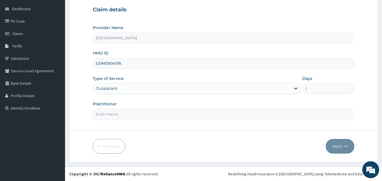
click at [128, 123] on form "Step 1 of 2 Claim details Provider Name [GEOGRAPHIC_DATA] HMO ID GOM/10047/A Ty…" at bounding box center [223, 70] width 309 height 186
click at [123, 115] on input "Practitioner" at bounding box center [224, 114] width 262 height 11
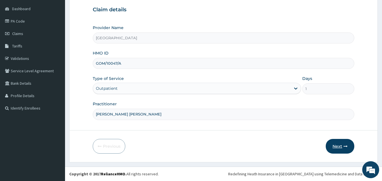
type input "[PERSON_NAME] [PERSON_NAME]"
click at [344, 147] on icon "button" at bounding box center [346, 147] width 4 height 4
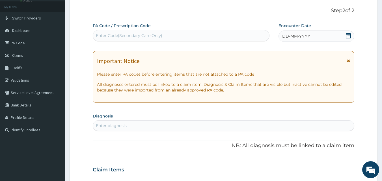
scroll to position [31, 0]
click at [297, 35] on span "DD-MM-YYYY" at bounding box center [296, 37] width 28 height 6
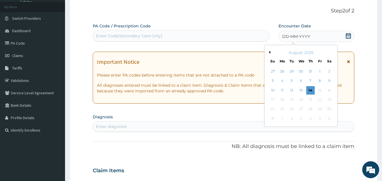
click at [270, 52] on button "Previous Month" at bounding box center [269, 52] width 3 height 3
click at [320, 82] on div "11" at bounding box center [320, 81] width 8 height 8
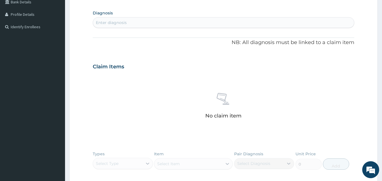
scroll to position [143, 0]
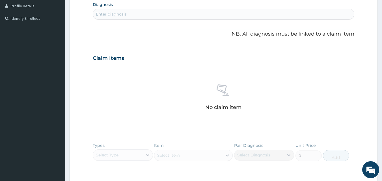
click at [146, 17] on div "Enter diagnosis" at bounding box center [223, 14] width 261 height 9
type input "MYAL"
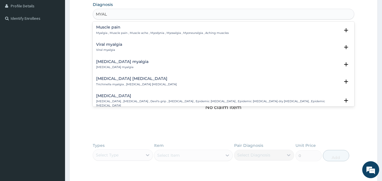
click at [124, 28] on h4 "Muscle pain" at bounding box center [162, 27] width 133 height 4
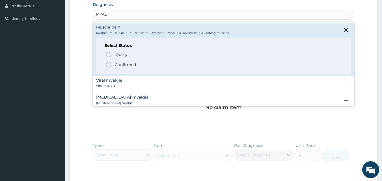
click at [109, 66] on icon "status option filled" at bounding box center [108, 64] width 7 height 7
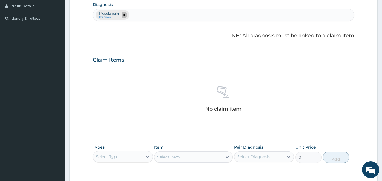
click at [125, 17] on span "remove selection option" at bounding box center [124, 14] width 5 height 5
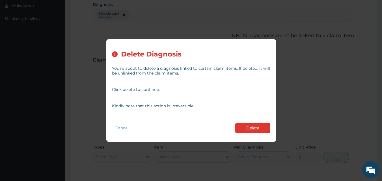
click at [260, 127] on button "Delete" at bounding box center [252, 128] width 35 height 10
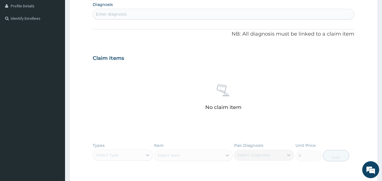
click at [122, 15] on div "Enter diagnosis" at bounding box center [111, 14] width 31 height 6
type input "[MEDICAL_DATA]"
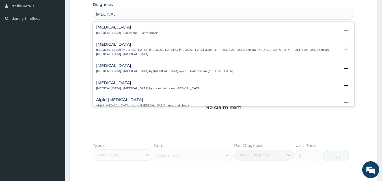
click at [107, 28] on h4 "[MEDICAL_DATA]" at bounding box center [127, 27] width 62 height 4
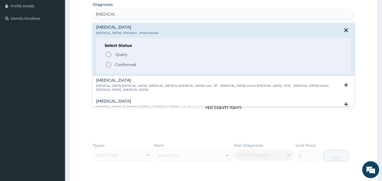
click at [108, 64] on icon "status option filled" at bounding box center [108, 64] width 7 height 7
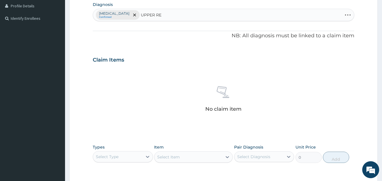
type input "UPPER RES"
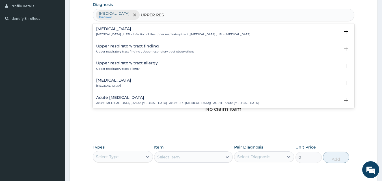
click at [131, 31] on h4 "[MEDICAL_DATA]" at bounding box center [173, 29] width 154 height 4
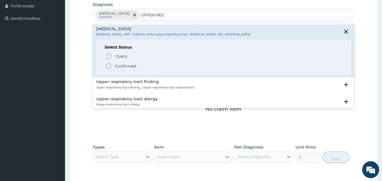
click at [110, 66] on icon "status option filled" at bounding box center [108, 66] width 7 height 7
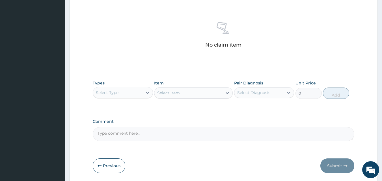
scroll to position [227, 0]
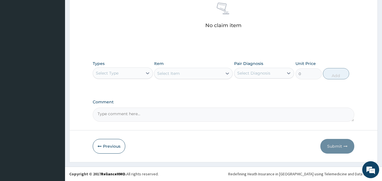
click at [140, 72] on div "Select Type" at bounding box center [117, 73] width 49 height 9
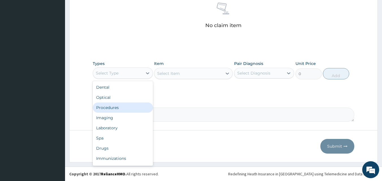
click at [122, 108] on div "Procedures" at bounding box center [123, 108] width 60 height 10
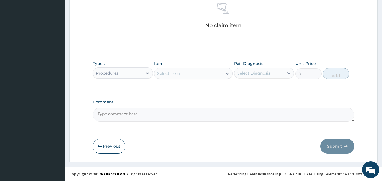
click at [195, 75] on div "Select Item" at bounding box center [188, 73] width 68 height 9
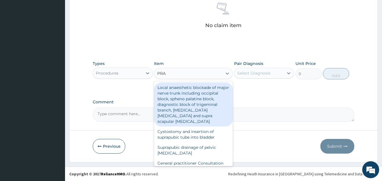
type input "PRAC"
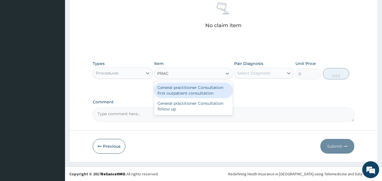
click at [195, 88] on div "General practitioner Consultation first outpatient consultation" at bounding box center [193, 91] width 79 height 16
type input "3000"
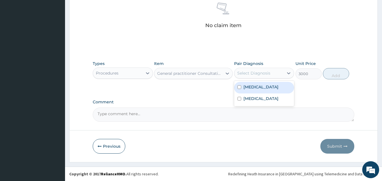
click at [264, 72] on div "Select Diagnosis" at bounding box center [253, 73] width 33 height 6
click at [263, 87] on div "[MEDICAL_DATA]" at bounding box center [264, 88] width 60 height 12
checkbox input "true"
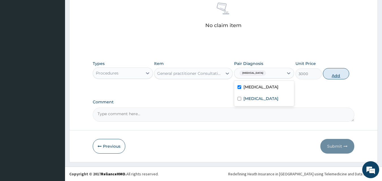
click at [336, 74] on button "Add" at bounding box center [336, 73] width 26 height 11
type input "0"
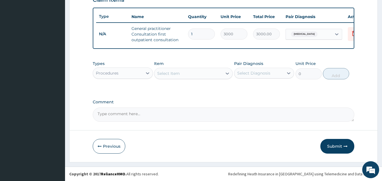
scroll to position [207, 0]
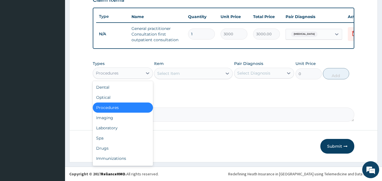
click at [120, 70] on div "Procedures" at bounding box center [117, 73] width 49 height 9
click at [118, 126] on div "Laboratory" at bounding box center [123, 128] width 60 height 10
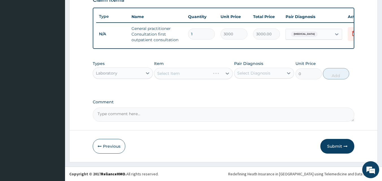
click at [127, 71] on div "Laboratory" at bounding box center [117, 73] width 49 height 9
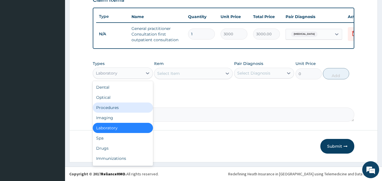
click at [122, 105] on div "Procedures" at bounding box center [123, 108] width 60 height 10
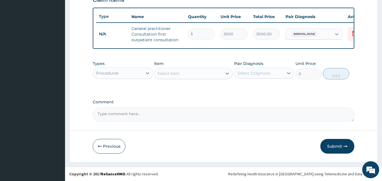
click at [180, 76] on div "Select Item" at bounding box center [188, 73] width 68 height 9
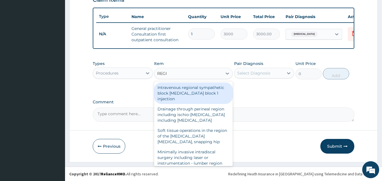
type input "REGIS"
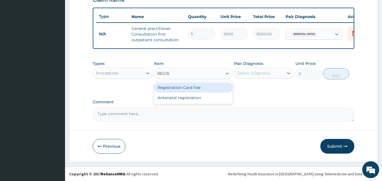
click at [182, 86] on div "Registration Card Fee" at bounding box center [193, 88] width 79 height 10
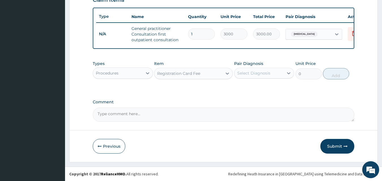
type input "2000"
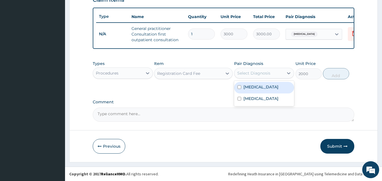
click at [260, 72] on div "Select Diagnosis" at bounding box center [253, 73] width 33 height 6
click at [259, 89] on div "[MEDICAL_DATA]" at bounding box center [264, 88] width 60 height 12
checkbox input "true"
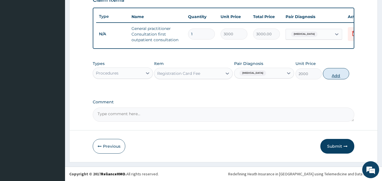
click at [335, 76] on button "Add" at bounding box center [336, 73] width 26 height 11
type input "0"
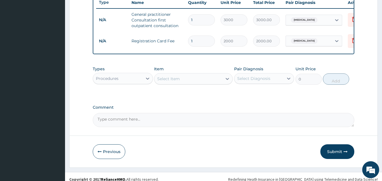
scroll to position [227, 0]
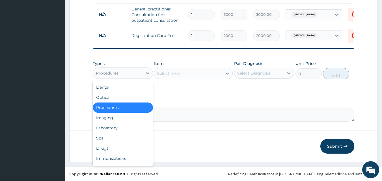
click at [135, 72] on div "Procedures" at bounding box center [117, 73] width 49 height 9
click at [126, 128] on div "Laboratory" at bounding box center [123, 128] width 60 height 10
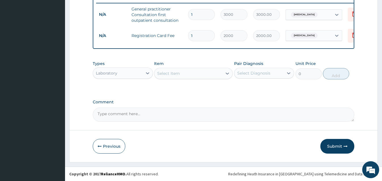
click at [191, 77] on div "Select Item" at bounding box center [188, 73] width 68 height 9
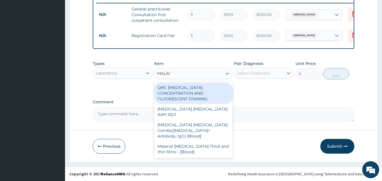
type input "MALARI"
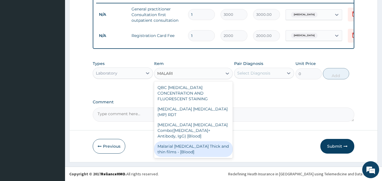
click at [191, 141] on div "Malarial [MEDICAL_DATA] Thick and thin films - [Blood]" at bounding box center [193, 149] width 79 height 16
type input "1500"
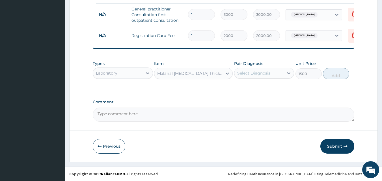
click at [255, 75] on div "Select Diagnosis" at bounding box center [253, 73] width 33 height 6
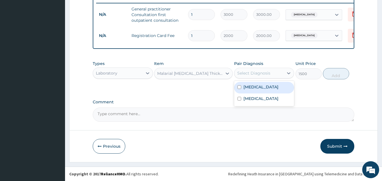
click at [255, 89] on label "[MEDICAL_DATA]" at bounding box center [260, 87] width 35 height 6
checkbox input "true"
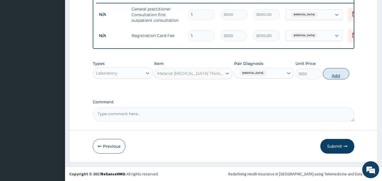
click at [335, 77] on button "Add" at bounding box center [336, 73] width 26 height 11
type input "0"
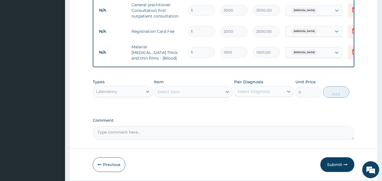
click at [187, 91] on div "Select Item" at bounding box center [188, 91] width 68 height 9
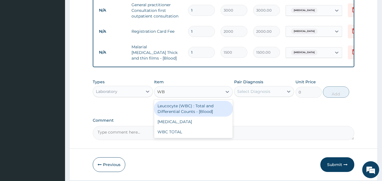
type input "WBC"
click at [187, 113] on div "Leucocyte (WBC) : Total and Differential Counts - [Blood]" at bounding box center [193, 109] width 79 height 16
type input "2000"
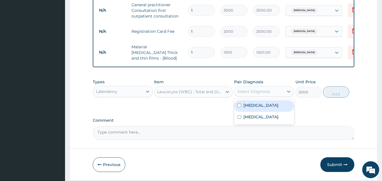
click at [244, 96] on div "Select Diagnosis" at bounding box center [258, 91] width 49 height 9
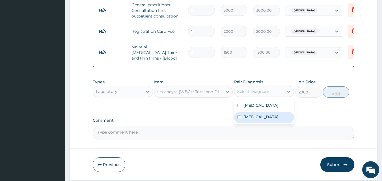
click at [249, 120] on label "Upper respiratory infection" at bounding box center [260, 117] width 35 height 6
checkbox input "true"
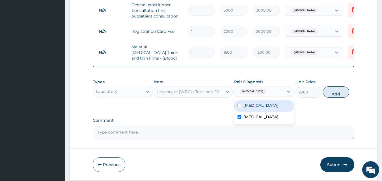
click at [336, 95] on button "Add" at bounding box center [336, 92] width 26 height 11
type input "0"
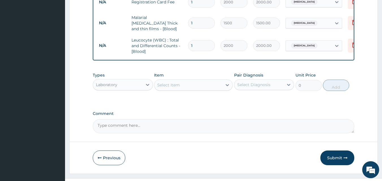
scroll to position [264, 0]
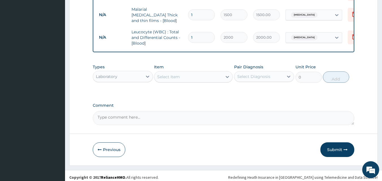
click at [139, 77] on div "Laboratory" at bounding box center [117, 76] width 49 height 9
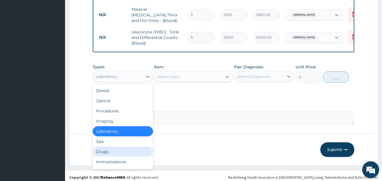
click at [127, 155] on div "Drugs" at bounding box center [123, 152] width 60 height 10
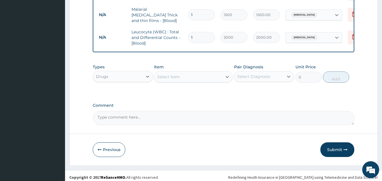
click at [183, 80] on div "Select Item" at bounding box center [188, 76] width 68 height 9
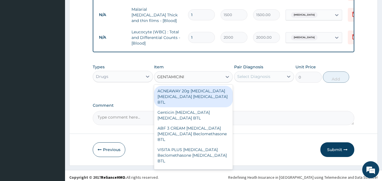
type input "GENTAMICIN"
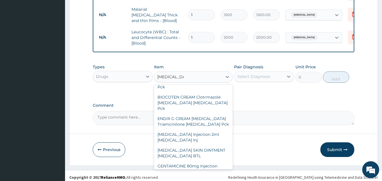
scroll to position [97, 0]
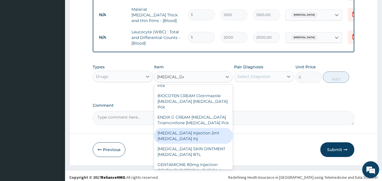
click at [194, 128] on div "[MEDICAL_DATA] Injection 2ml [MEDICAL_DATA] Inj" at bounding box center [193, 136] width 79 height 16
type input "270"
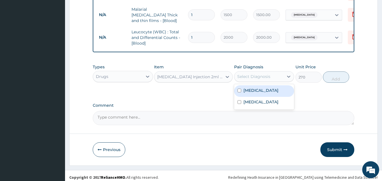
click at [255, 77] on div "Select Diagnosis" at bounding box center [253, 77] width 33 height 6
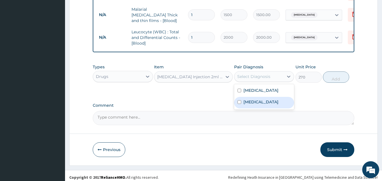
click at [255, 105] on label "Upper respiratory infection" at bounding box center [260, 102] width 35 height 6
checkbox input "true"
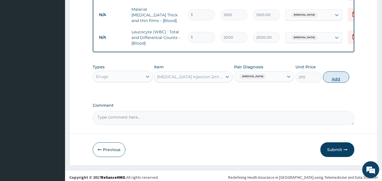
click at [330, 79] on button "Add" at bounding box center [336, 77] width 26 height 11
type input "0"
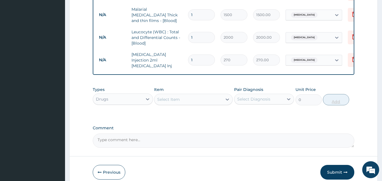
type input "0.00"
type input "6"
type input "1620.00"
type input "6"
click at [205, 100] on div "Select Item" at bounding box center [188, 99] width 68 height 9
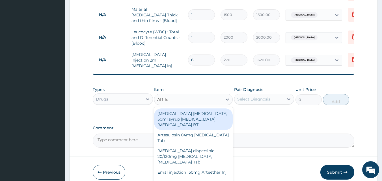
type input "ARTEME"
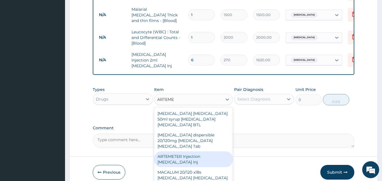
click at [191, 155] on div "ARTEMETER Injection [MEDICAL_DATA] Inj" at bounding box center [193, 160] width 79 height 16
type input "300"
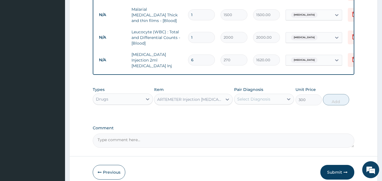
click at [256, 98] on div "Select Diagnosis" at bounding box center [253, 99] width 33 height 6
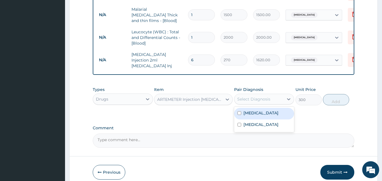
click at [253, 114] on div "[MEDICAL_DATA]" at bounding box center [264, 114] width 60 height 12
checkbox input "true"
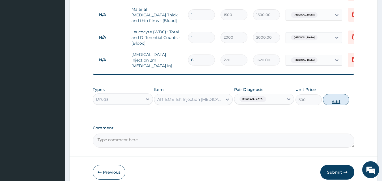
click at [333, 96] on button "Add" at bounding box center [336, 99] width 26 height 11
type input "0"
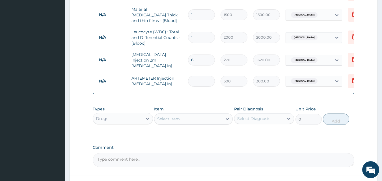
type input "0.00"
type input "2"
type input "600.00"
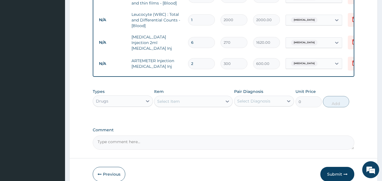
scroll to position [285, 0]
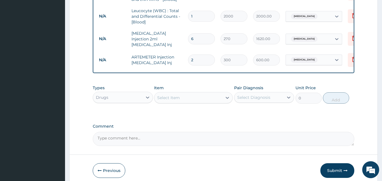
type input "2"
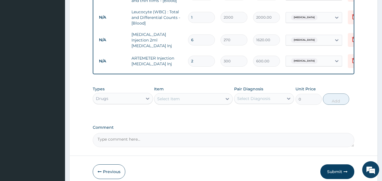
scroll to position [308, 0]
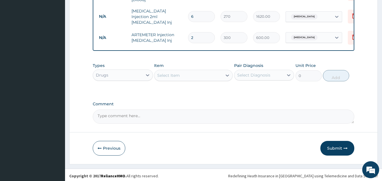
click at [185, 72] on div "Select Item" at bounding box center [188, 75] width 68 height 9
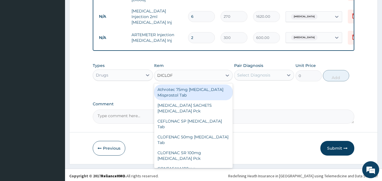
type input "DICLOFE"
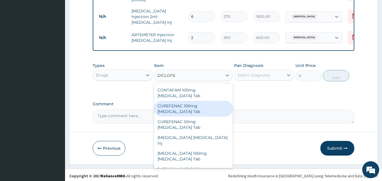
scroll to position [85, 0]
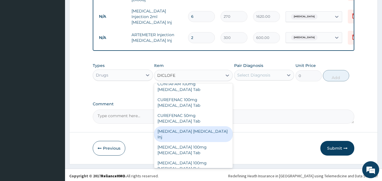
click at [194, 126] on div "Diclofenac Diclofenac Inj" at bounding box center [193, 134] width 79 height 16
type input "240"
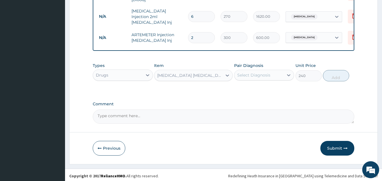
click at [253, 76] on div "Select Diagnosis" at bounding box center [258, 75] width 49 height 9
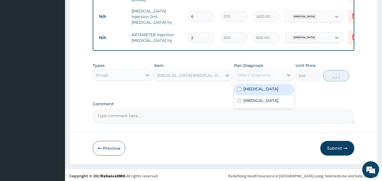
click at [253, 89] on label "Malaria" at bounding box center [260, 89] width 35 height 6
checkbox input "true"
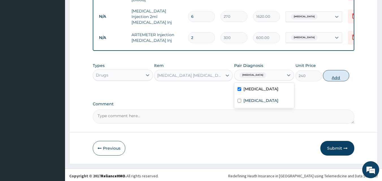
click at [338, 76] on button "Add" at bounding box center [336, 75] width 26 height 11
type input "0"
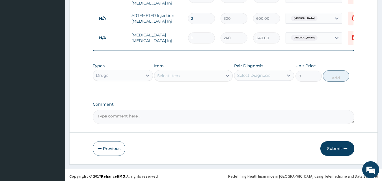
scroll to position [327, 0]
click at [184, 73] on div "Select Item" at bounding box center [188, 75] width 68 height 9
type input "LORAT"
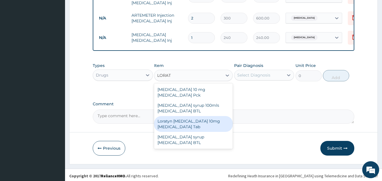
click at [185, 116] on div "Loratyn Loratadine 10mg Loratadine Tab" at bounding box center [193, 124] width 79 height 16
type input "45"
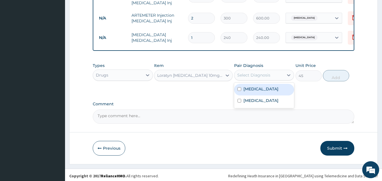
click at [252, 72] on div "Select Diagnosis" at bounding box center [253, 75] width 33 height 6
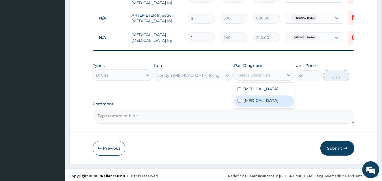
click at [253, 104] on label "Upper respiratory infection" at bounding box center [260, 101] width 35 height 6
checkbox input "true"
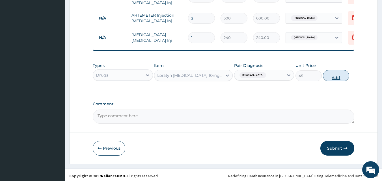
click at [331, 76] on button "Add" at bounding box center [336, 75] width 26 height 11
type input "0"
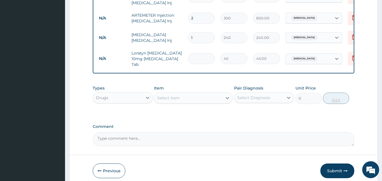
type input "0.00"
type input "7"
type input "315.00"
type input "7"
click at [173, 95] on div "Select Item" at bounding box center [168, 98] width 23 height 6
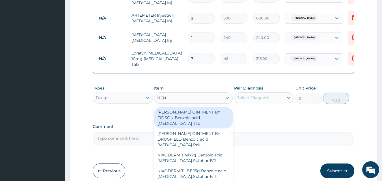
type input "BENY"
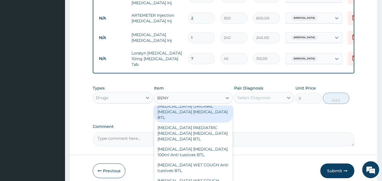
scroll to position [35, 0]
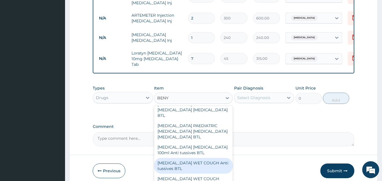
click at [190, 161] on div "BENYLIN WET COUGH Anti tussives BTL" at bounding box center [193, 166] width 79 height 16
type input "1000"
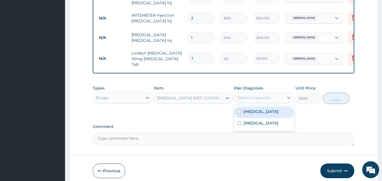
click at [254, 96] on div "Select Diagnosis" at bounding box center [258, 97] width 49 height 9
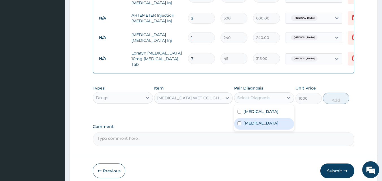
click at [255, 120] on label "Upper respiratory infection" at bounding box center [260, 123] width 35 height 6
checkbox input "true"
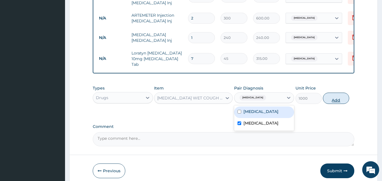
click at [336, 93] on button "Add" at bounding box center [336, 98] width 26 height 11
type input "0"
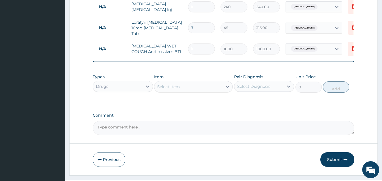
scroll to position [366, 0]
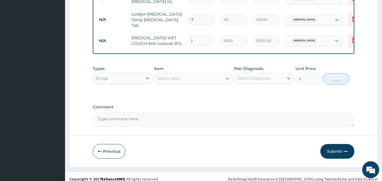
click at [195, 75] on div "Select Item" at bounding box center [188, 78] width 68 height 9
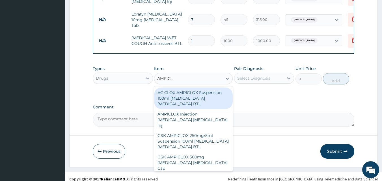
type input "AMPICLO"
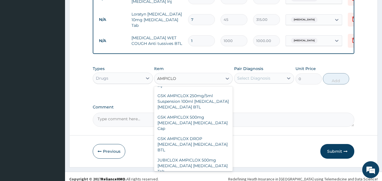
scroll to position [39, 0]
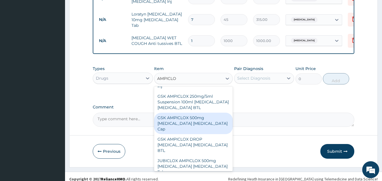
click at [190, 113] on div "GSK AMPICLOX 500mg Ampicillin Cloxacillin Cap" at bounding box center [193, 123] width 79 height 21
type input "100"
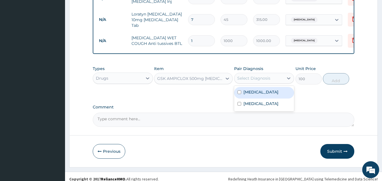
click at [254, 76] on div "Select Diagnosis" at bounding box center [258, 78] width 49 height 9
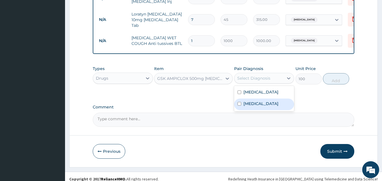
click at [256, 101] on label "Upper respiratory infection" at bounding box center [260, 104] width 35 height 6
checkbox input "true"
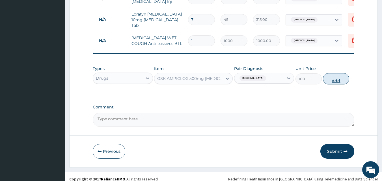
click at [325, 77] on button "Add" at bounding box center [336, 78] width 26 height 11
type input "0"
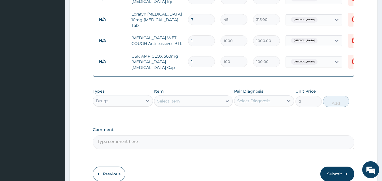
type input "15"
type input "1500.00"
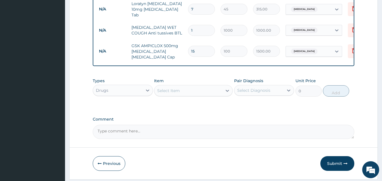
scroll to position [386, 0]
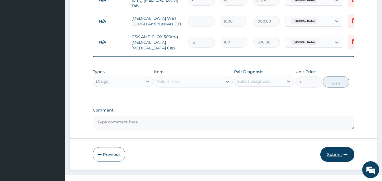
type input "15"
click at [346, 153] on icon "button" at bounding box center [346, 155] width 4 height 4
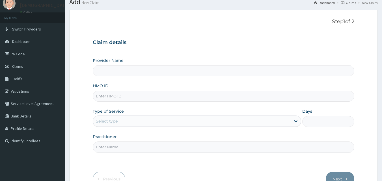
scroll to position [24, 0]
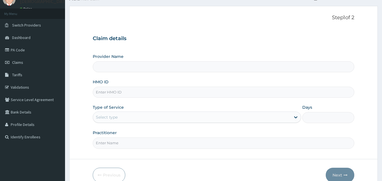
type input "[GEOGRAPHIC_DATA]"
click at [144, 94] on input "HMO ID" at bounding box center [224, 92] width 262 height 11
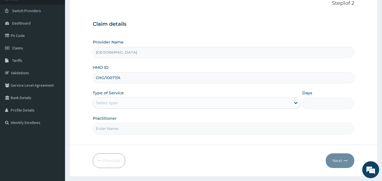
scroll to position [39, 0]
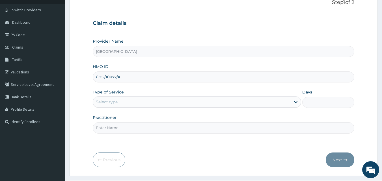
type input "CHG/10077/A"
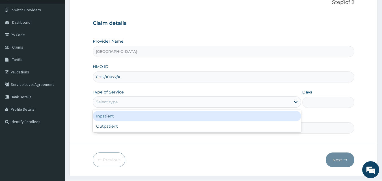
click at [120, 103] on div "Select type" at bounding box center [192, 102] width 198 height 9
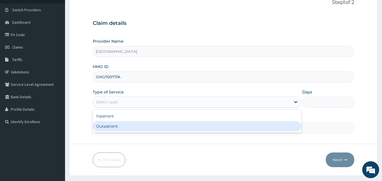
click at [120, 127] on div "Outpatient" at bounding box center [197, 126] width 208 height 10
type input "1"
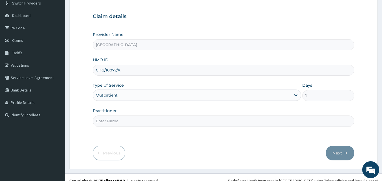
scroll to position [53, 0]
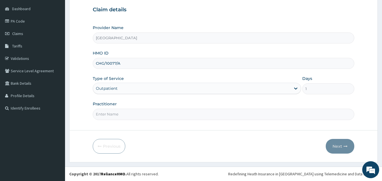
click at [125, 115] on input "Practitioner" at bounding box center [224, 114] width 262 height 11
click at [118, 115] on input "Practitioner" at bounding box center [224, 114] width 262 height 11
type input "[PERSON_NAME] EZE"
click at [349, 149] on button "Next" at bounding box center [340, 146] width 29 height 15
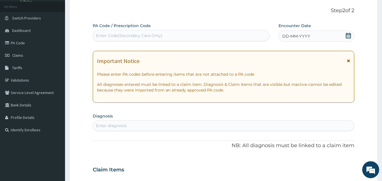
scroll to position [23, 0]
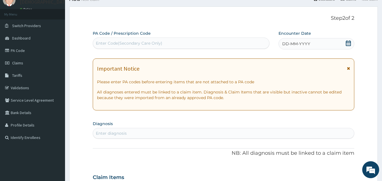
click at [290, 43] on span "DD-MM-YYYY" at bounding box center [296, 44] width 28 height 6
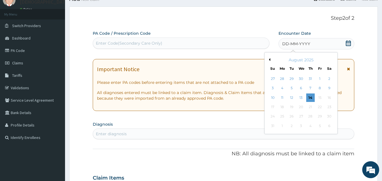
click at [270, 59] on button "Previous Month" at bounding box center [269, 59] width 3 height 3
click at [322, 88] on div "11" at bounding box center [320, 88] width 8 height 8
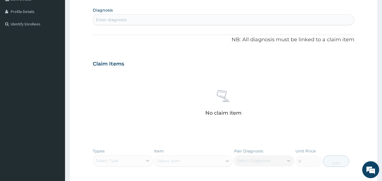
scroll to position [133, 0]
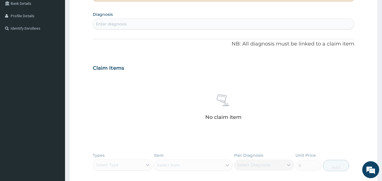
click at [122, 26] on div "Enter diagnosis" at bounding box center [111, 24] width 31 height 6
type input "[MEDICAL_DATA]"
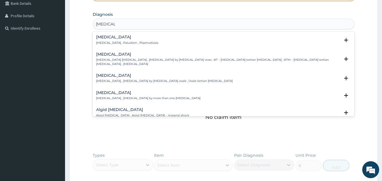
click at [111, 40] on div "[MEDICAL_DATA] [MEDICAL_DATA] , Paludism , Plasmodiosis" at bounding box center [127, 40] width 62 height 10
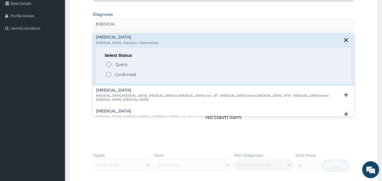
click at [110, 76] on icon "status option filled" at bounding box center [108, 74] width 7 height 7
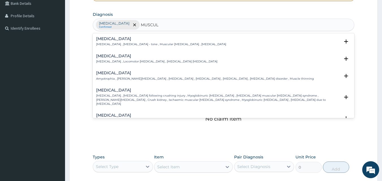
type input "MUSCULO"
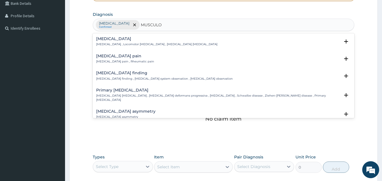
click at [125, 60] on p "[MEDICAL_DATA] pain , Rheumatic pain" at bounding box center [125, 62] width 58 height 4
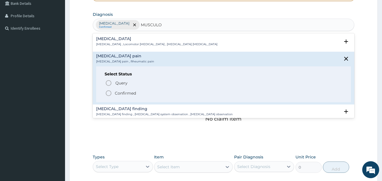
click at [110, 94] on icon "status option filled" at bounding box center [108, 93] width 7 height 7
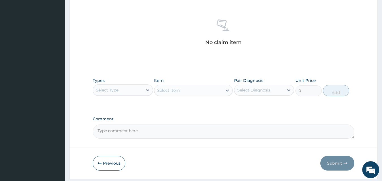
scroll to position [227, 0]
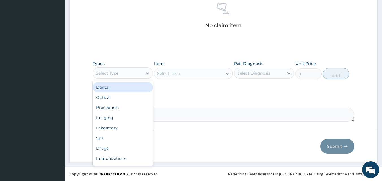
click at [135, 72] on div "Select Type" at bounding box center [117, 73] width 49 height 9
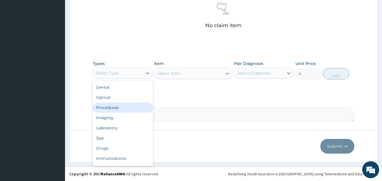
click at [126, 107] on div "Procedures" at bounding box center [123, 108] width 60 height 10
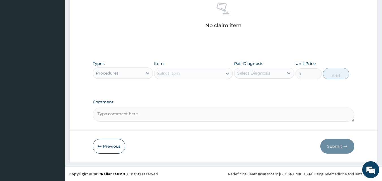
click at [182, 76] on div "Select Item" at bounding box center [188, 73] width 68 height 9
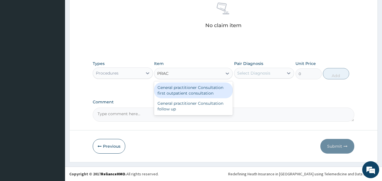
type input "PRACT"
click at [182, 85] on div "General practitioner Consultation first outpatient consultation" at bounding box center [193, 91] width 79 height 16
type input "3000"
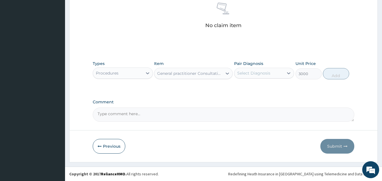
click at [255, 76] on div "Select Diagnosis" at bounding box center [258, 73] width 49 height 9
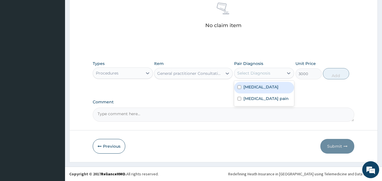
click at [258, 85] on div "[MEDICAL_DATA]" at bounding box center [264, 88] width 60 height 12
checkbox input "true"
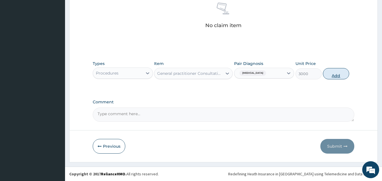
click at [335, 73] on button "Add" at bounding box center [336, 73] width 26 height 11
type input "0"
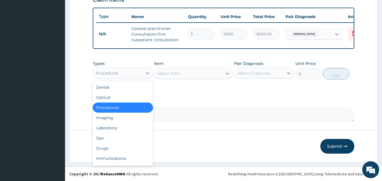
click at [126, 73] on div "Procedures" at bounding box center [117, 73] width 49 height 9
click at [130, 127] on div "Laboratory" at bounding box center [123, 128] width 60 height 10
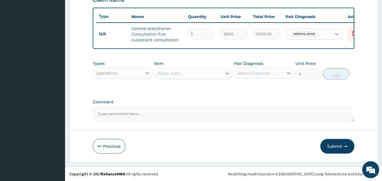
click at [197, 76] on div "Select Item" at bounding box center [188, 73] width 68 height 9
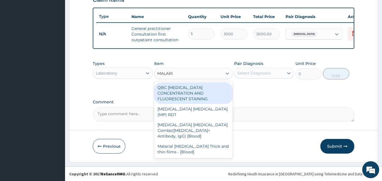
type input "[MEDICAL_DATA]"
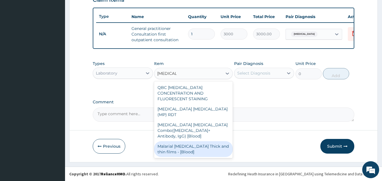
click at [199, 141] on div "Malarial [MEDICAL_DATA] Thick and thin films - [Blood]" at bounding box center [193, 149] width 79 height 16
type input "1500"
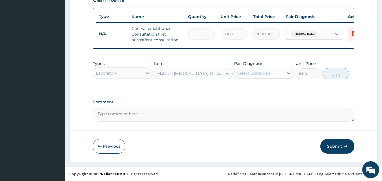
click at [255, 75] on div "Select Diagnosis" at bounding box center [253, 73] width 33 height 6
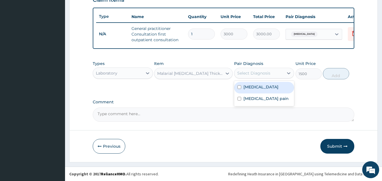
click at [255, 87] on label "[MEDICAL_DATA]" at bounding box center [260, 87] width 35 height 6
checkbox input "true"
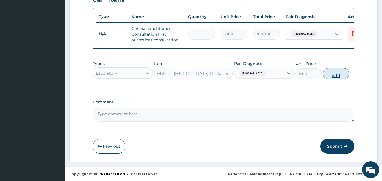
click at [330, 74] on button "Add" at bounding box center [336, 73] width 26 height 11
type input "0"
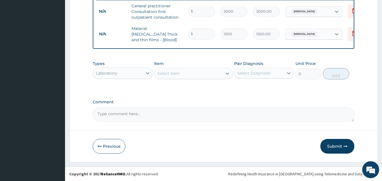
scroll to position [227, 0]
click at [133, 70] on div "Laboratory" at bounding box center [117, 73] width 49 height 9
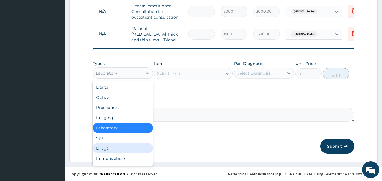
click at [131, 145] on div "Drugs" at bounding box center [123, 148] width 60 height 10
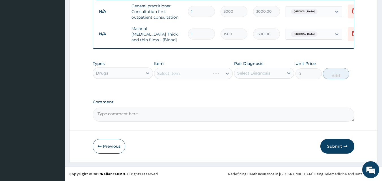
click at [177, 75] on div "Select Item" at bounding box center [193, 73] width 79 height 11
click at [181, 75] on div "Select Item" at bounding box center [193, 73] width 79 height 11
click at [182, 76] on div "Select Item" at bounding box center [193, 73] width 79 height 11
click at [186, 76] on div "Select Item" at bounding box center [193, 73] width 79 height 11
click at [197, 74] on div "Select Item" at bounding box center [193, 73] width 79 height 11
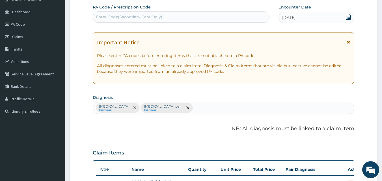
scroll to position [0, 0]
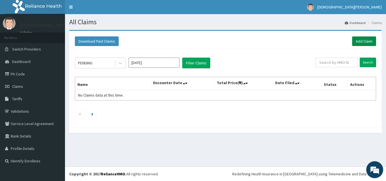
click at [366, 42] on link "Add Claim" at bounding box center [364, 41] width 24 height 10
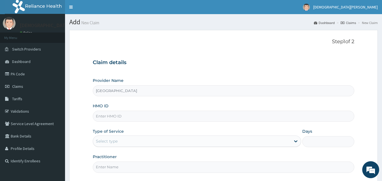
click at [139, 116] on input "HMO ID" at bounding box center [224, 116] width 262 height 11
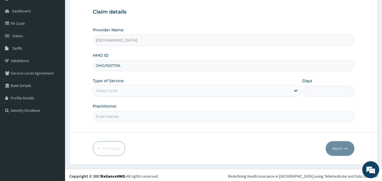
scroll to position [53, 0]
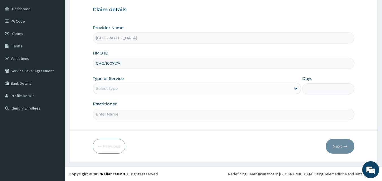
type input "CHG/10077/A"
click at [113, 92] on div "Select type" at bounding box center [192, 88] width 198 height 9
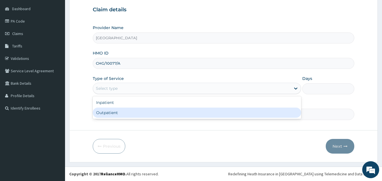
click at [115, 113] on div "Outpatient" at bounding box center [197, 113] width 208 height 10
type input "1"
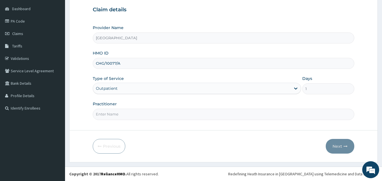
click at [131, 113] on input "Practitioner" at bounding box center [224, 114] width 262 height 11
type input "[PERSON_NAME] EZE"
click at [346, 145] on icon "button" at bounding box center [346, 147] width 4 height 4
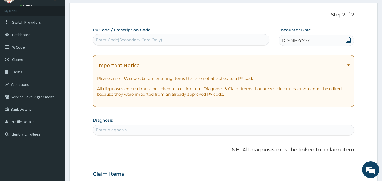
scroll to position [0, 0]
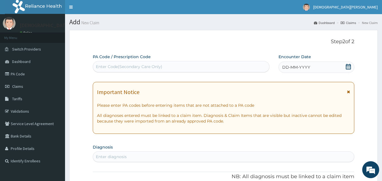
click at [307, 66] on span "DD-MM-YYYY" at bounding box center [296, 67] width 28 height 6
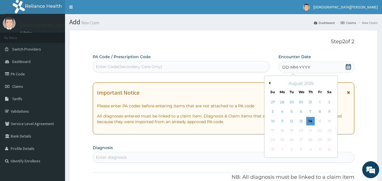
click at [270, 84] on button "Previous Month" at bounding box center [269, 83] width 3 height 3
click at [321, 111] on div "11" at bounding box center [320, 112] width 8 height 8
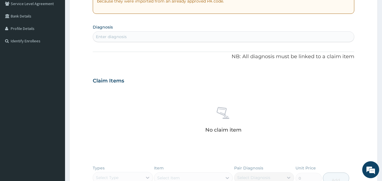
scroll to position [113, 0]
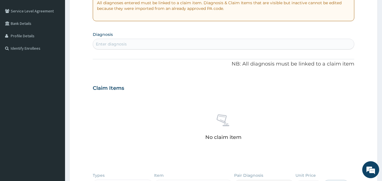
click at [136, 43] on div "Enter diagnosis" at bounding box center [223, 44] width 261 height 9
type input "[MEDICAL_DATA]"
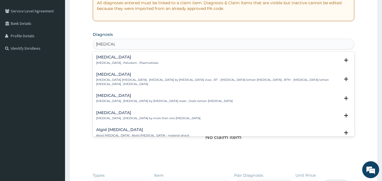
click at [124, 59] on h4 "[MEDICAL_DATA]" at bounding box center [127, 57] width 62 height 4
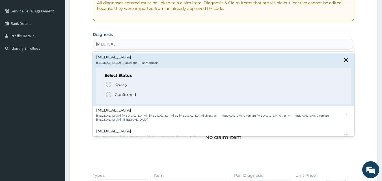
click at [111, 94] on circle "status option filled" at bounding box center [108, 94] width 5 height 5
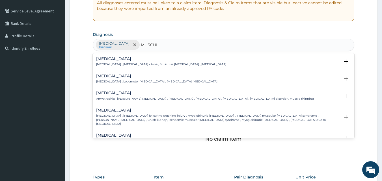
type input "MUSCULO"
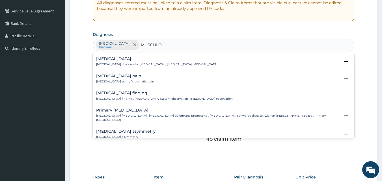
click at [123, 79] on div "[MEDICAL_DATA] pain [MEDICAL_DATA] pain , Rheumatic pain" at bounding box center [125, 79] width 58 height 10
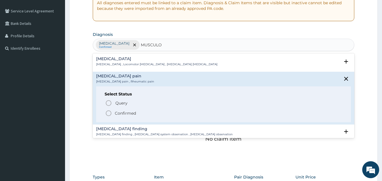
click at [110, 115] on icon "status option filled" at bounding box center [108, 113] width 7 height 7
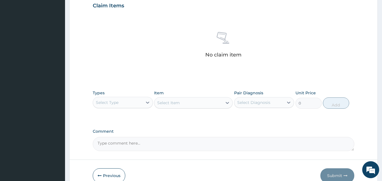
scroll to position [227, 0]
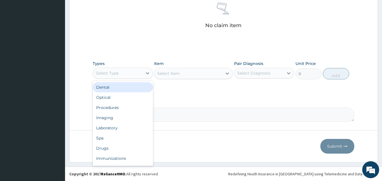
click at [133, 74] on div "Select Type" at bounding box center [117, 73] width 49 height 9
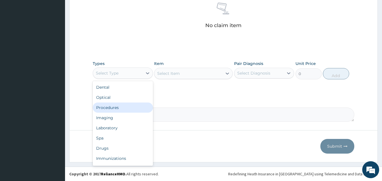
click at [122, 108] on div "Procedures" at bounding box center [123, 108] width 60 height 10
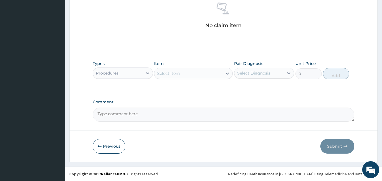
click at [187, 76] on div "Select Item" at bounding box center [188, 73] width 68 height 9
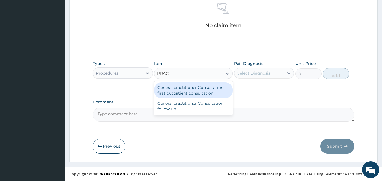
type input "PRACT"
click at [189, 86] on div "General practitioner Consultation first outpatient consultation" at bounding box center [193, 91] width 79 height 16
type input "3000"
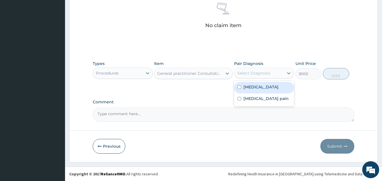
click at [261, 72] on div "Select Diagnosis" at bounding box center [253, 73] width 33 height 6
click at [262, 87] on div "Malaria" at bounding box center [264, 88] width 60 height 12
checkbox input "true"
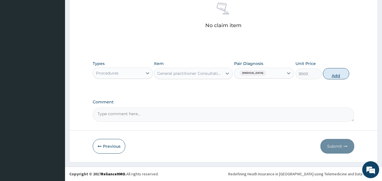
click at [333, 76] on button "Add" at bounding box center [336, 73] width 26 height 11
type input "0"
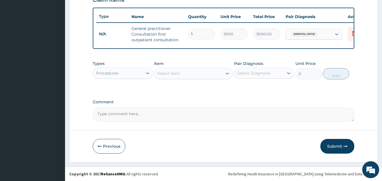
click at [133, 72] on div "Procedures" at bounding box center [117, 73] width 49 height 9
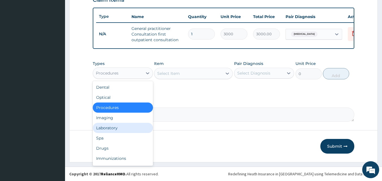
click at [128, 128] on div "Laboratory" at bounding box center [123, 128] width 60 height 10
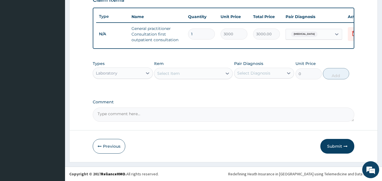
click at [173, 76] on div "Select Item" at bounding box center [168, 74] width 23 height 6
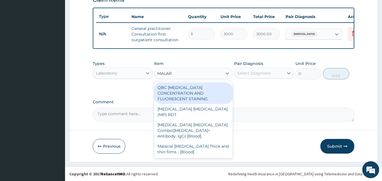
type input "MALARI"
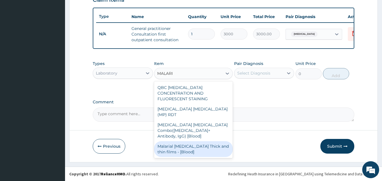
click at [181, 141] on div "Malarial Parasite Thick and thin films - [Blood]" at bounding box center [193, 149] width 79 height 16
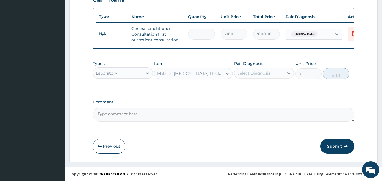
type input "1500"
click at [266, 76] on div "Select Diagnosis" at bounding box center [253, 73] width 33 height 6
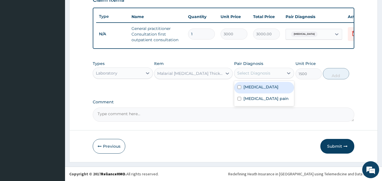
click at [266, 89] on div "Malaria" at bounding box center [264, 88] width 60 height 12
checkbox input "true"
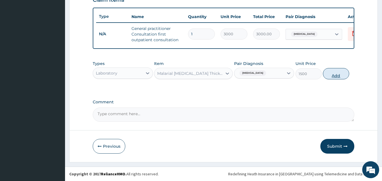
click at [328, 73] on button "Add" at bounding box center [336, 73] width 26 height 11
type input "0"
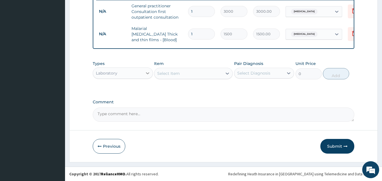
scroll to position [227, 0]
click at [132, 74] on div "Laboratory" at bounding box center [117, 73] width 49 height 9
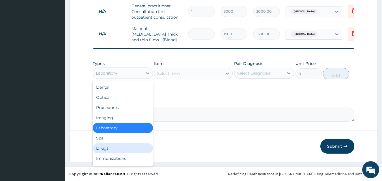
click at [116, 147] on div "Drugs" at bounding box center [123, 148] width 60 height 10
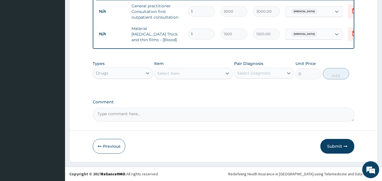
click at [196, 75] on div "Select Item" at bounding box center [188, 73] width 68 height 9
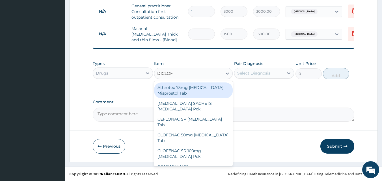
type input "DICLOFE"
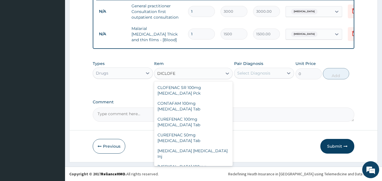
scroll to position [72, 0]
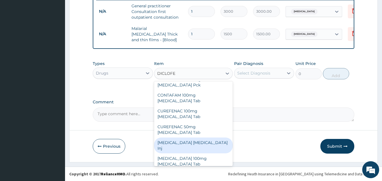
click at [201, 138] on div "[MEDICAL_DATA] [MEDICAL_DATA] Inj" at bounding box center [193, 146] width 79 height 16
type input "240"
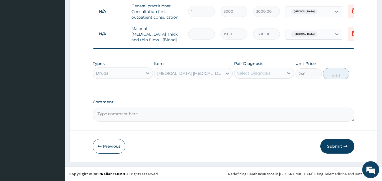
click at [249, 75] on div "Select Diagnosis" at bounding box center [253, 73] width 33 height 6
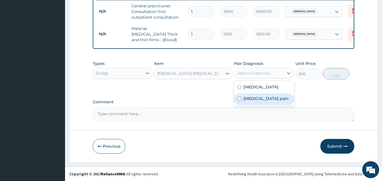
click at [255, 99] on label "Musculoskeletal pain" at bounding box center [265, 99] width 45 height 6
checkbox input "true"
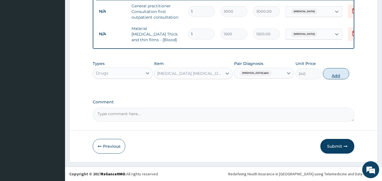
click at [329, 74] on button "Add" at bounding box center [336, 73] width 26 height 11
type input "0"
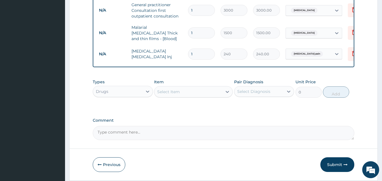
scroll to position [246, 0]
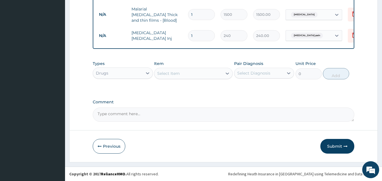
click at [191, 70] on div "Select Item" at bounding box center [188, 73] width 68 height 9
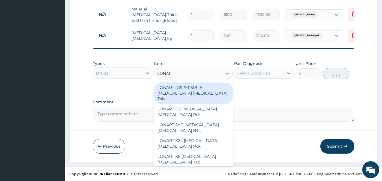
type input "LONART"
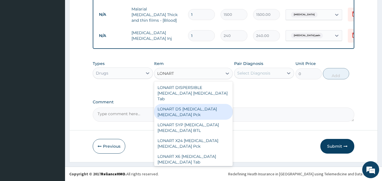
click at [183, 110] on div "LONART DS [MEDICAL_DATA] [MEDICAL_DATA] Pck" at bounding box center [193, 112] width 79 height 16
type input "1550"
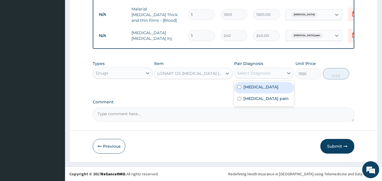
click at [250, 76] on div "Select Diagnosis" at bounding box center [253, 73] width 33 height 6
click at [251, 89] on label "[MEDICAL_DATA]" at bounding box center [260, 87] width 35 height 6
checkbox input "true"
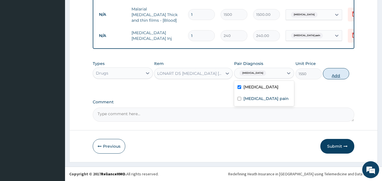
click at [340, 76] on button "Add" at bounding box center [336, 73] width 26 height 11
type input "0"
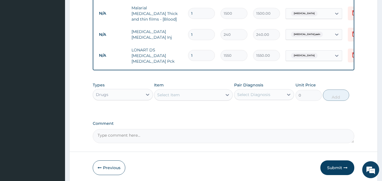
click at [176, 92] on div "Select Item" at bounding box center [168, 95] width 23 height 6
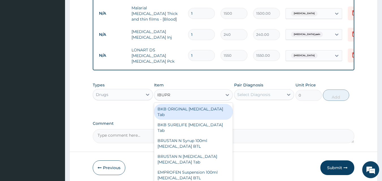
type input "IBUPRO"
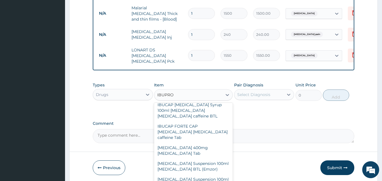
scroll to position [151, 0]
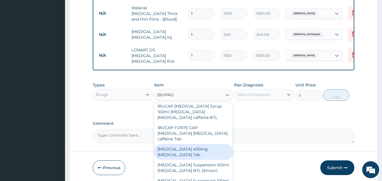
click at [189, 144] on div "[MEDICAL_DATA] 400mg [MEDICAL_DATA] Tab" at bounding box center [193, 152] width 79 height 16
type input "55"
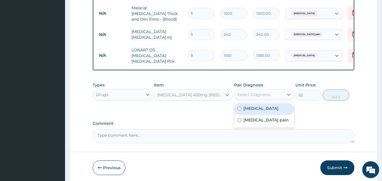
click at [266, 92] on div "Select Diagnosis" at bounding box center [253, 95] width 33 height 6
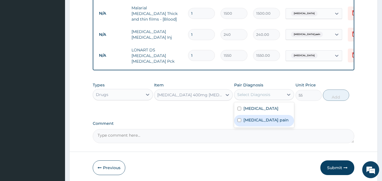
click at [259, 117] on label "Musculoskeletal pain" at bounding box center [265, 120] width 45 height 6
checkbox input "true"
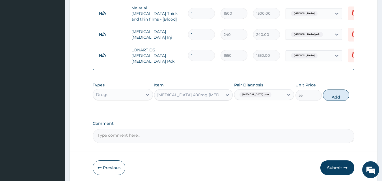
click at [331, 97] on button "Add" at bounding box center [336, 95] width 26 height 11
type input "0"
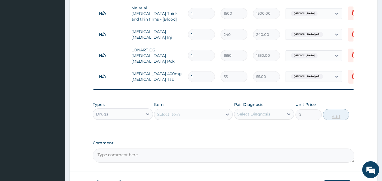
type input "10"
type input "550.00"
type input "10"
click at [178, 112] on div "Select Item" at bounding box center [168, 115] width 23 height 6
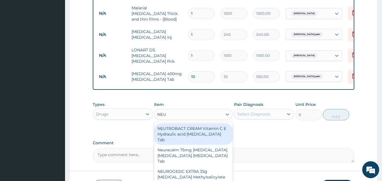
type input "NEUR"
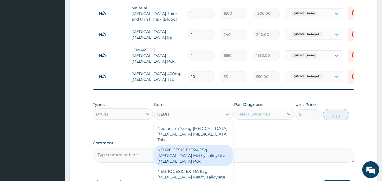
click at [178, 151] on div "NEUROGESIC EXTRA 35g [MEDICAL_DATA] Methylsalicylate [MEDICAL_DATA] Pck" at bounding box center [193, 155] width 79 height 21
type input "950"
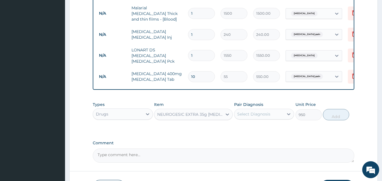
click at [253, 115] on div "Select Diagnosis" at bounding box center [253, 114] width 33 height 6
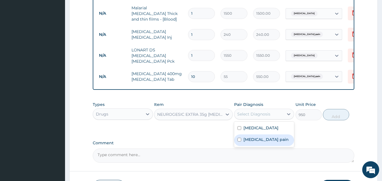
click at [258, 135] on div "Musculoskeletal pain" at bounding box center [264, 141] width 60 height 12
checkbox input "true"
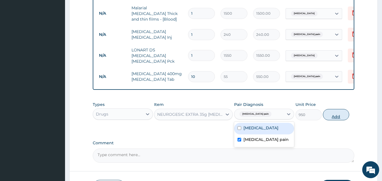
click at [335, 115] on button "Add" at bounding box center [336, 114] width 26 height 11
type input "0"
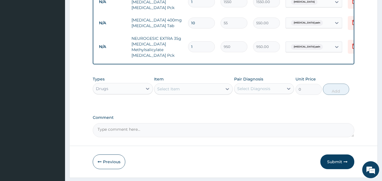
scroll to position [313, 0]
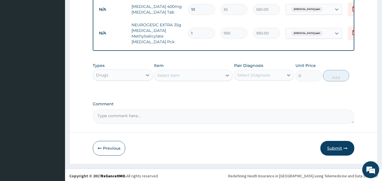
click at [338, 146] on button "Submit" at bounding box center [337, 148] width 34 height 15
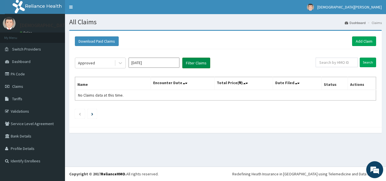
click at [193, 64] on button "Filter Claims" at bounding box center [196, 63] width 28 height 11
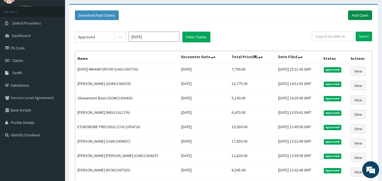
click at [365, 15] on link "Add Claim" at bounding box center [360, 15] width 24 height 10
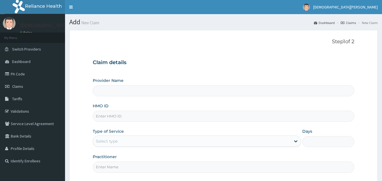
type input "[GEOGRAPHIC_DATA]"
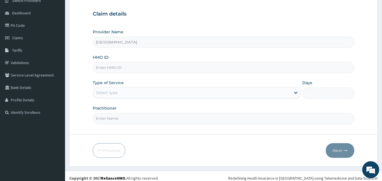
scroll to position [53, 0]
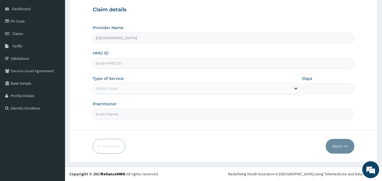
click at [127, 64] on input "HMO ID" at bounding box center [224, 63] width 262 height 11
type input "CHL/10909/D"
click at [135, 92] on div "Select type" at bounding box center [192, 88] width 198 height 9
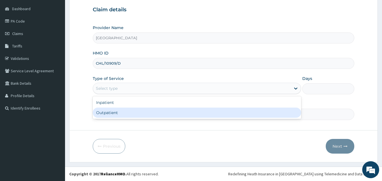
click at [137, 115] on div "Outpatient" at bounding box center [197, 113] width 208 height 10
type input "1"
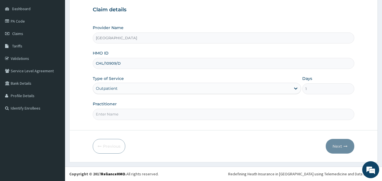
click at [127, 106] on div "Practitioner" at bounding box center [224, 110] width 262 height 19
click at [128, 115] on input "Practitioner" at bounding box center [224, 114] width 262 height 11
type input "[PERSON_NAME] EZE"
click at [344, 146] on icon "button" at bounding box center [346, 147] width 4 height 4
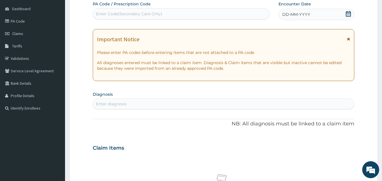
click at [288, 15] on span "DD-MM-YYYY" at bounding box center [296, 15] width 28 height 6
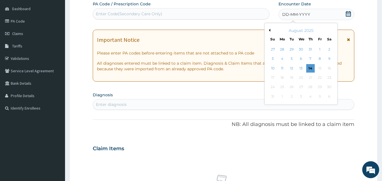
click at [270, 31] on button "Previous Month" at bounding box center [269, 30] width 3 height 3
click at [318, 59] on div "11" at bounding box center [320, 59] width 8 height 8
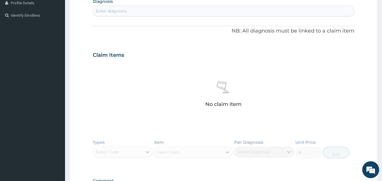
scroll to position [130, 0]
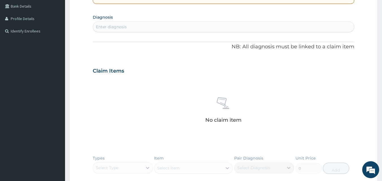
click at [113, 29] on div "Enter diagnosis" at bounding box center [111, 27] width 31 height 6
type input "[MEDICAL_DATA]"
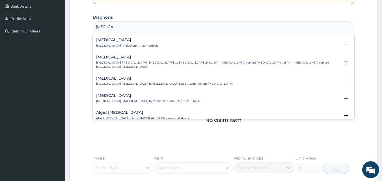
click at [115, 43] on div "[MEDICAL_DATA] [MEDICAL_DATA] , Paludism , Plasmodiosis" at bounding box center [127, 43] width 62 height 10
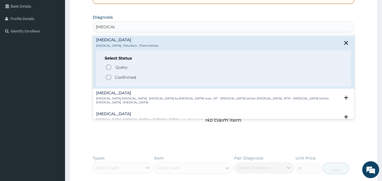
click at [109, 78] on icon "status option filled" at bounding box center [108, 77] width 7 height 7
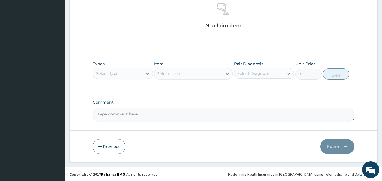
scroll to position [227, 0]
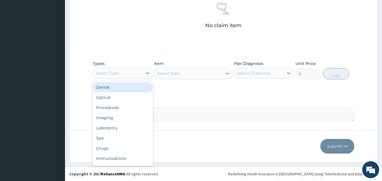
click at [137, 73] on div "Select Type" at bounding box center [117, 73] width 49 height 9
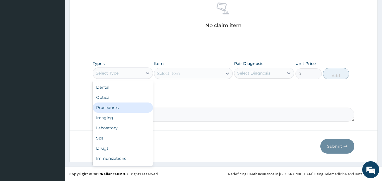
click at [130, 107] on div "Procedures" at bounding box center [123, 108] width 60 height 10
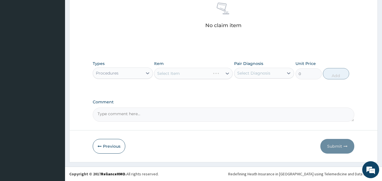
click at [180, 77] on div "Select Item" at bounding box center [193, 73] width 79 height 11
click at [180, 74] on div "Select Item" at bounding box center [168, 74] width 23 height 6
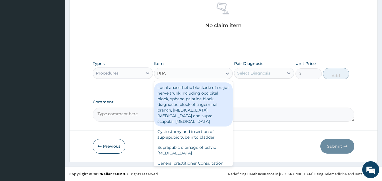
type input "PRAC"
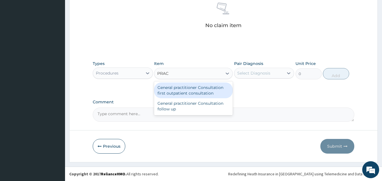
click at [184, 93] on div "General practitioner Consultation first outpatient consultation" at bounding box center [193, 91] width 79 height 16
type input "3000"
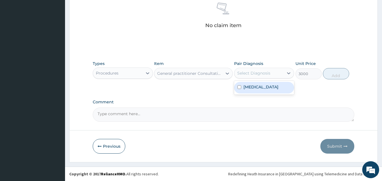
click at [252, 75] on div "Select Diagnosis" at bounding box center [253, 73] width 33 height 6
click at [254, 86] on label "[MEDICAL_DATA]" at bounding box center [260, 87] width 35 height 6
checkbox input "true"
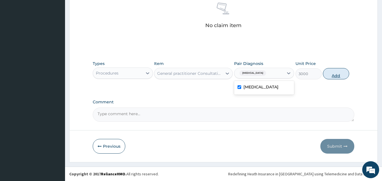
click at [338, 74] on button "Add" at bounding box center [336, 73] width 26 height 11
type input "0"
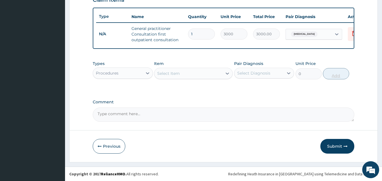
scroll to position [207, 0]
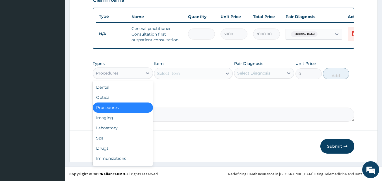
click at [131, 78] on div "Procedures" at bounding box center [123, 73] width 60 height 11
click at [123, 131] on div "Laboratory" at bounding box center [123, 128] width 60 height 10
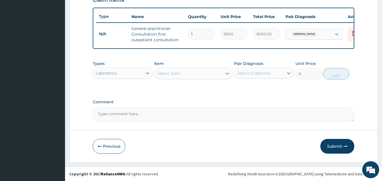
click at [188, 77] on div "Select Item" at bounding box center [188, 73] width 68 height 9
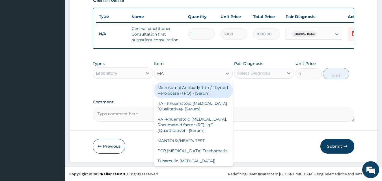
type input "MAL"
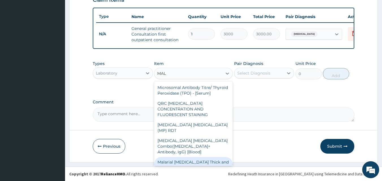
click at [201, 157] on div "Malarial [MEDICAL_DATA] Thick and thin films - [Blood]" at bounding box center [193, 165] width 79 height 16
type input "1500"
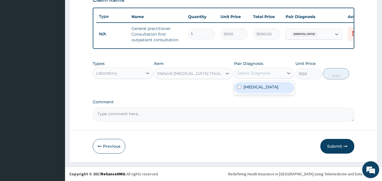
click at [271, 71] on div "Select Diagnosis" at bounding box center [258, 73] width 49 height 9
click at [270, 83] on div "[MEDICAL_DATA]" at bounding box center [264, 88] width 60 height 12
checkbox input "true"
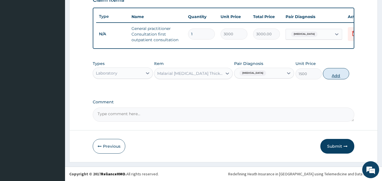
click at [330, 73] on button "Add" at bounding box center [336, 73] width 26 height 11
type input "0"
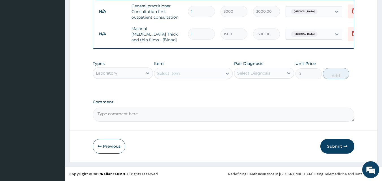
scroll to position [227, 0]
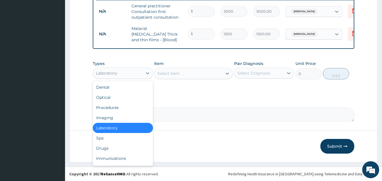
click at [140, 71] on div "Laboratory" at bounding box center [117, 73] width 49 height 9
click at [115, 149] on div "Drugs" at bounding box center [123, 148] width 60 height 10
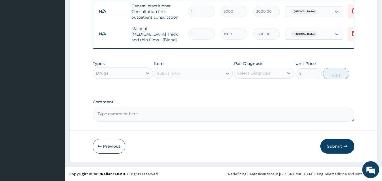
click at [172, 74] on div "Select Item" at bounding box center [168, 74] width 23 height 6
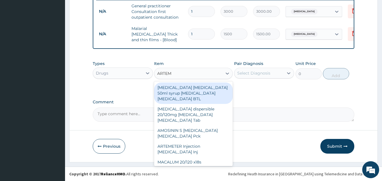
type input "ARTEME"
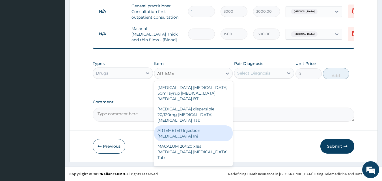
click at [182, 130] on div "ARTEMETER Injection [MEDICAL_DATA] Inj" at bounding box center [193, 134] width 79 height 16
type input "300"
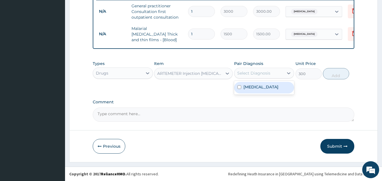
click at [245, 77] on div "Select Diagnosis" at bounding box center [258, 73] width 49 height 9
click at [249, 92] on div "[MEDICAL_DATA]" at bounding box center [264, 88] width 60 height 12
checkbox input "true"
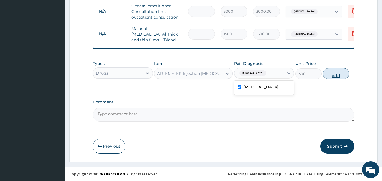
click at [340, 74] on button "Add" at bounding box center [336, 73] width 26 height 11
type input "0"
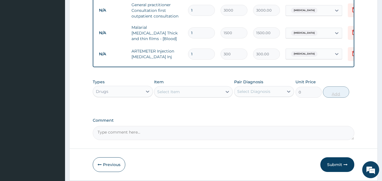
type input "0.00"
type input "2"
type input "600.00"
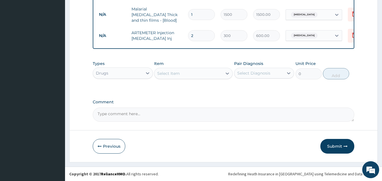
type input "2"
click at [174, 76] on div "Select Item" at bounding box center [168, 74] width 23 height 6
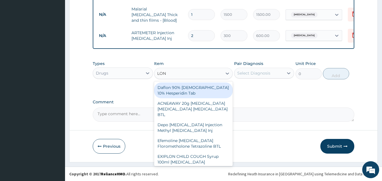
type input "[PERSON_NAME]"
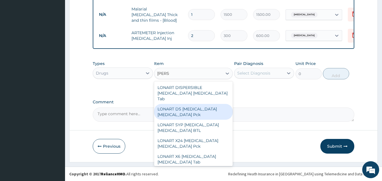
click at [179, 104] on div "LONART DS [MEDICAL_DATA] [MEDICAL_DATA] Pck" at bounding box center [193, 112] width 79 height 16
type input "1550"
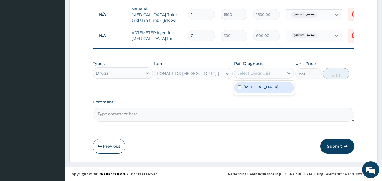
click at [245, 74] on div "Select Diagnosis" at bounding box center [253, 73] width 33 height 6
click at [253, 89] on label "[MEDICAL_DATA]" at bounding box center [260, 87] width 35 height 6
checkbox input "true"
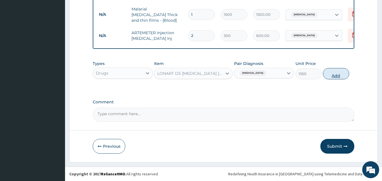
click at [338, 75] on button "Add" at bounding box center [336, 73] width 26 height 11
type input "0"
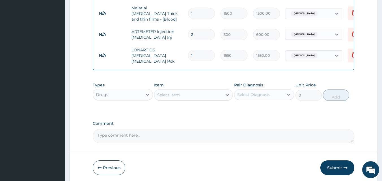
click at [195, 92] on div "Select Item" at bounding box center [188, 94] width 68 height 9
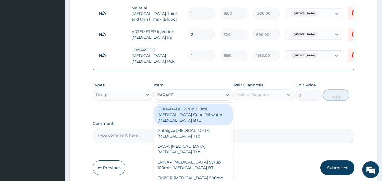
type input "PARACET"
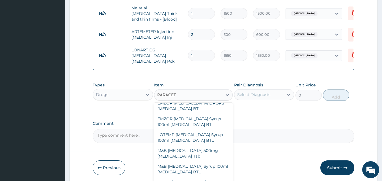
scroll to position [98, 0]
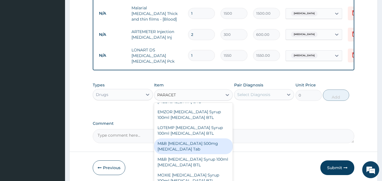
click at [197, 146] on div "M&B [MEDICAL_DATA] 500mg [MEDICAL_DATA] Tab" at bounding box center [193, 147] width 79 height 16
type input "10"
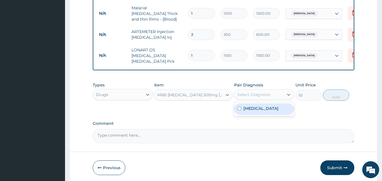
click at [255, 95] on div "Select Diagnosis" at bounding box center [253, 95] width 33 height 6
click at [256, 108] on label "[MEDICAL_DATA]" at bounding box center [260, 109] width 35 height 6
checkbox input "true"
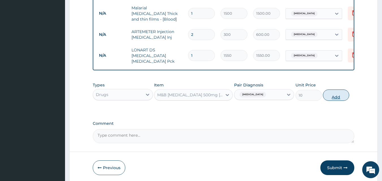
click at [340, 93] on button "Add" at bounding box center [336, 95] width 26 height 11
type input "0"
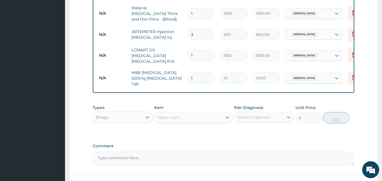
type input "18"
type input "180.00"
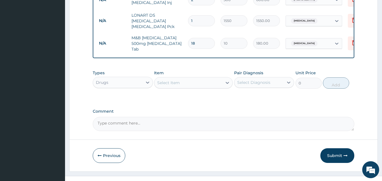
scroll to position [288, 0]
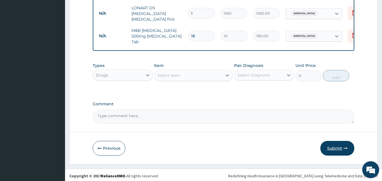
type input "18"
click at [340, 146] on button "Submit" at bounding box center [337, 148] width 34 height 15
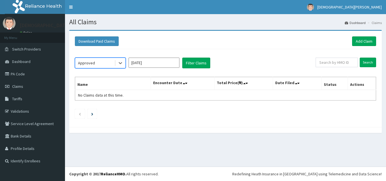
click at [169, 66] on input "[DATE]" at bounding box center [154, 63] width 51 height 10
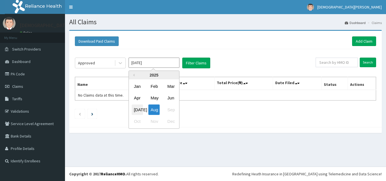
click at [138, 109] on div "[DATE]" at bounding box center [137, 110] width 11 height 10
type input "[DATE]"
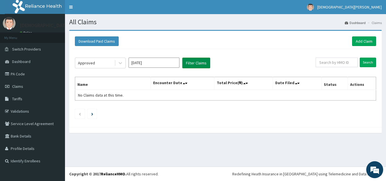
click at [198, 65] on button "Filter Claims" at bounding box center [196, 63] width 28 height 11
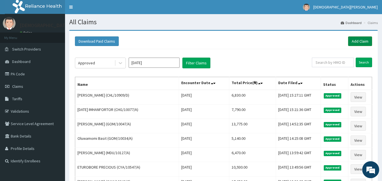
click at [357, 43] on link "Add Claim" at bounding box center [360, 41] width 24 height 10
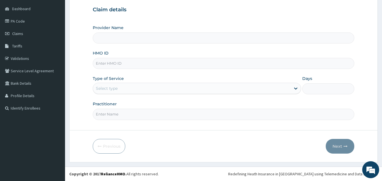
type input "Dolu Hospital"
click at [147, 65] on input "HMO ID" at bounding box center [224, 63] width 262 height 11
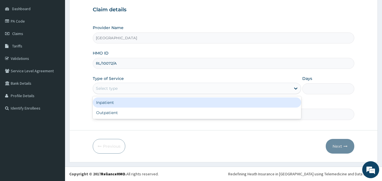
click at [131, 86] on div "Select type" at bounding box center [192, 88] width 198 height 9
click at [98, 62] on input "RL/10072/A" at bounding box center [224, 63] width 262 height 11
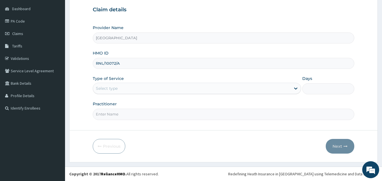
type input "RNL/10072/A"
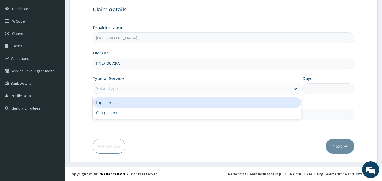
click at [121, 88] on div "Select type" at bounding box center [192, 88] width 198 height 9
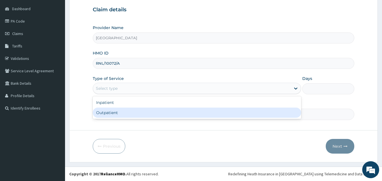
click at [119, 113] on div "Outpatient" at bounding box center [197, 113] width 208 height 10
type input "1"
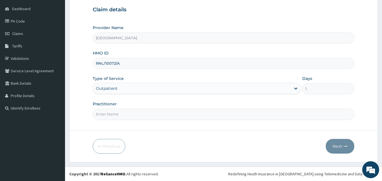
click at [124, 114] on input "Practitioner" at bounding box center [224, 114] width 262 height 11
click at [127, 115] on input "Practitioner" at bounding box center [224, 114] width 262 height 11
type input "DR SAMPSON EZE"
click at [340, 146] on button "Next" at bounding box center [340, 146] width 29 height 15
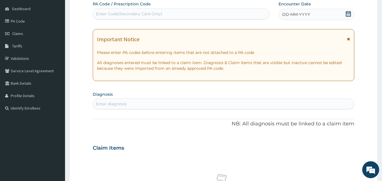
click at [217, 13] on div "Enter Code(Secondary Care Only)" at bounding box center [181, 13] width 176 height 9
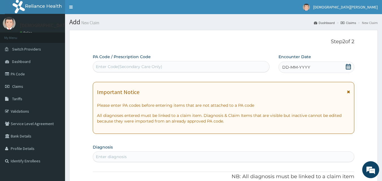
click at [141, 66] on div "Enter Code(Secondary Care Only)" at bounding box center [129, 67] width 66 height 6
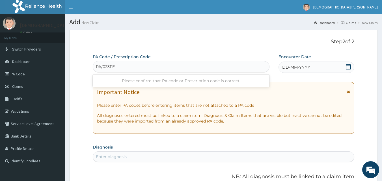
type input "PA/033FE5"
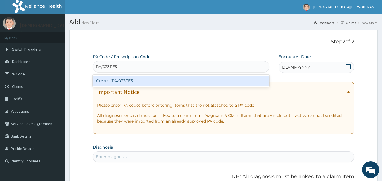
click at [132, 83] on div "Create "PA/033FE5"" at bounding box center [181, 81] width 177 height 10
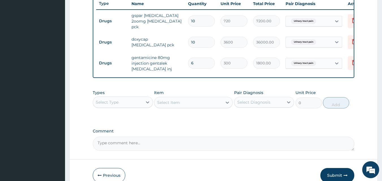
scroll to position [216, 0]
click at [125, 101] on div "Select Type" at bounding box center [117, 102] width 49 height 9
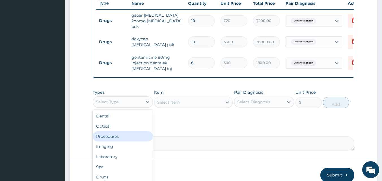
click at [123, 138] on div "Procedures" at bounding box center [123, 136] width 60 height 10
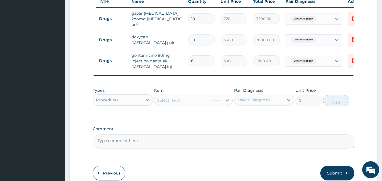
scroll to position [216, 0]
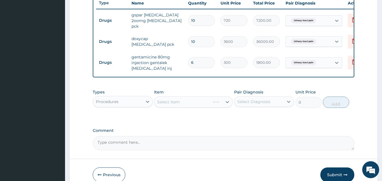
click at [193, 105] on div "Select Item" at bounding box center [193, 101] width 79 height 11
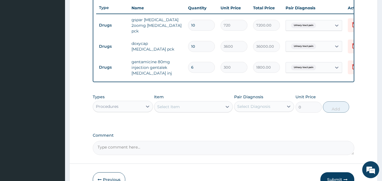
scroll to position [212, 0]
click at [189, 107] on div "Select Item" at bounding box center [188, 106] width 68 height 9
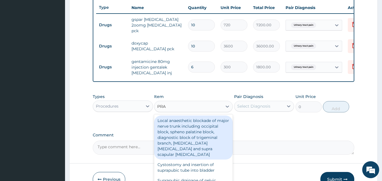
type input "PRAC"
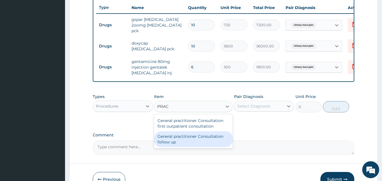
click at [188, 143] on div "General practitioner Consultation follow up" at bounding box center [193, 139] width 79 height 16
type input "2500"
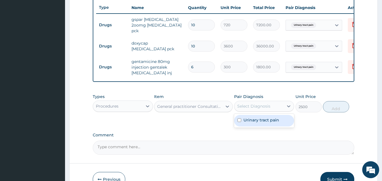
click at [278, 108] on div "Select Diagnosis" at bounding box center [258, 106] width 49 height 9
click at [276, 120] on label "Urinary tract pain" at bounding box center [261, 120] width 36 height 6
checkbox input "true"
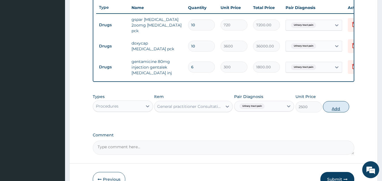
click at [332, 105] on button "Add" at bounding box center [336, 106] width 26 height 11
type input "0"
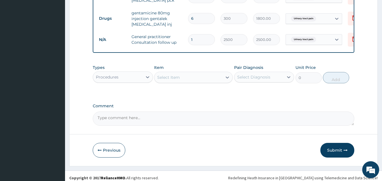
scroll to position [266, 0]
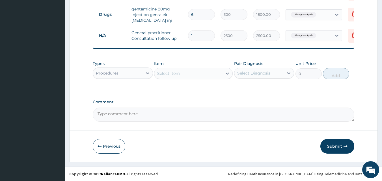
click at [339, 146] on button "Submit" at bounding box center [337, 146] width 34 height 15
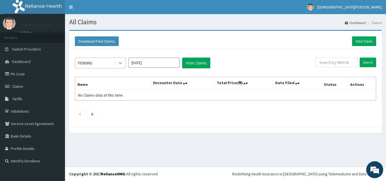
click at [121, 64] on icon at bounding box center [121, 63] width 6 height 6
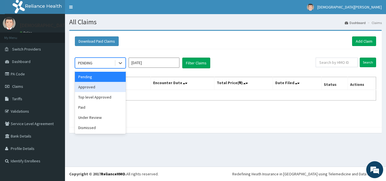
click at [106, 90] on div "Approved" at bounding box center [100, 87] width 51 height 10
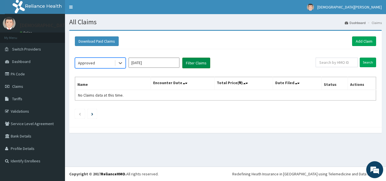
click at [200, 64] on button "Filter Claims" at bounding box center [196, 63] width 28 height 11
